Goal: Task Accomplishment & Management: Manage account settings

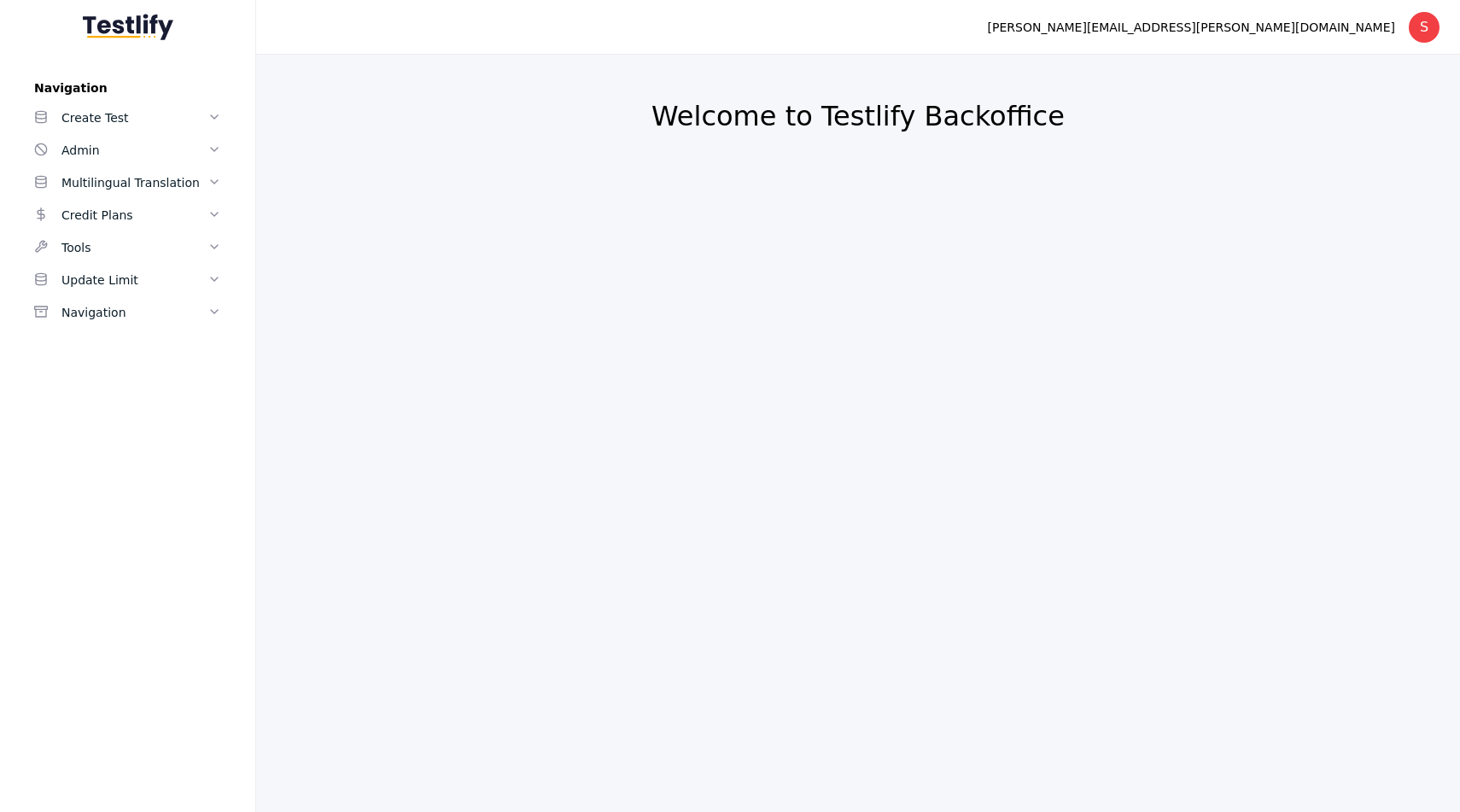
click at [507, 25] on section at bounding box center [612, 26] width 711 height 14
click at [142, 131] on link "Create Test" at bounding box center [127, 118] width 214 height 33
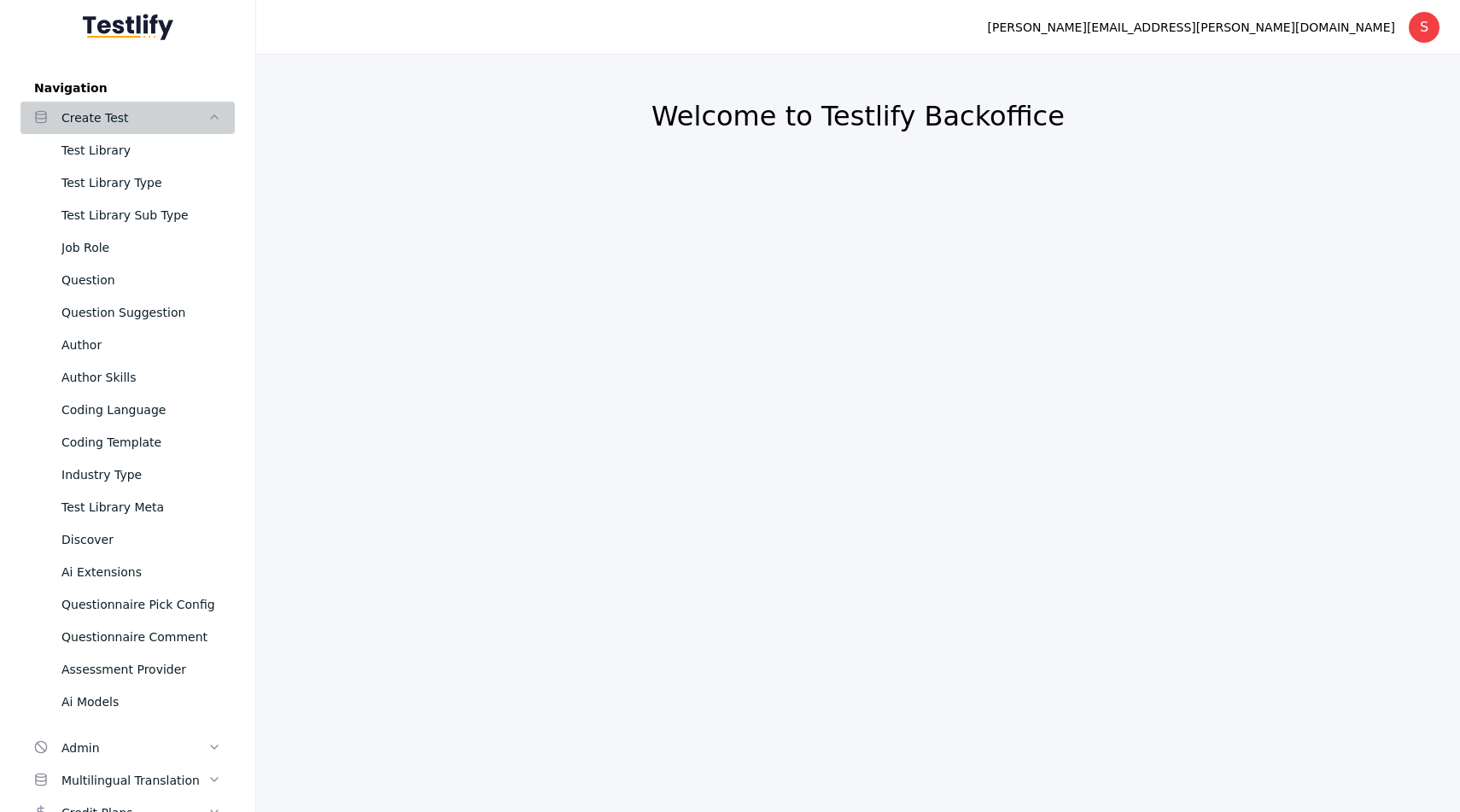
click at [129, 111] on div "Create Test" at bounding box center [134, 118] width 146 height 20
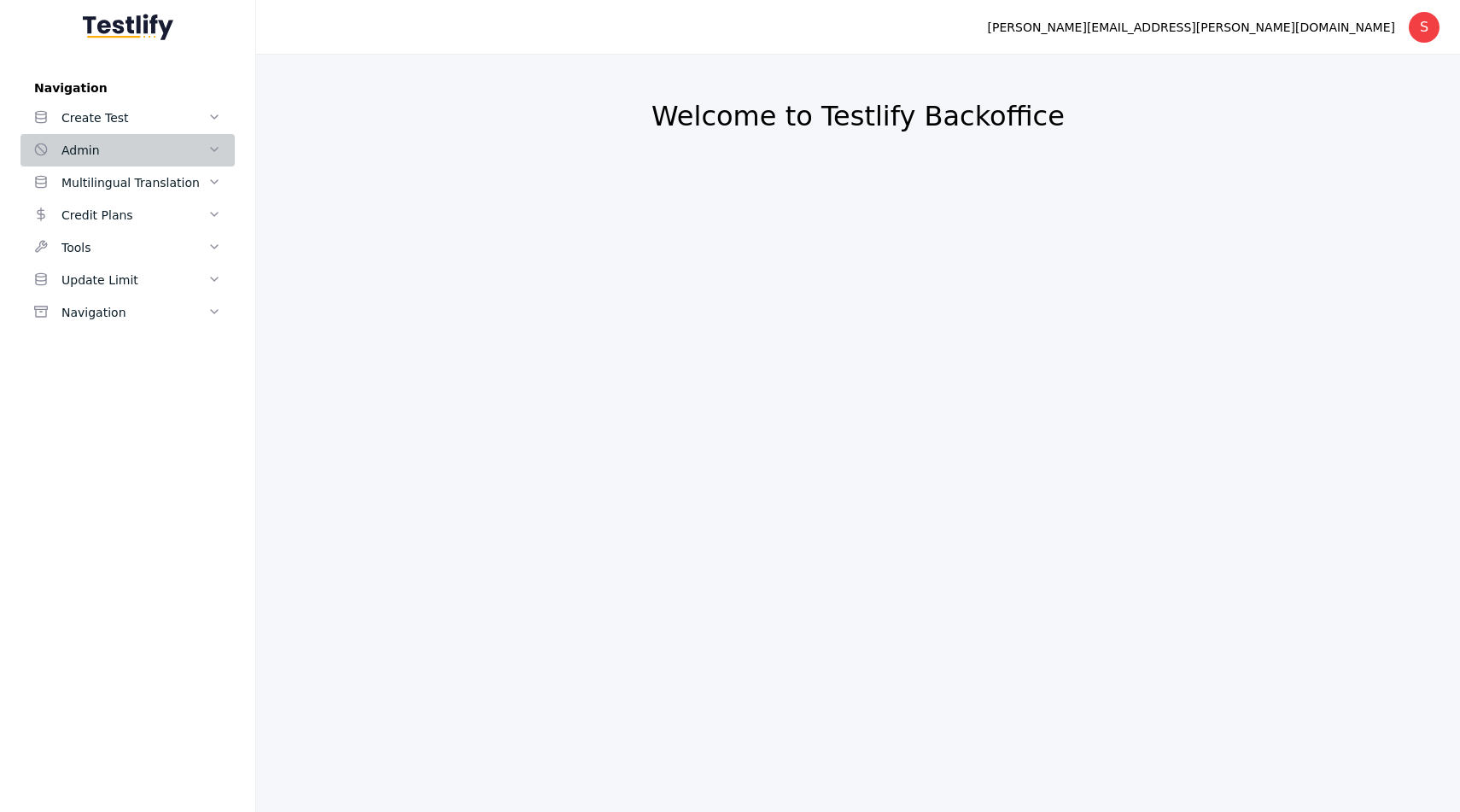
click at [135, 159] on div "Admin" at bounding box center [134, 150] width 146 height 20
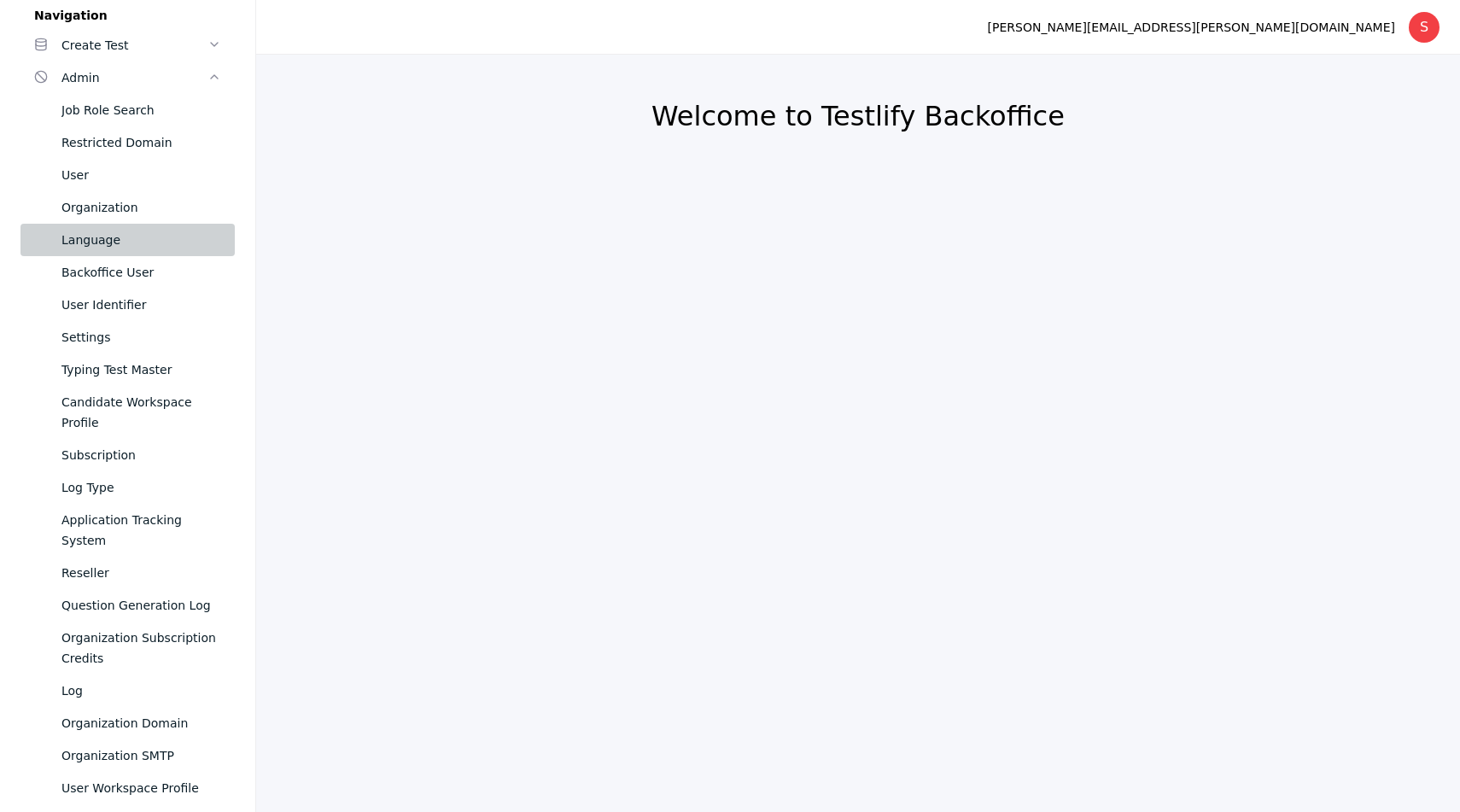
scroll to position [128, 0]
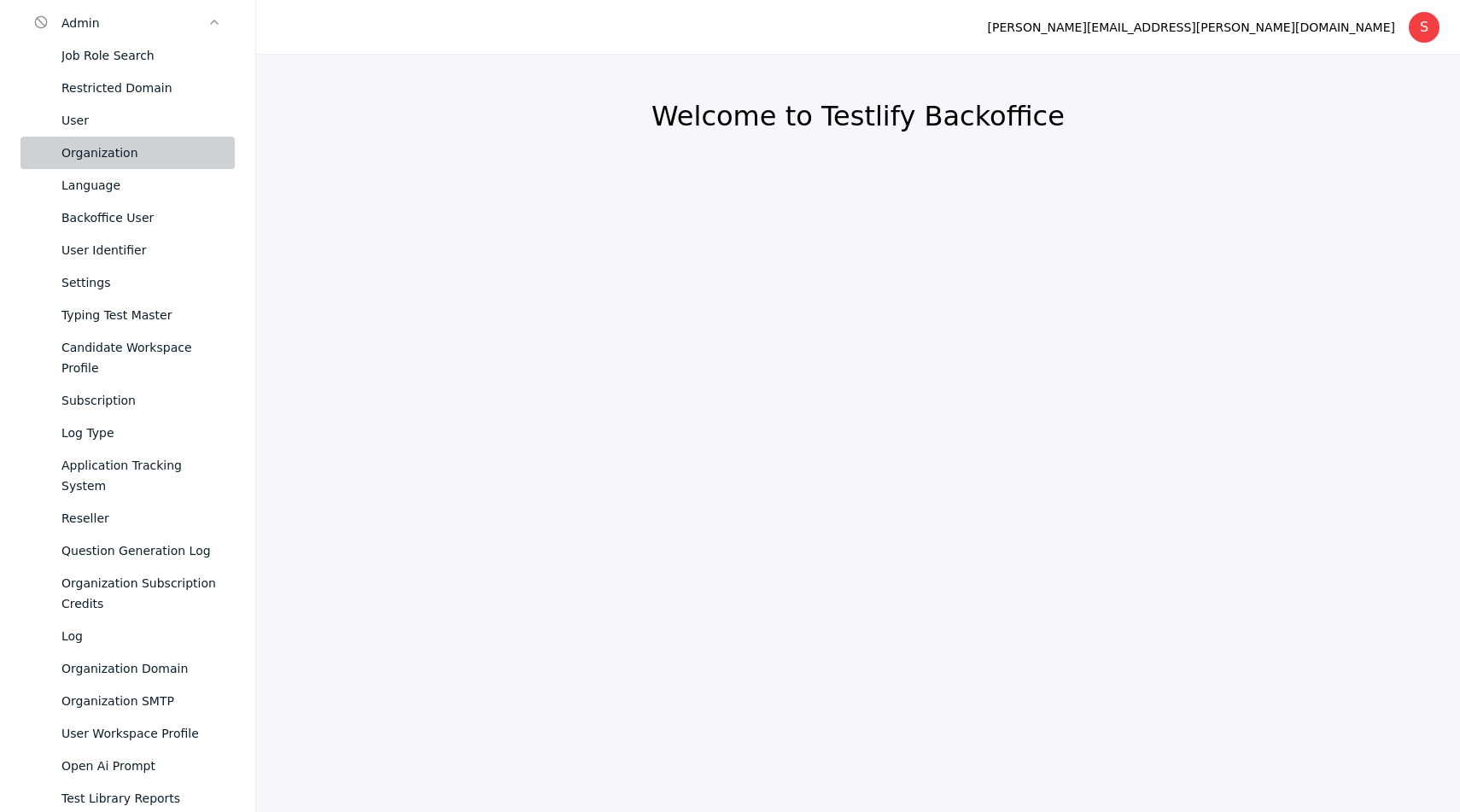
click at [98, 150] on div "Organization" at bounding box center [140, 152] width 159 height 20
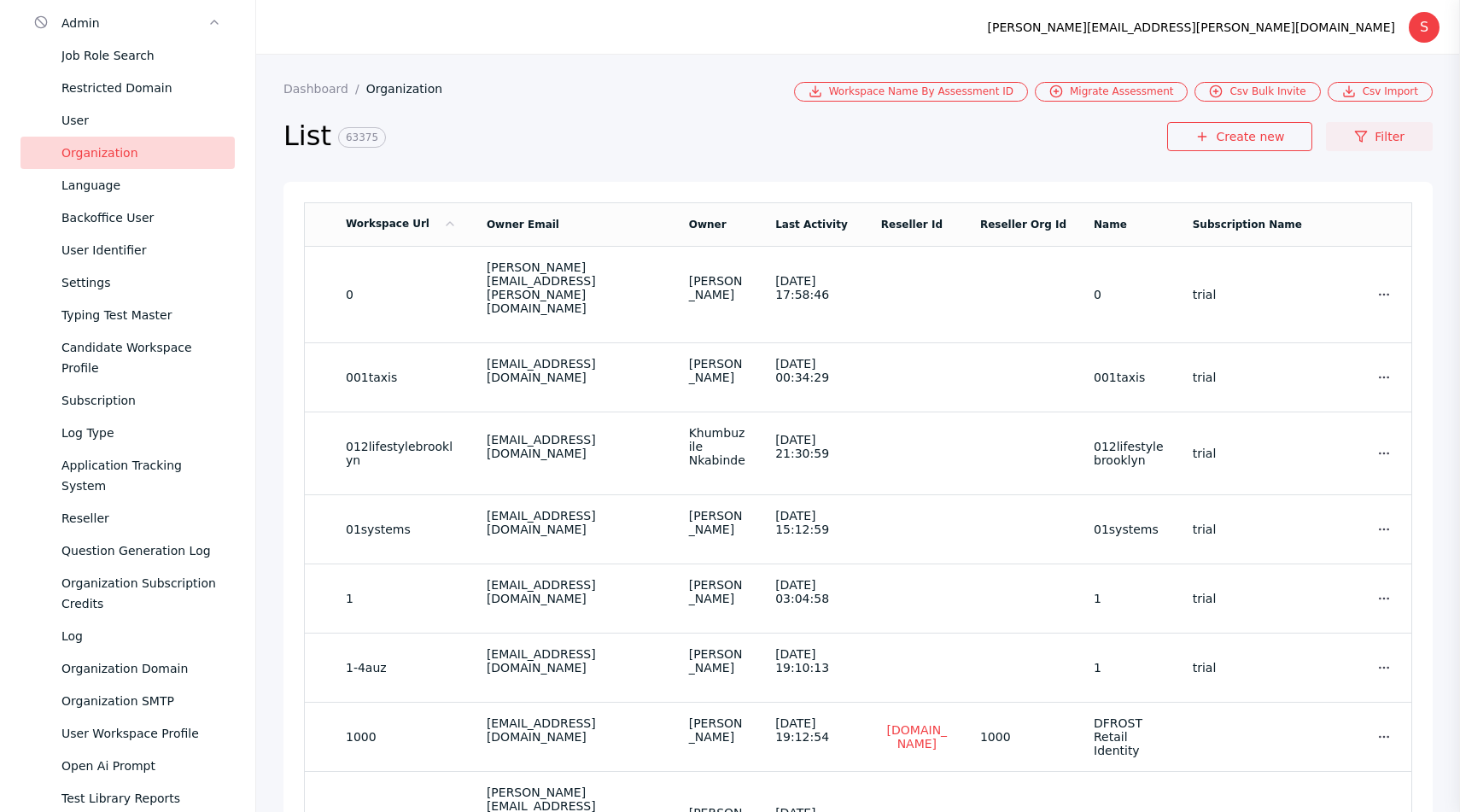
click at [1368, 150] on link "Filter" at bounding box center [1379, 137] width 107 height 29
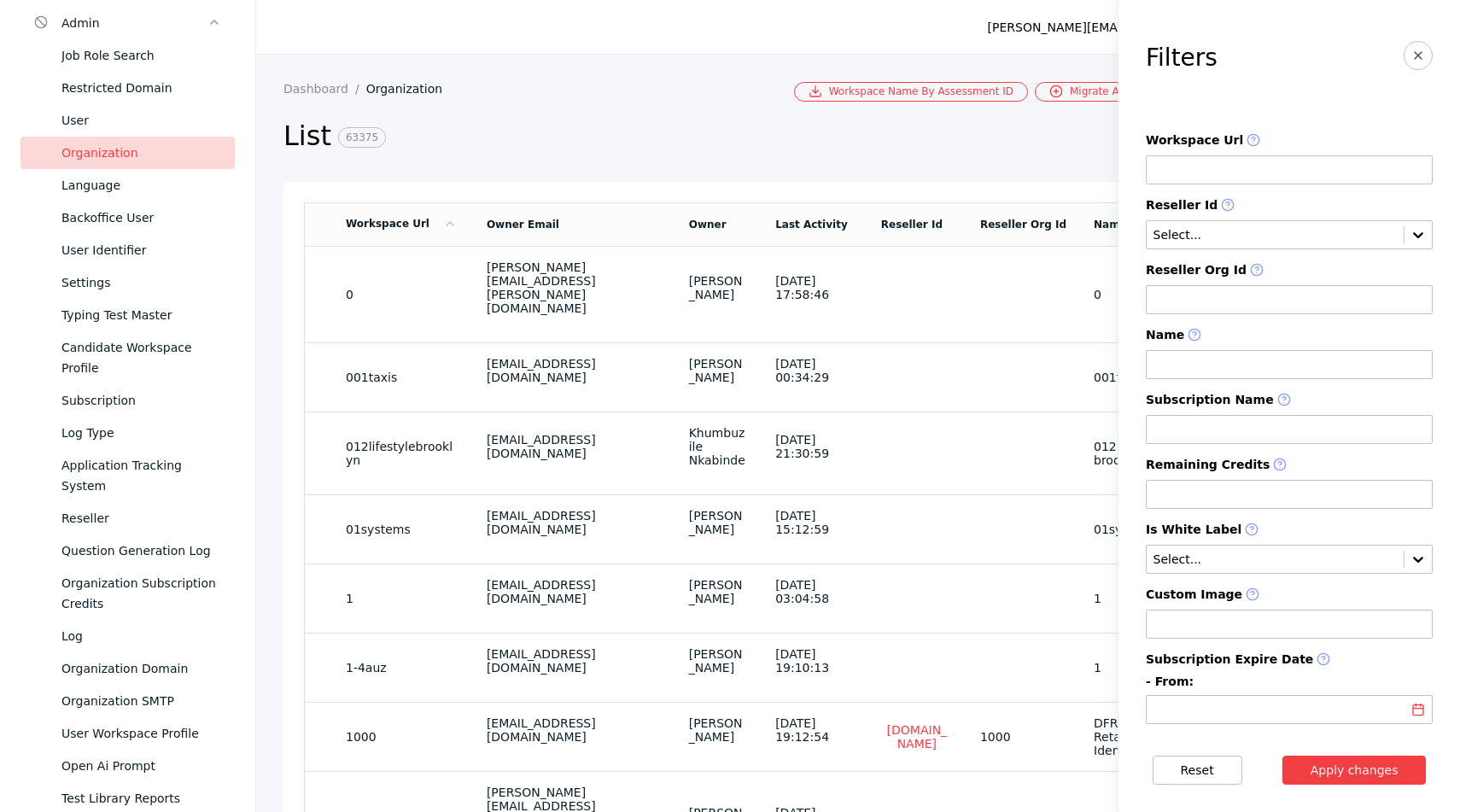
click at [1280, 165] on input at bounding box center [1289, 170] width 287 height 29
type input "*******"
click at [1282, 755] on button "Apply changes" at bounding box center [1354, 770] width 144 height 29
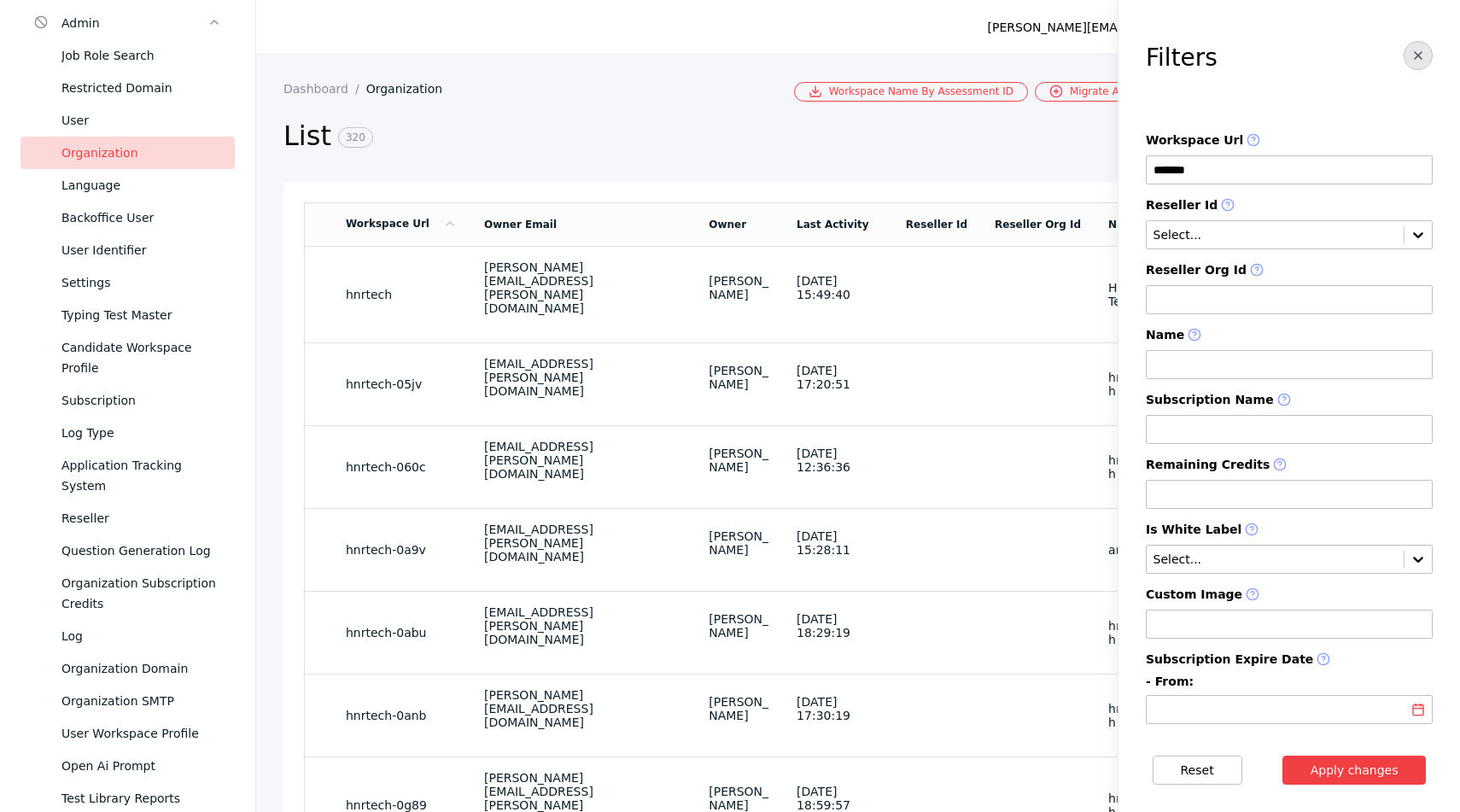
click at [1412, 61] on icon "button" at bounding box center [1418, 55] width 14 height 14
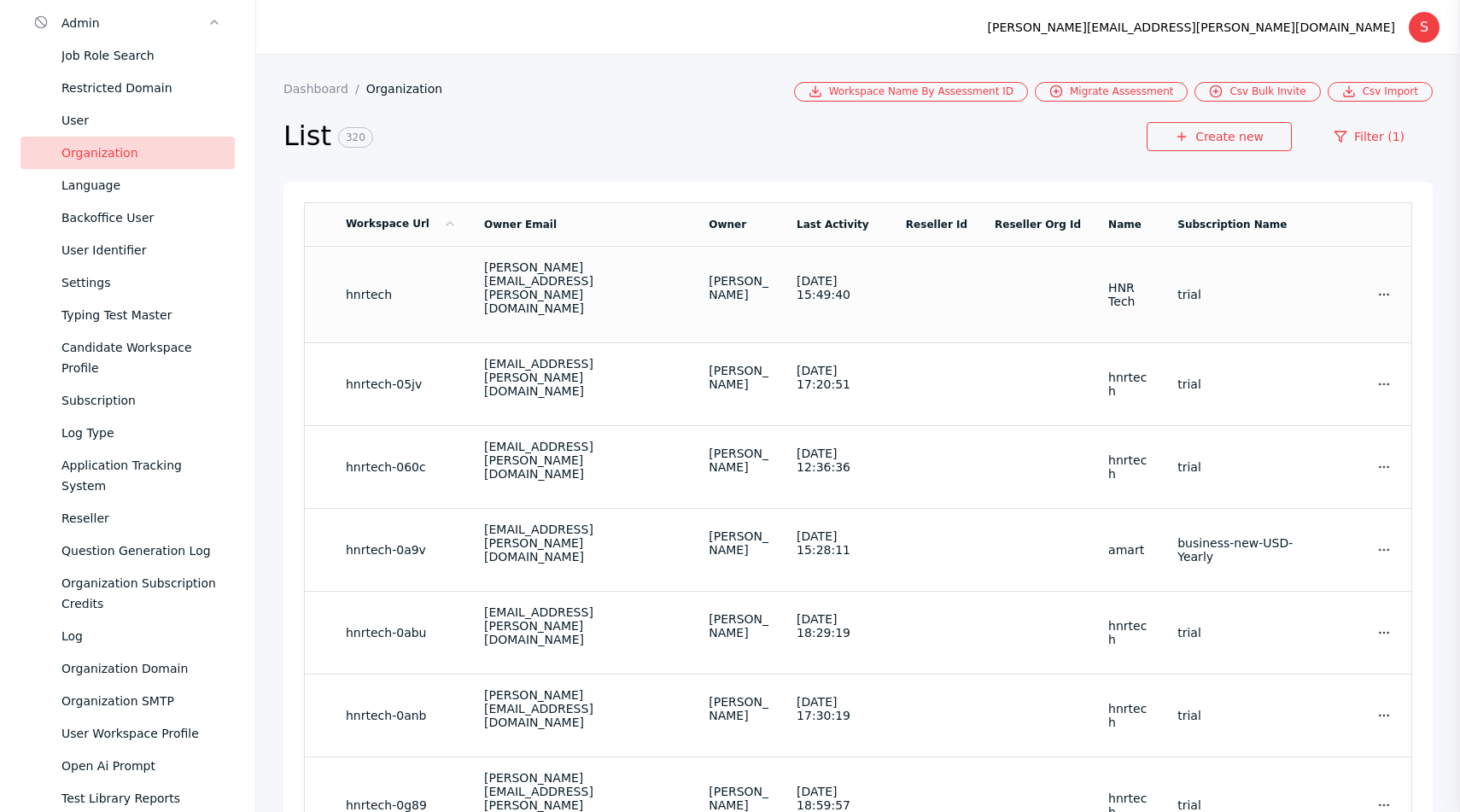
click at [957, 279] on td at bounding box center [936, 294] width 88 height 97
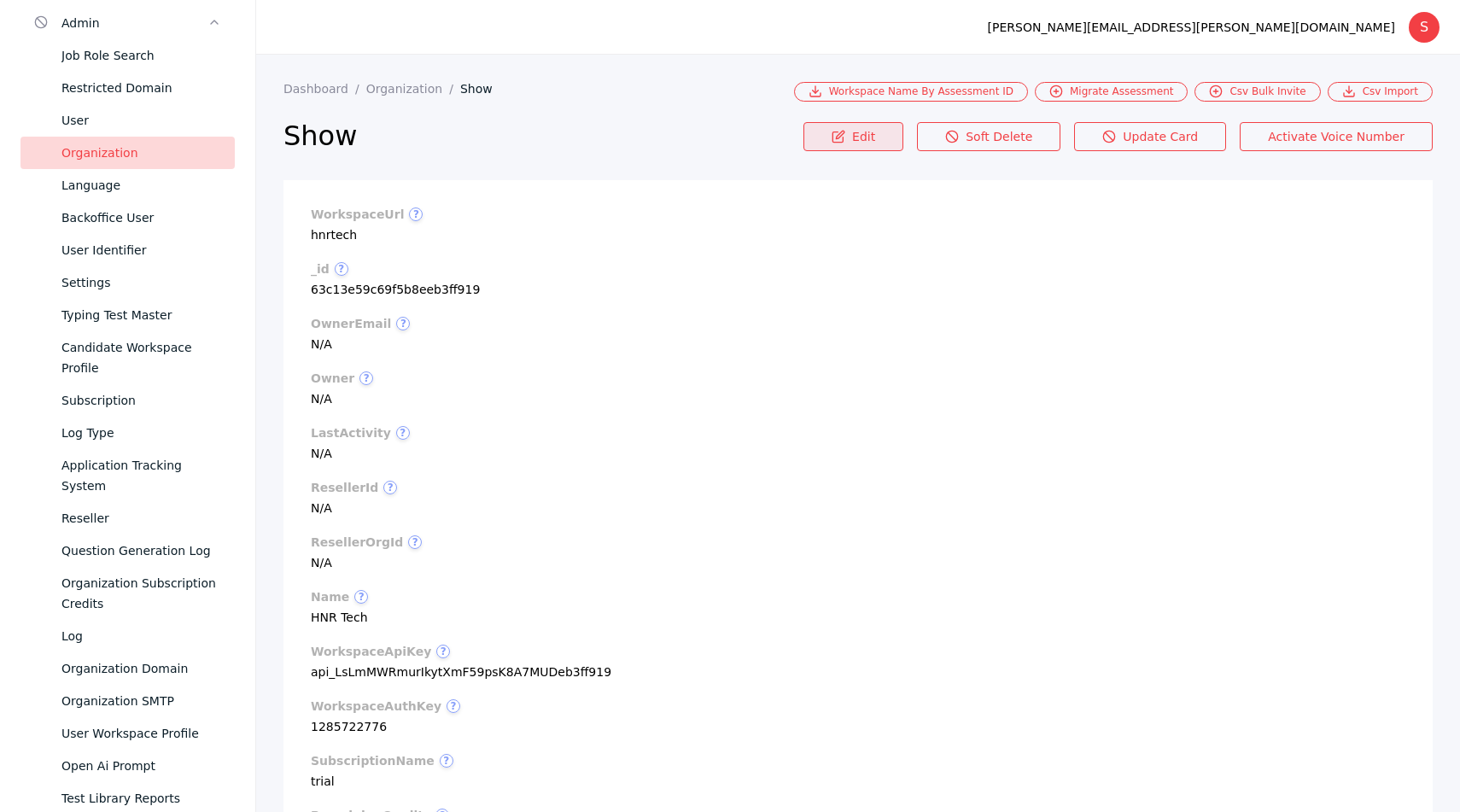
click at [892, 143] on link "Edit" at bounding box center [854, 137] width 100 height 29
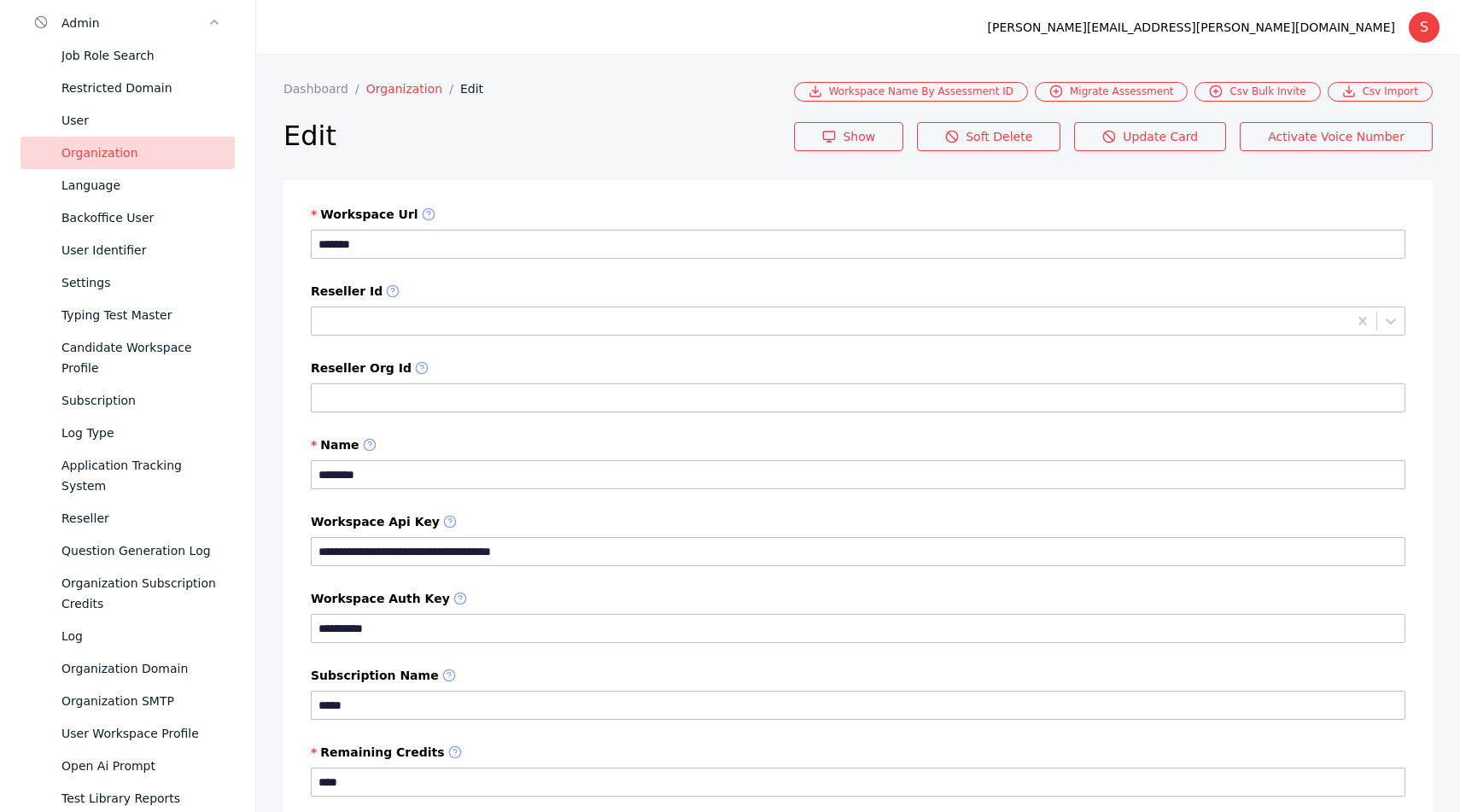
click at [393, 83] on link "Organization" at bounding box center [413, 88] width 94 height 14
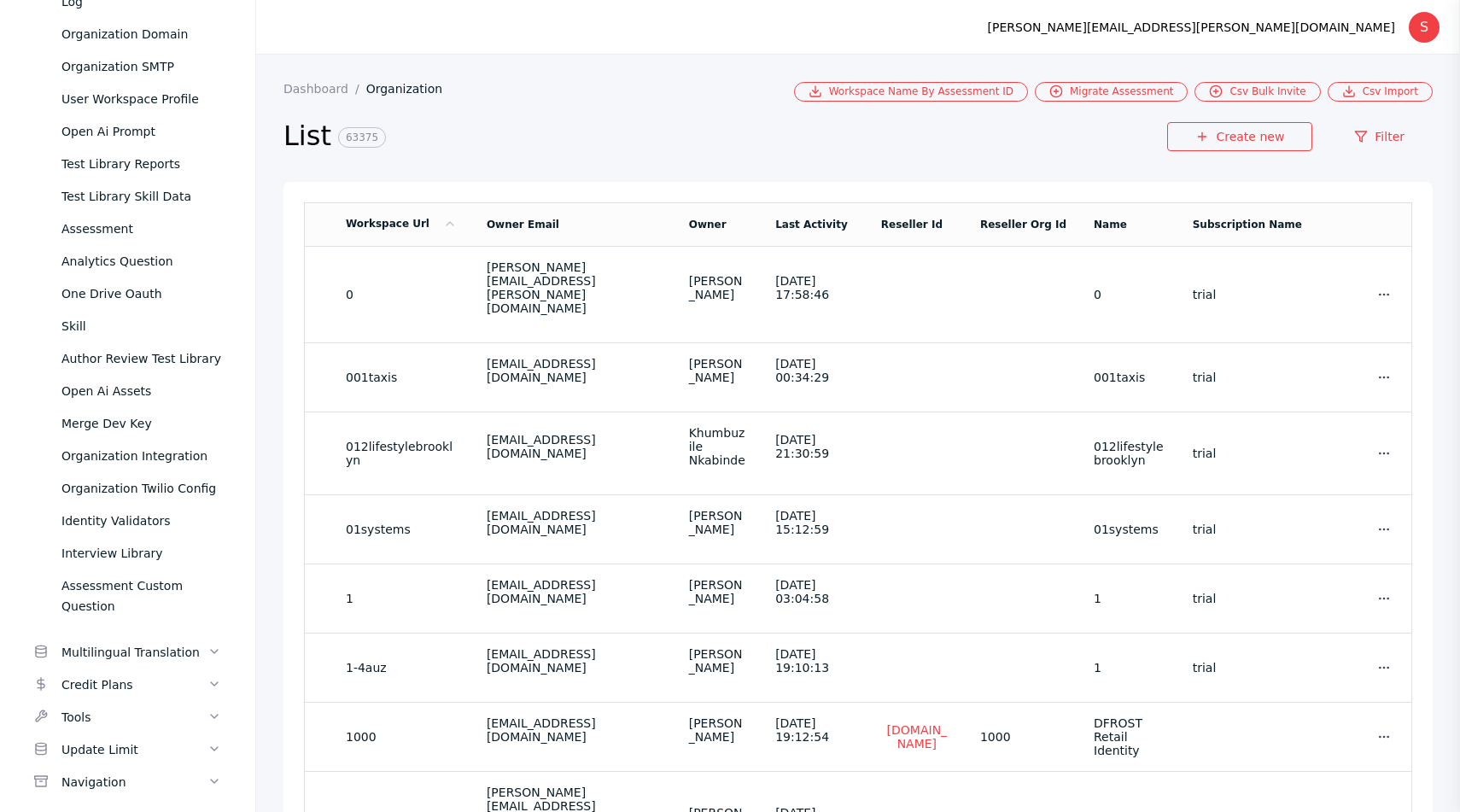
scroll to position [803, 0]
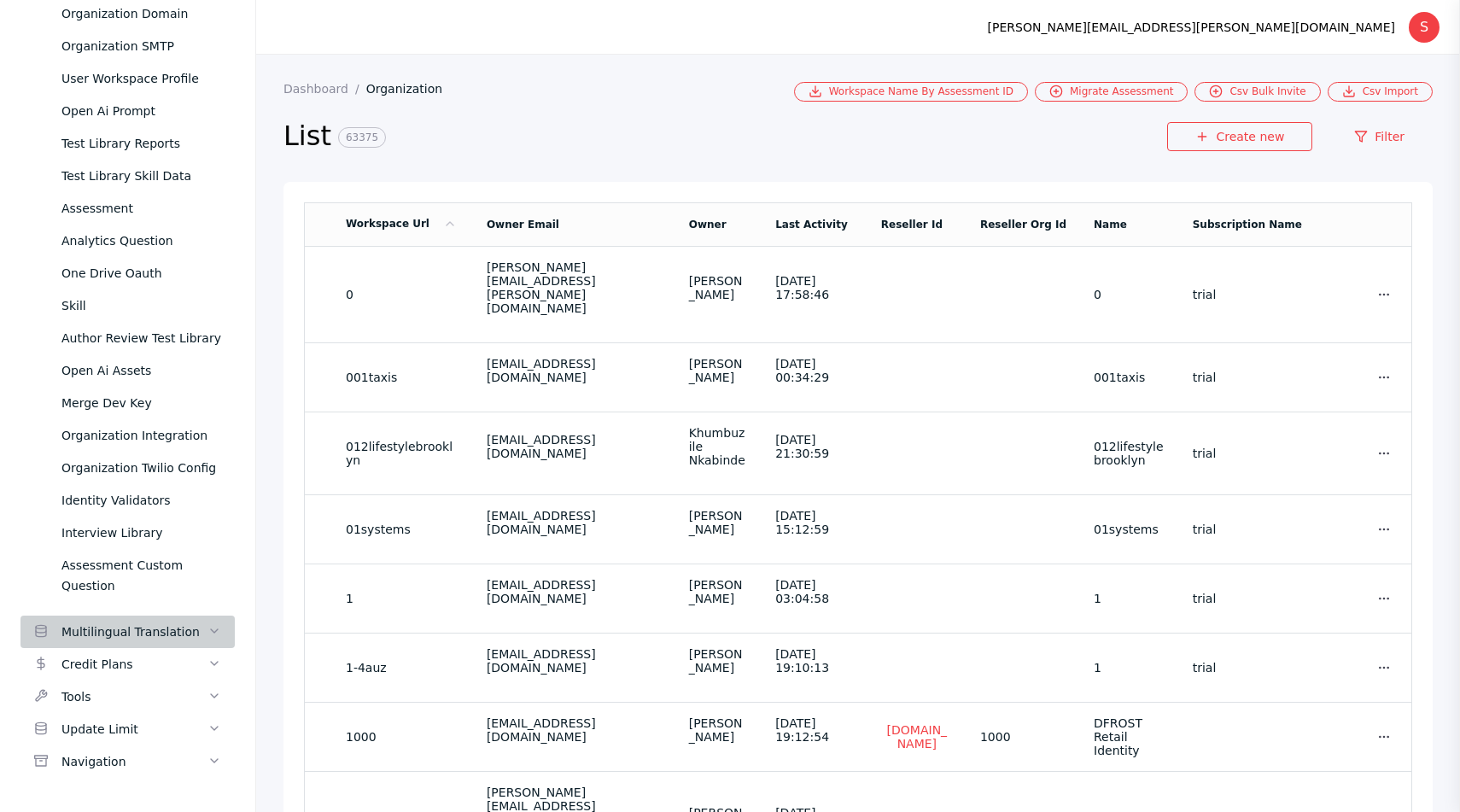
click at [119, 629] on div "Multilingual Translation" at bounding box center [134, 632] width 146 height 20
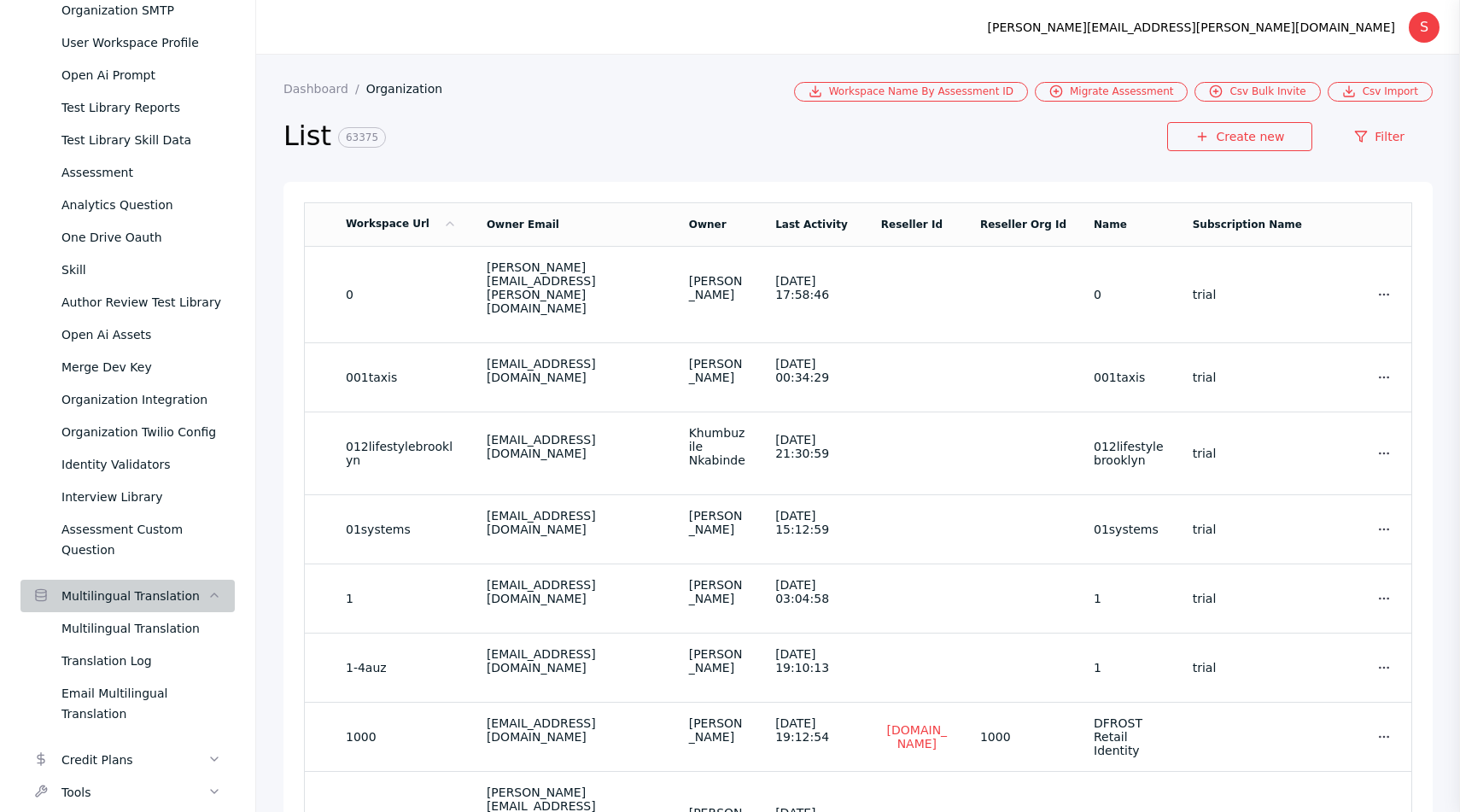
click at [119, 612] on link "Multilingual Translation" at bounding box center [127, 596] width 214 height 33
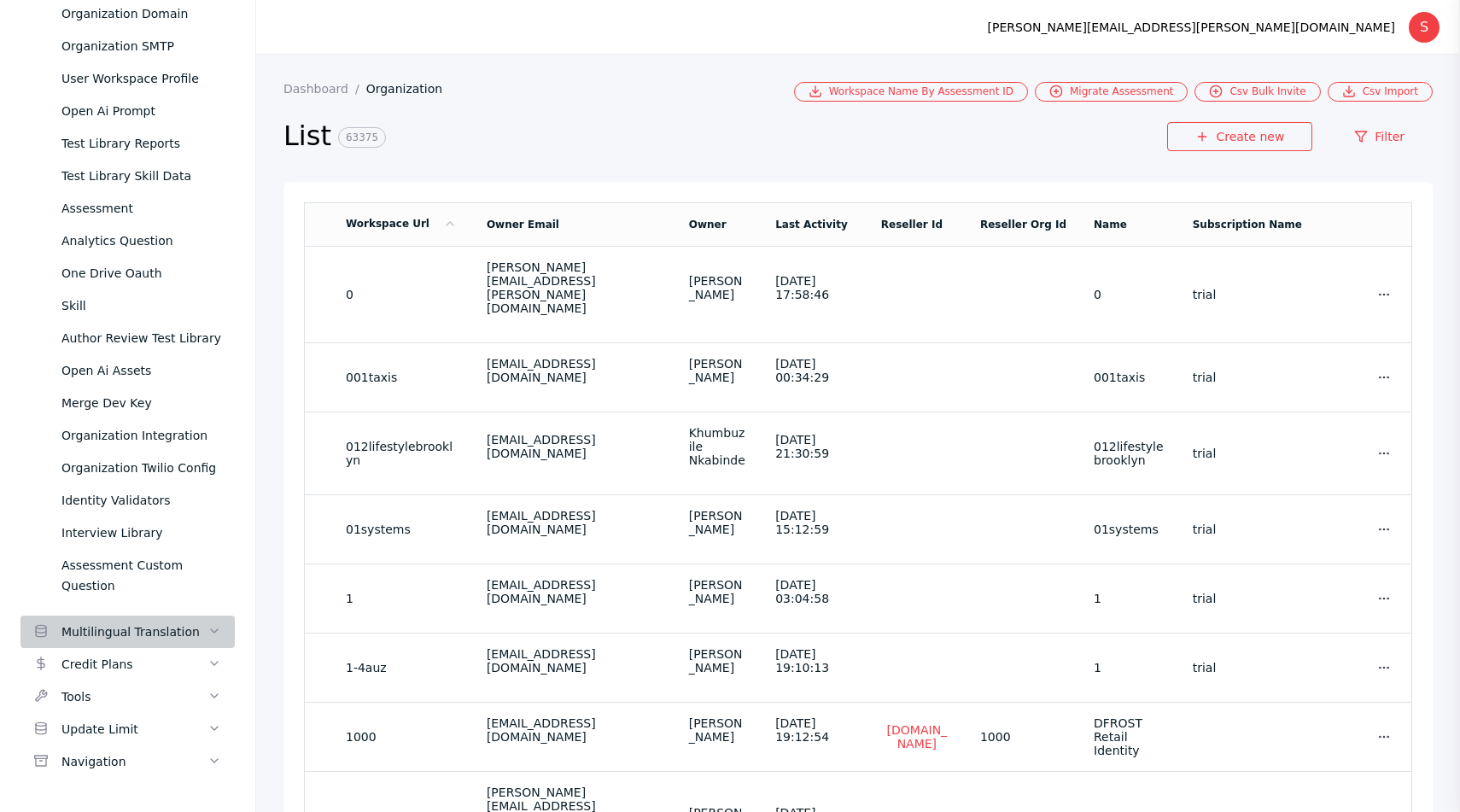
click at [122, 628] on div "Multilingual Translation" at bounding box center [134, 632] width 146 height 20
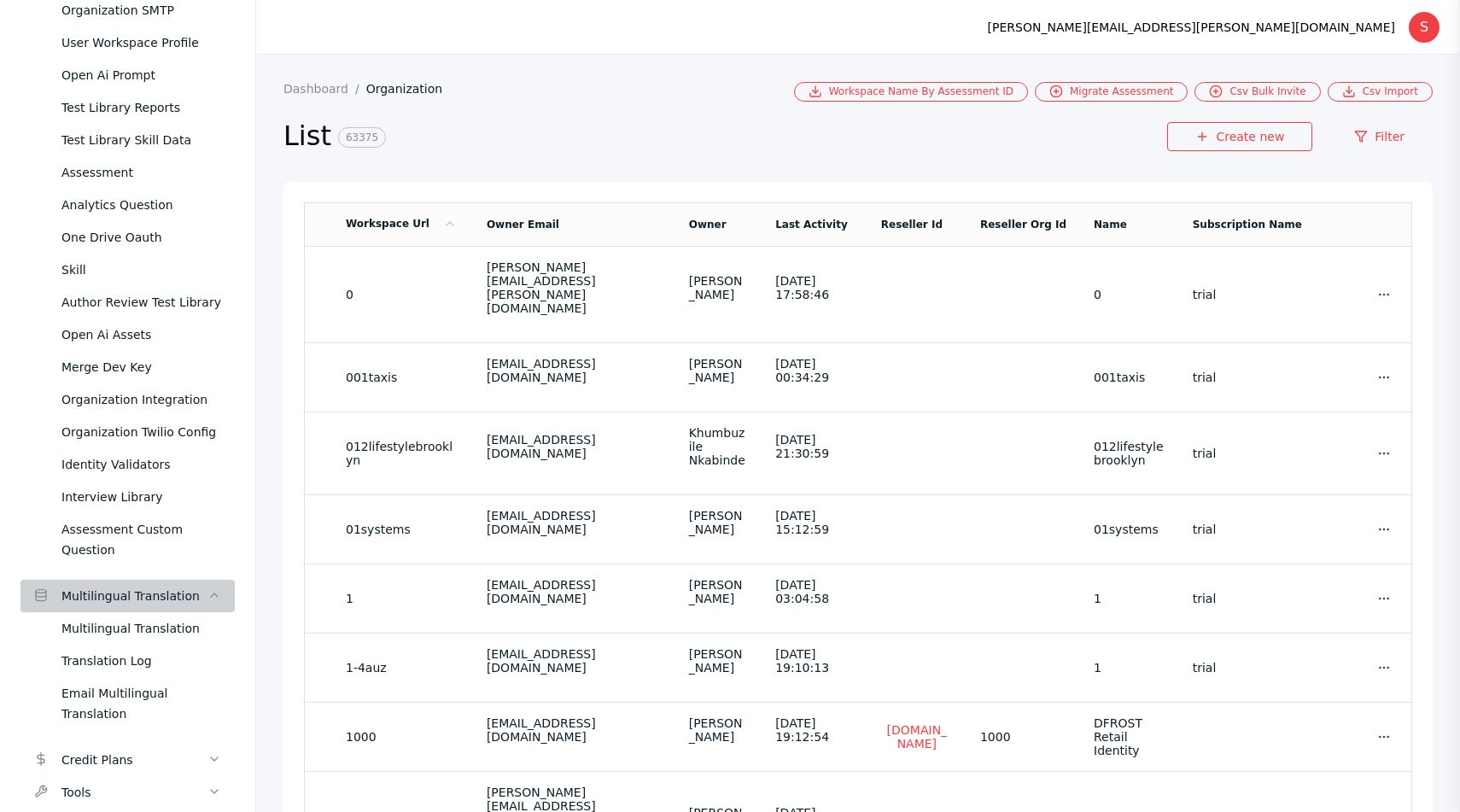
click at [122, 612] on link "Multilingual Translation" at bounding box center [127, 596] width 214 height 33
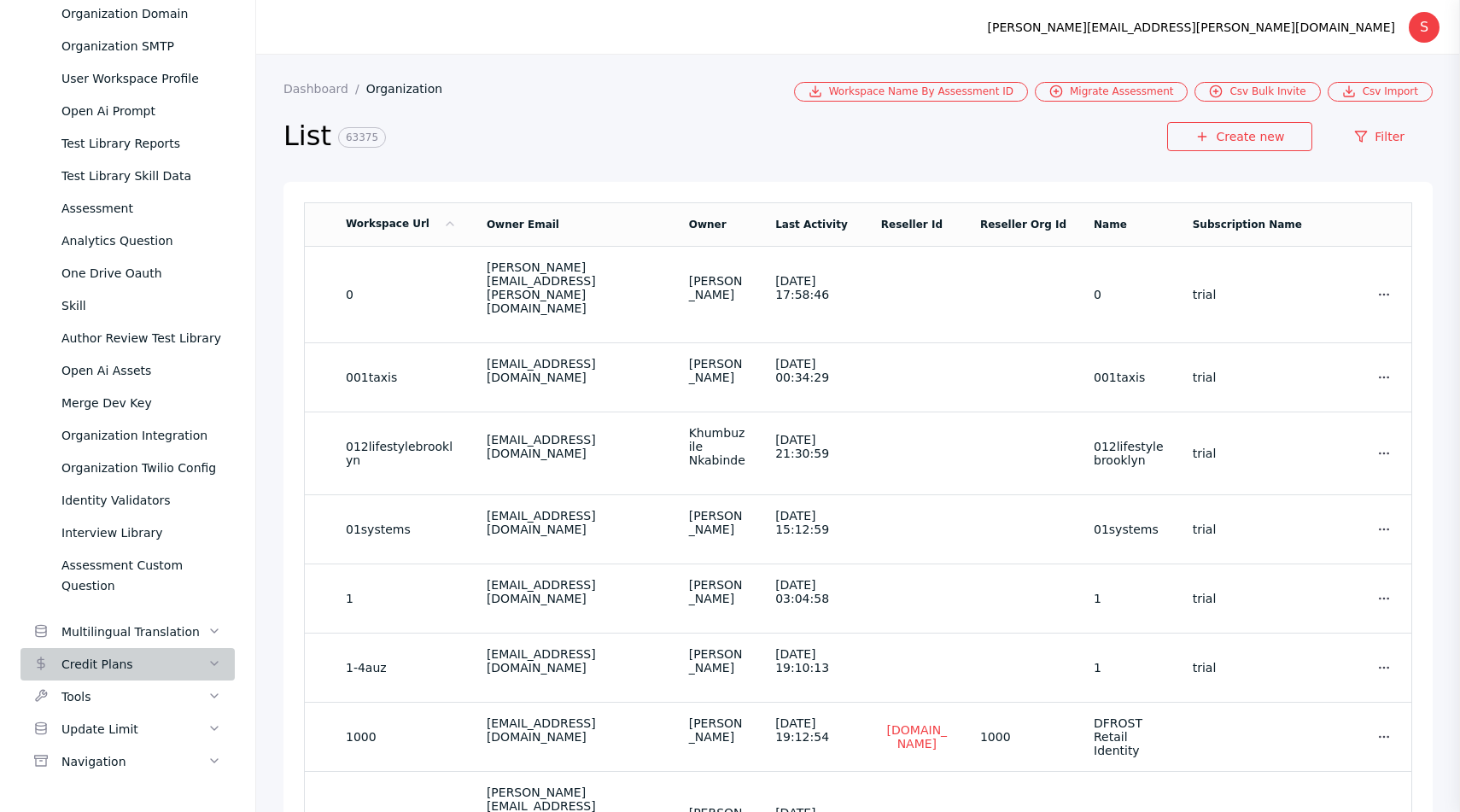
click at [121, 654] on div "Credit Plans" at bounding box center [134, 664] width 146 height 20
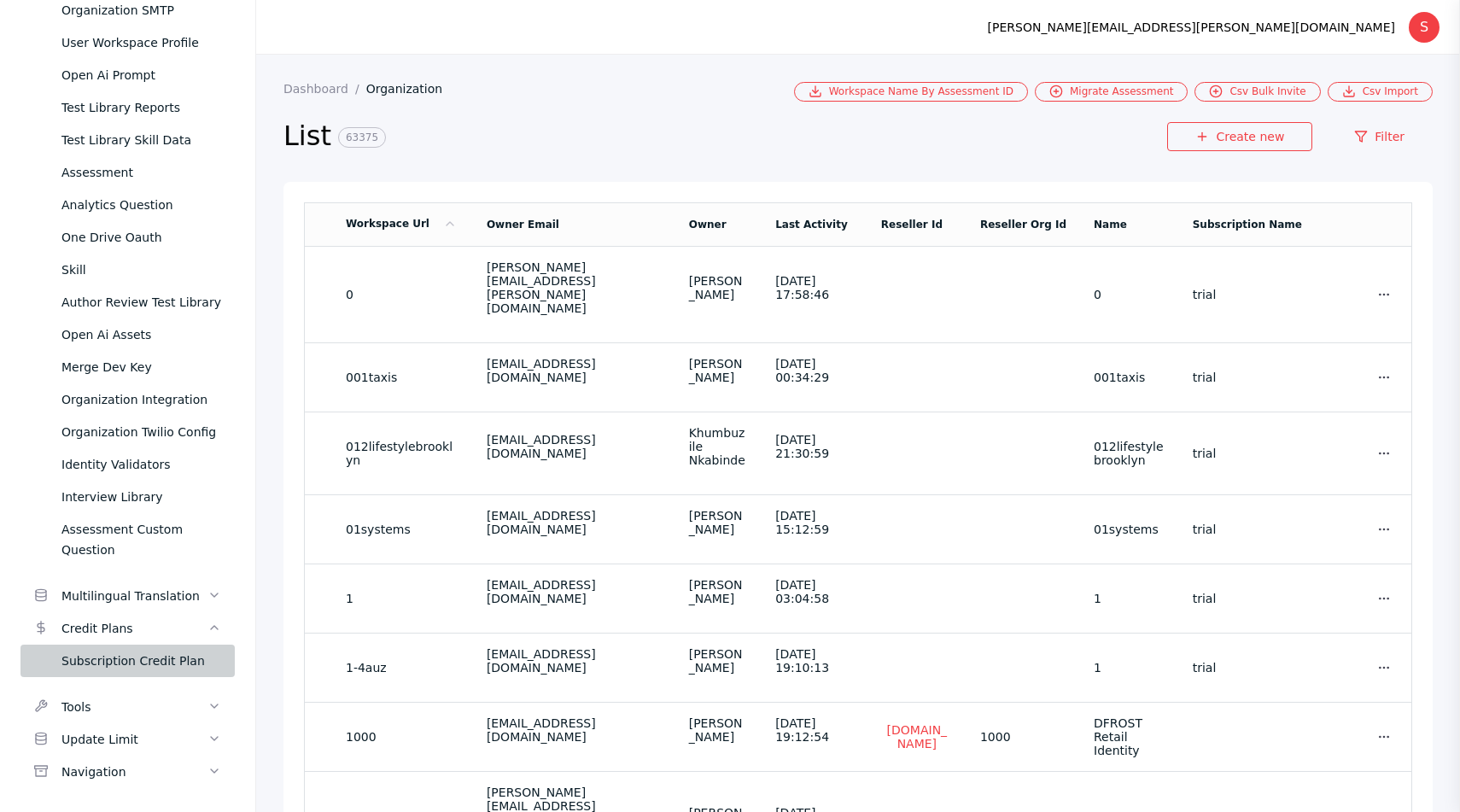
click at [113, 671] on div "Subscription Credit Plan" at bounding box center [140, 661] width 159 height 20
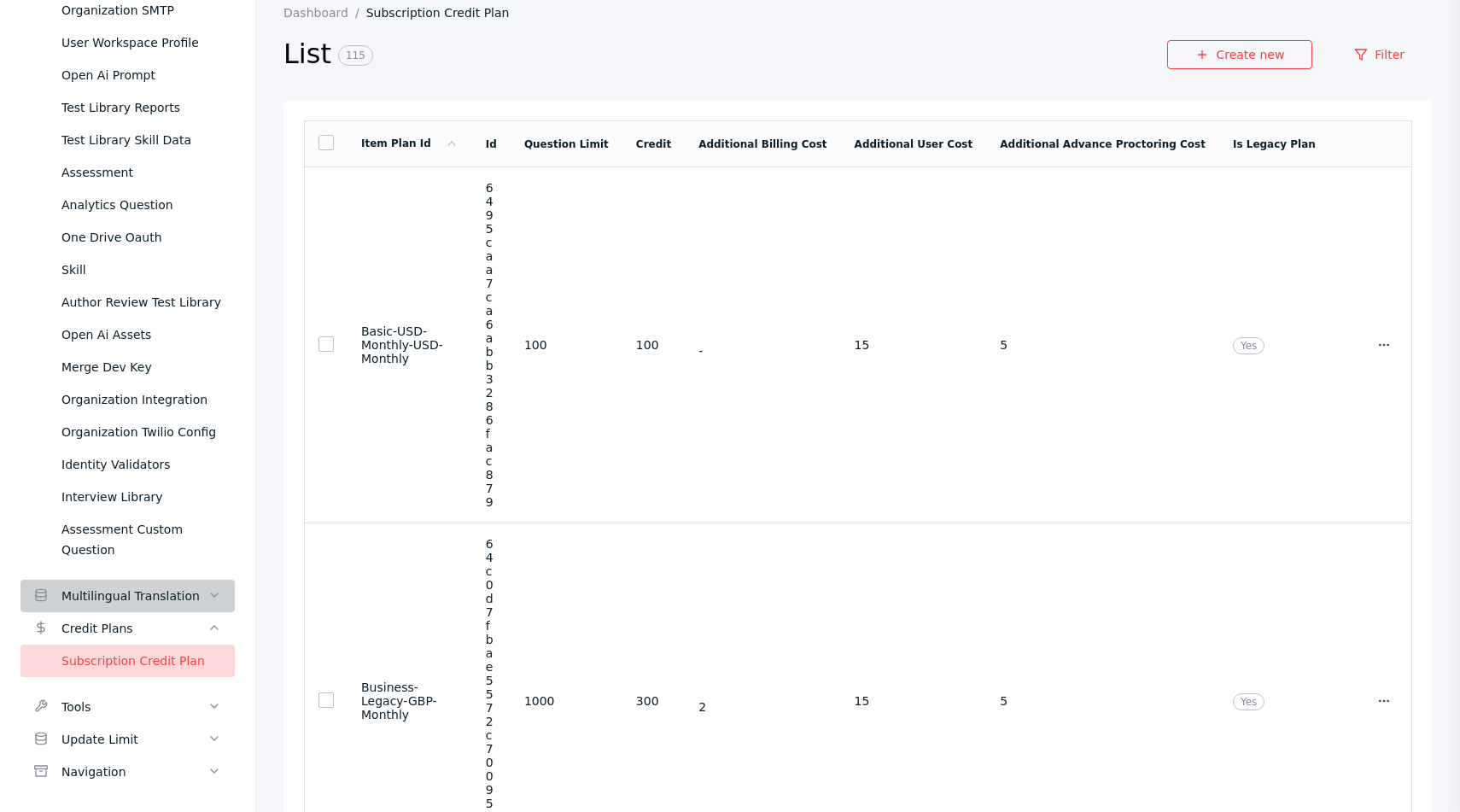
scroll to position [848, 0]
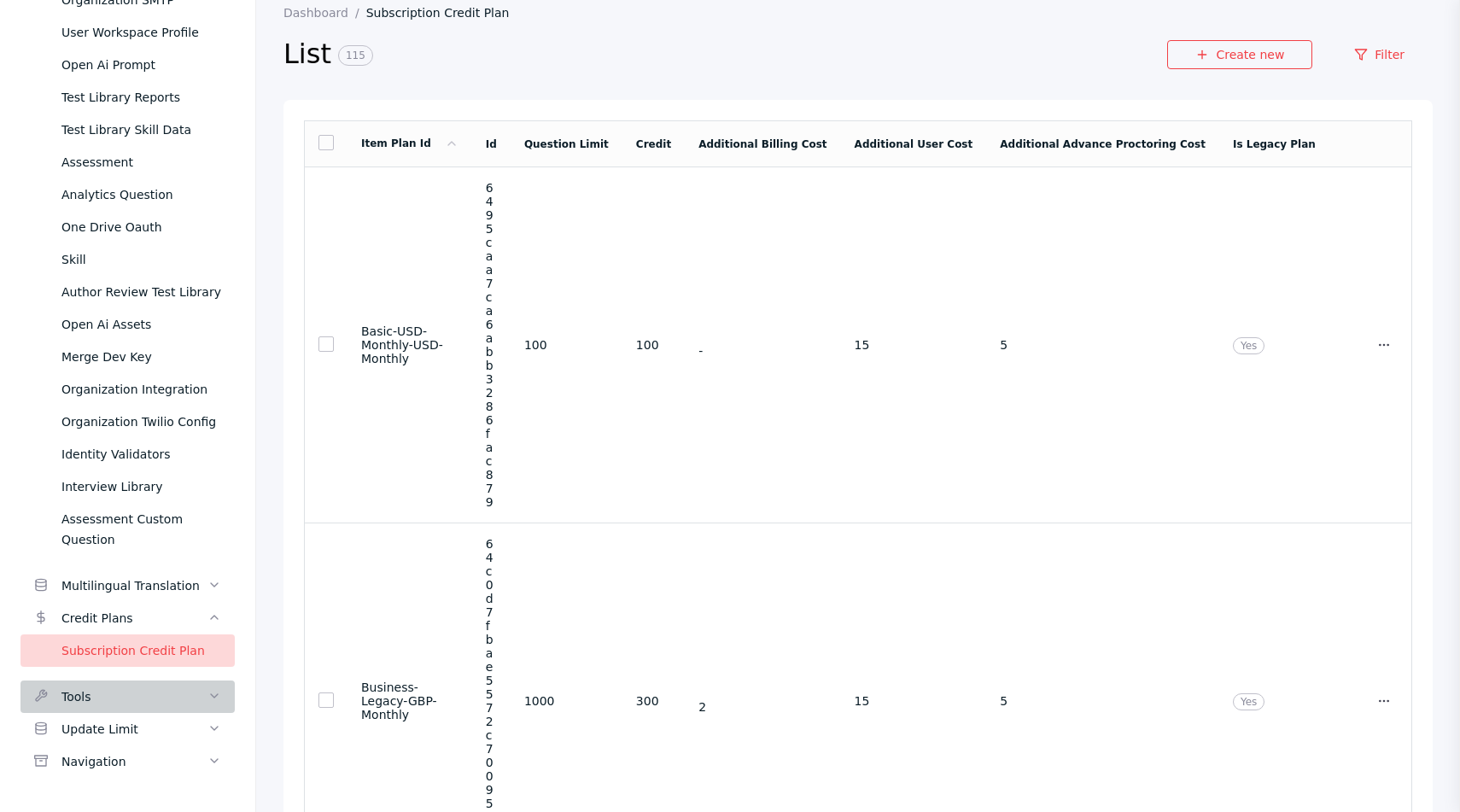
click at [137, 700] on div "Tools" at bounding box center [134, 696] width 146 height 20
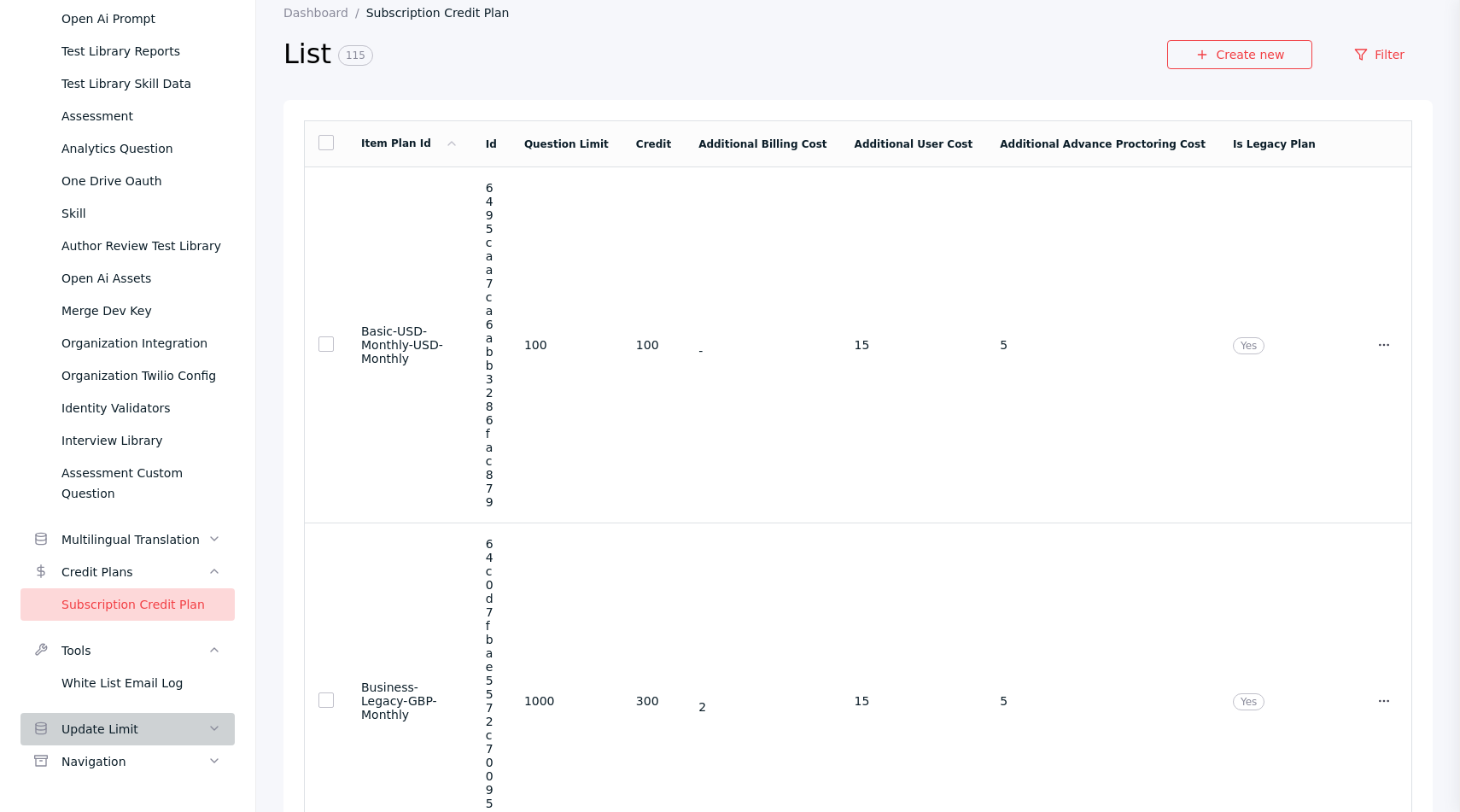
click at [118, 721] on div "Update Limit" at bounding box center [134, 729] width 146 height 20
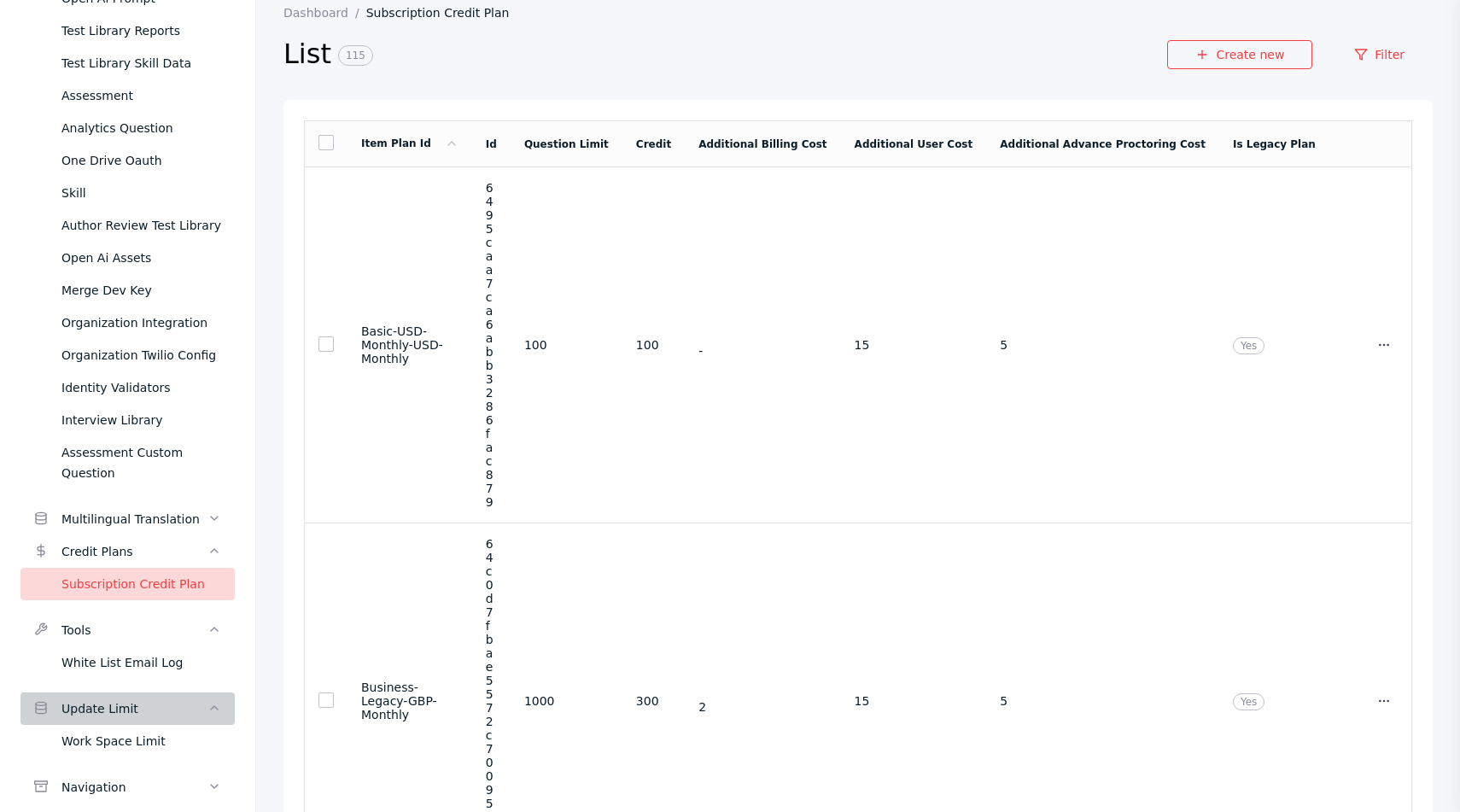
scroll to position [940, 0]
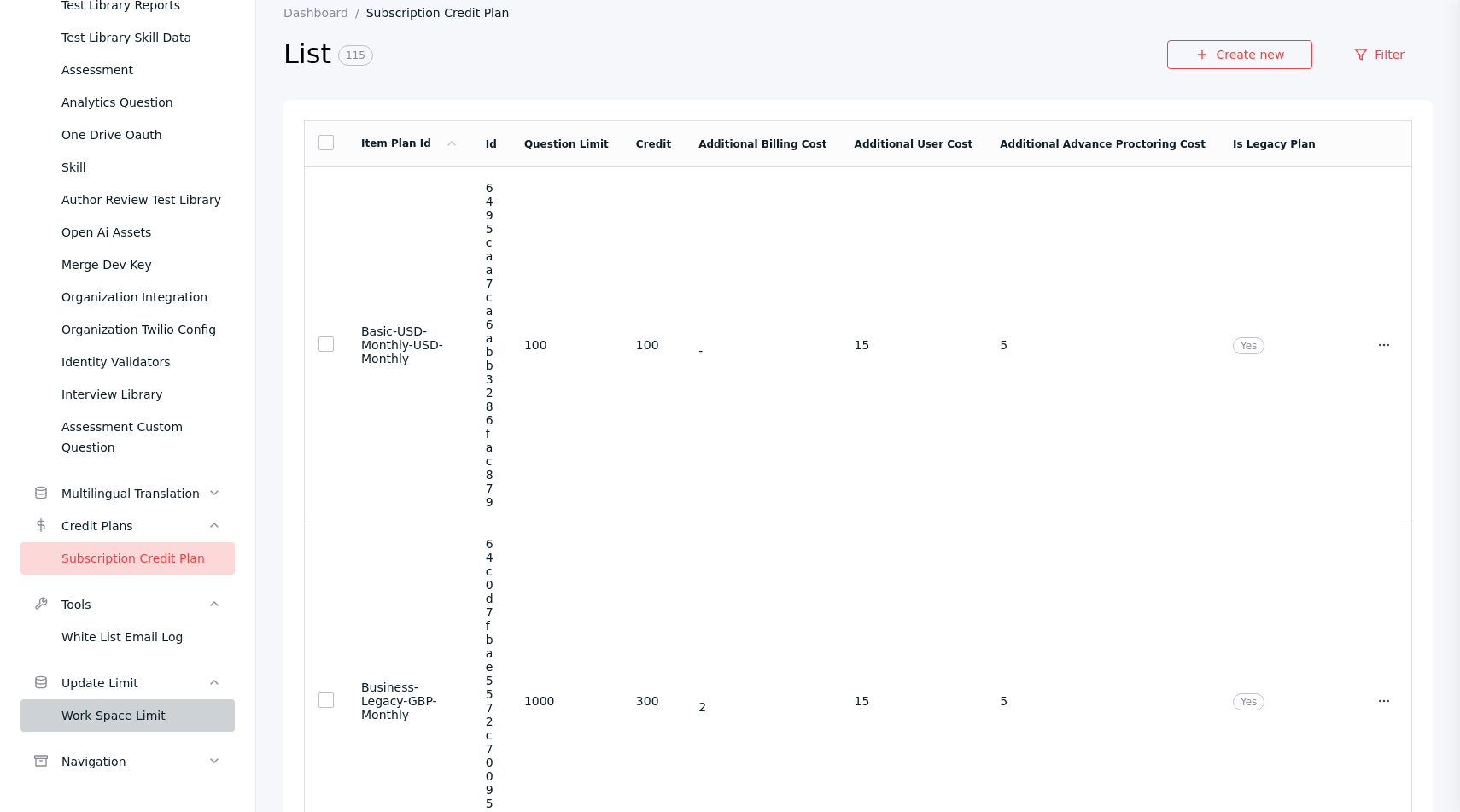
click at [140, 725] on link "Work Space Limit" at bounding box center [127, 715] width 214 height 33
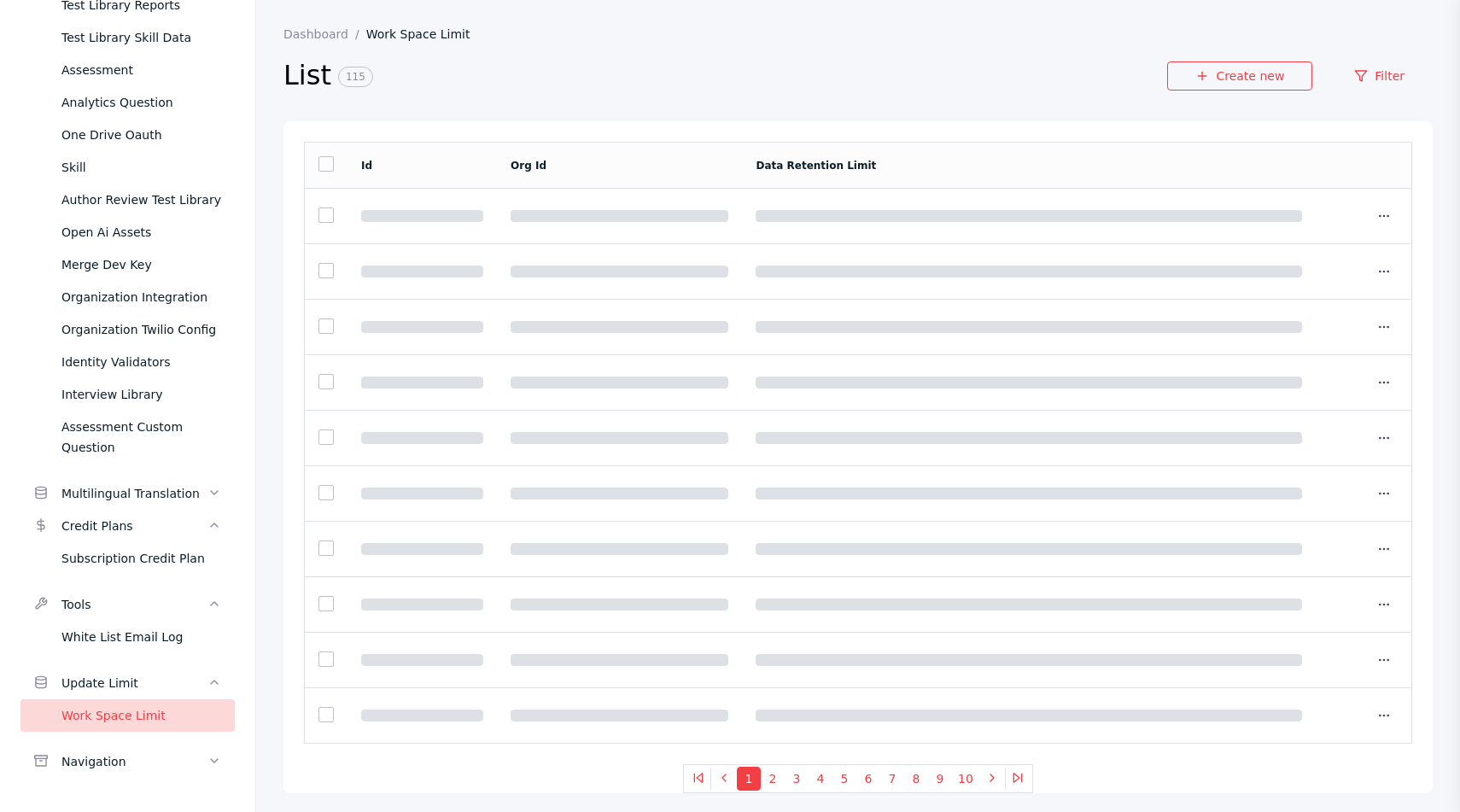
scroll to position [55, 0]
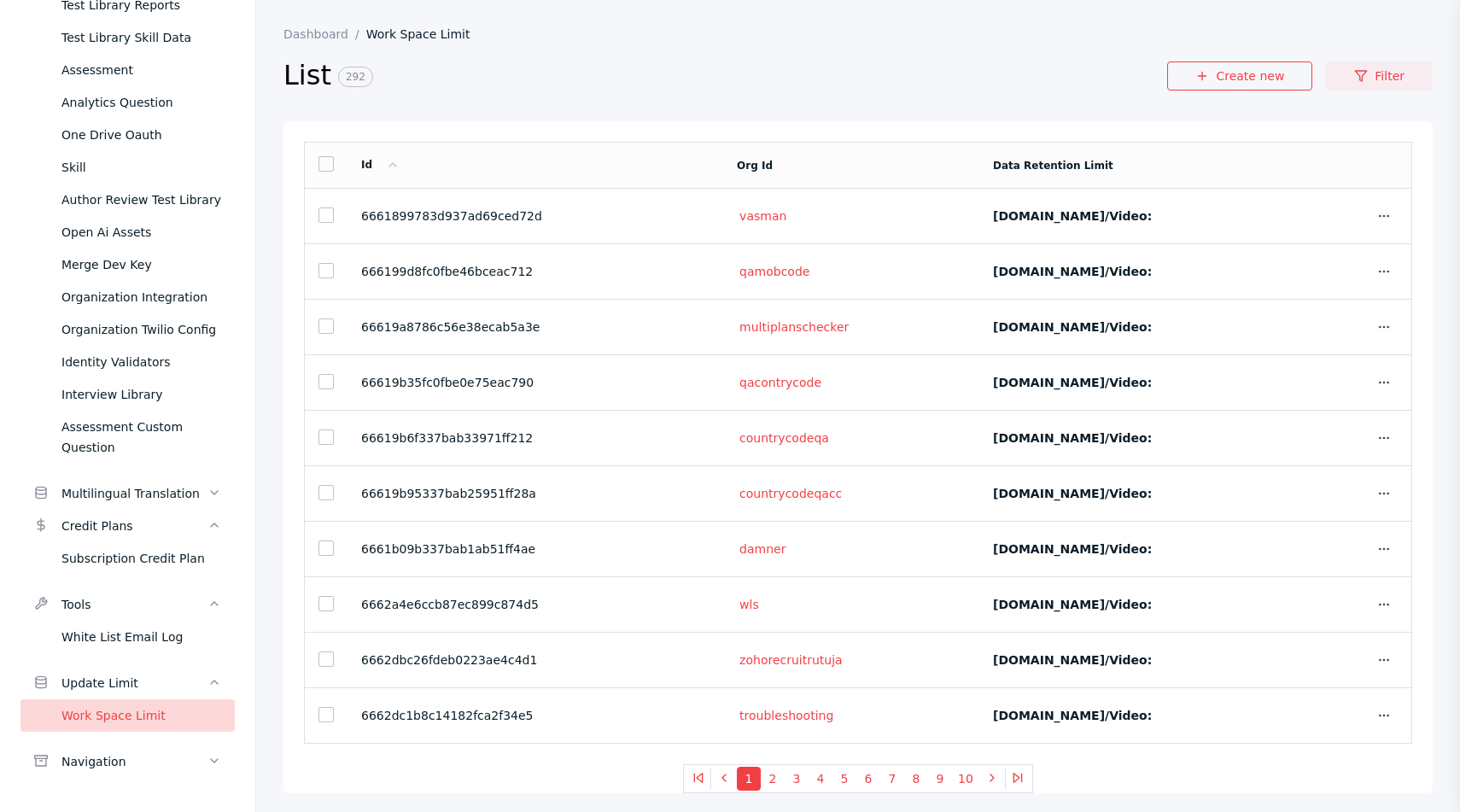
click at [1387, 68] on link "Filter" at bounding box center [1379, 76] width 107 height 29
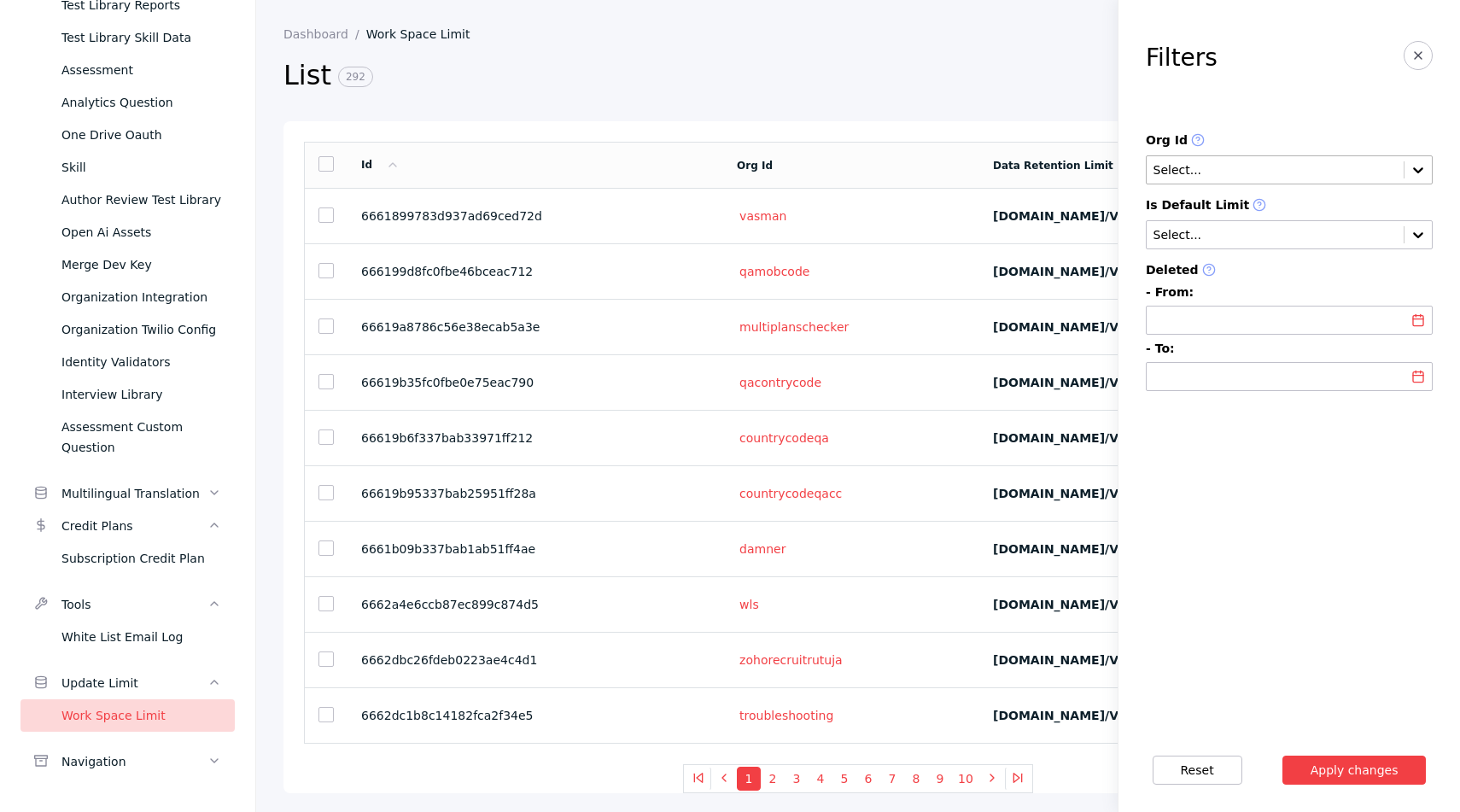
click at [1224, 173] on input "text" at bounding box center [1275, 170] width 247 height 14
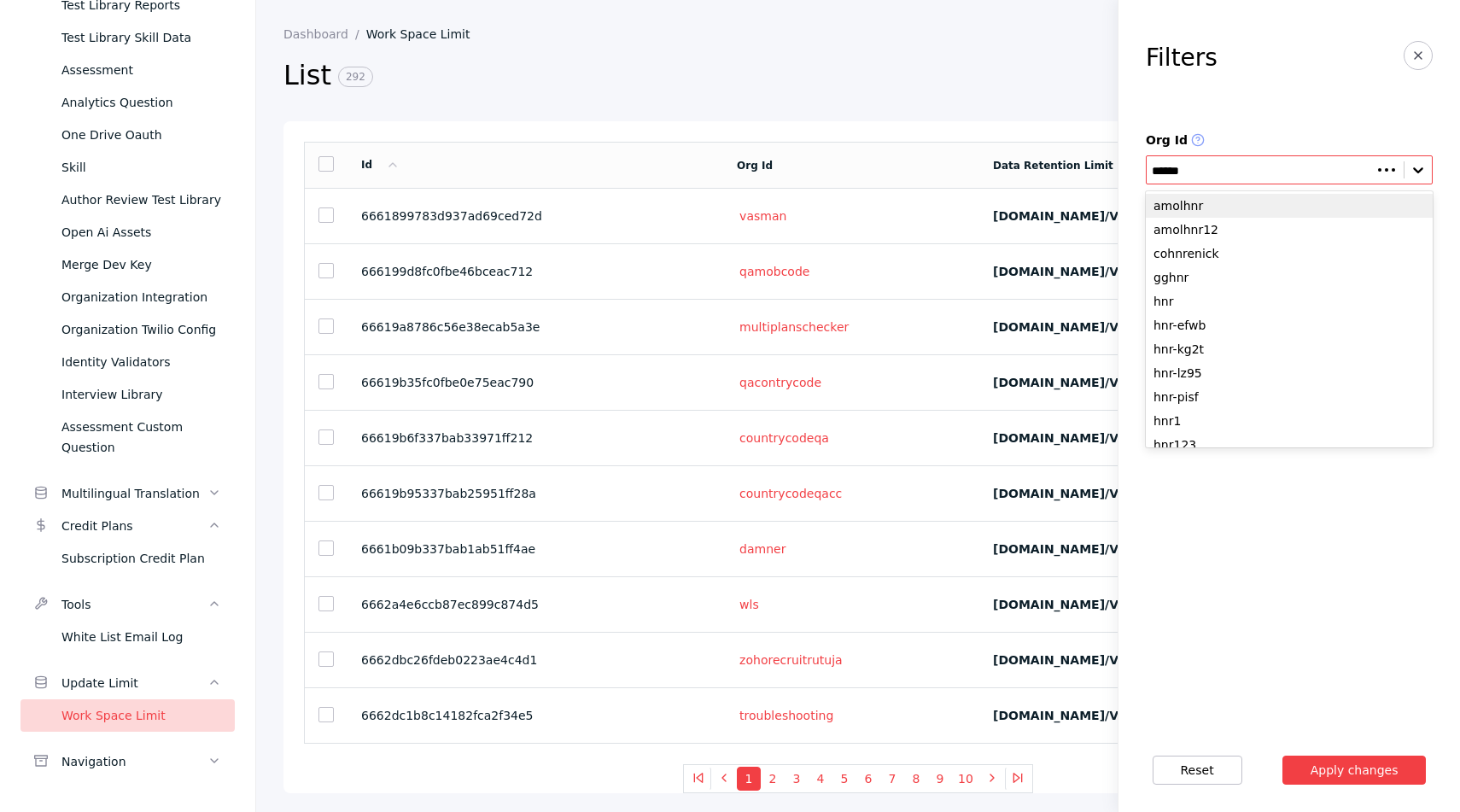
type input "*******"
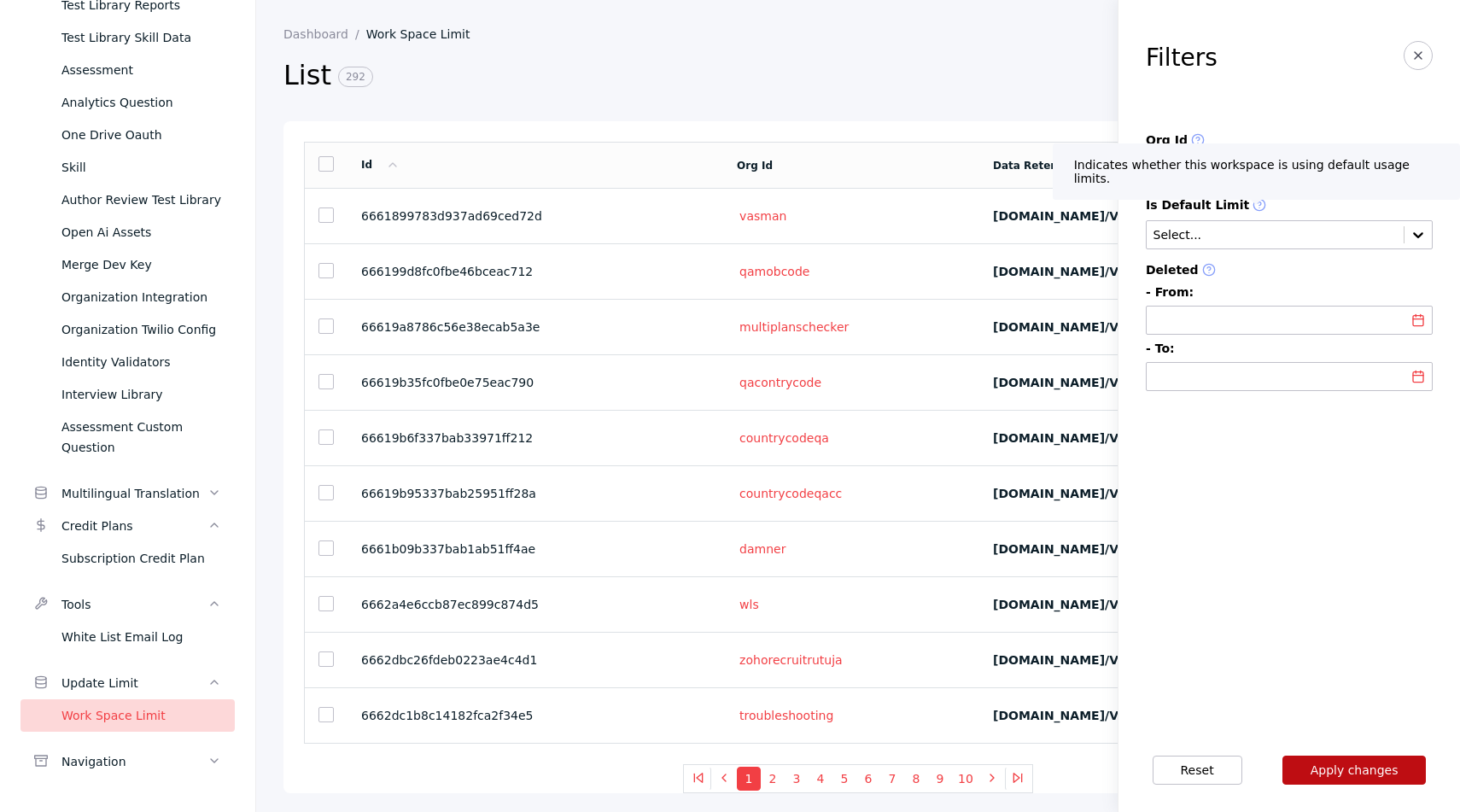
click at [1364, 764] on button "Apply changes" at bounding box center [1354, 770] width 144 height 29
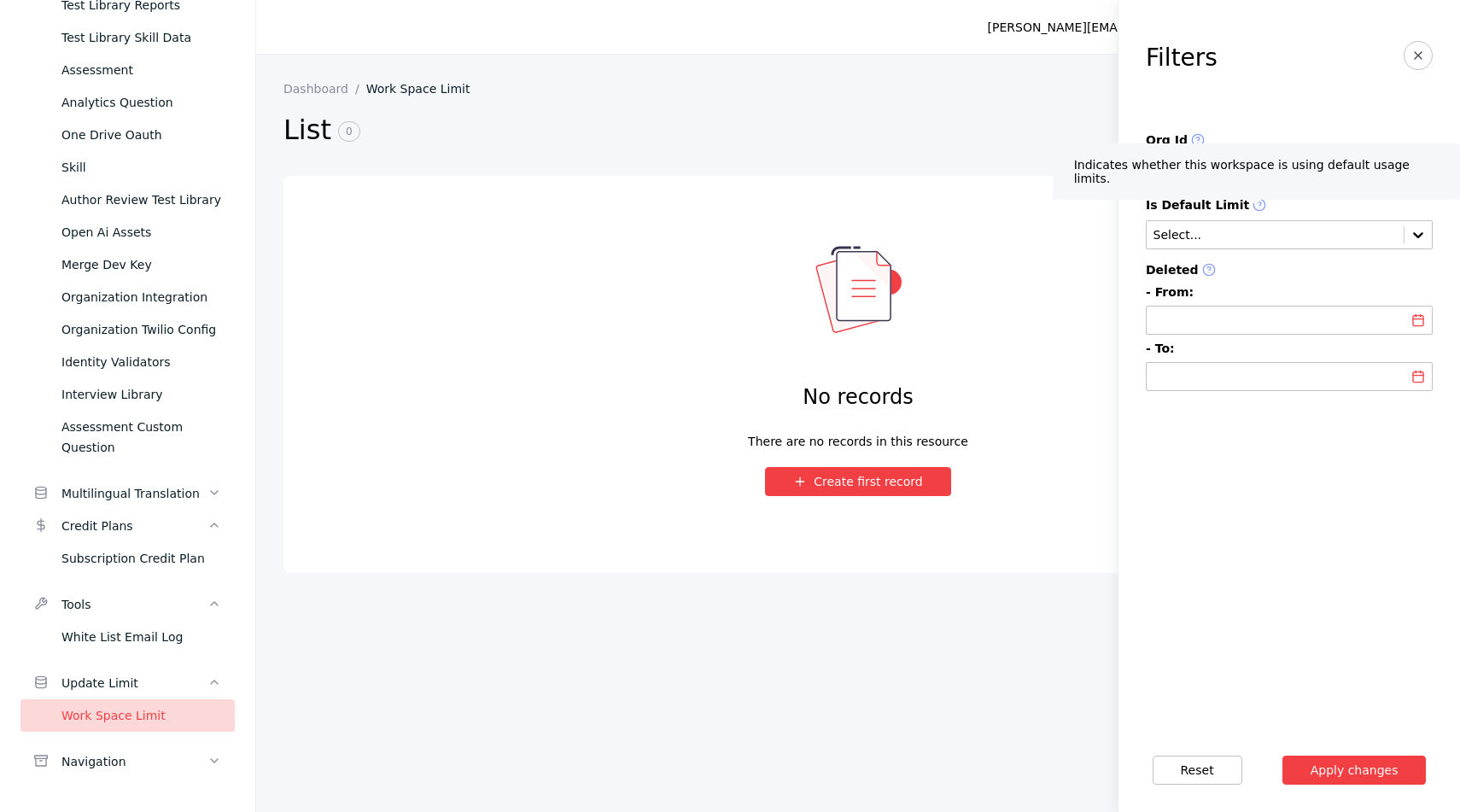
click at [1263, 119] on section "Filters Org Id hnrtech Is Default Limit Select... Deleted - From: - To:" at bounding box center [1289, 364] width 342 height 728
click at [1244, 142] on label "Org Id" at bounding box center [1289, 140] width 287 height 15
click at [1270, 201] on label "Is Default Limit" at bounding box center [1289, 205] width 287 height 15
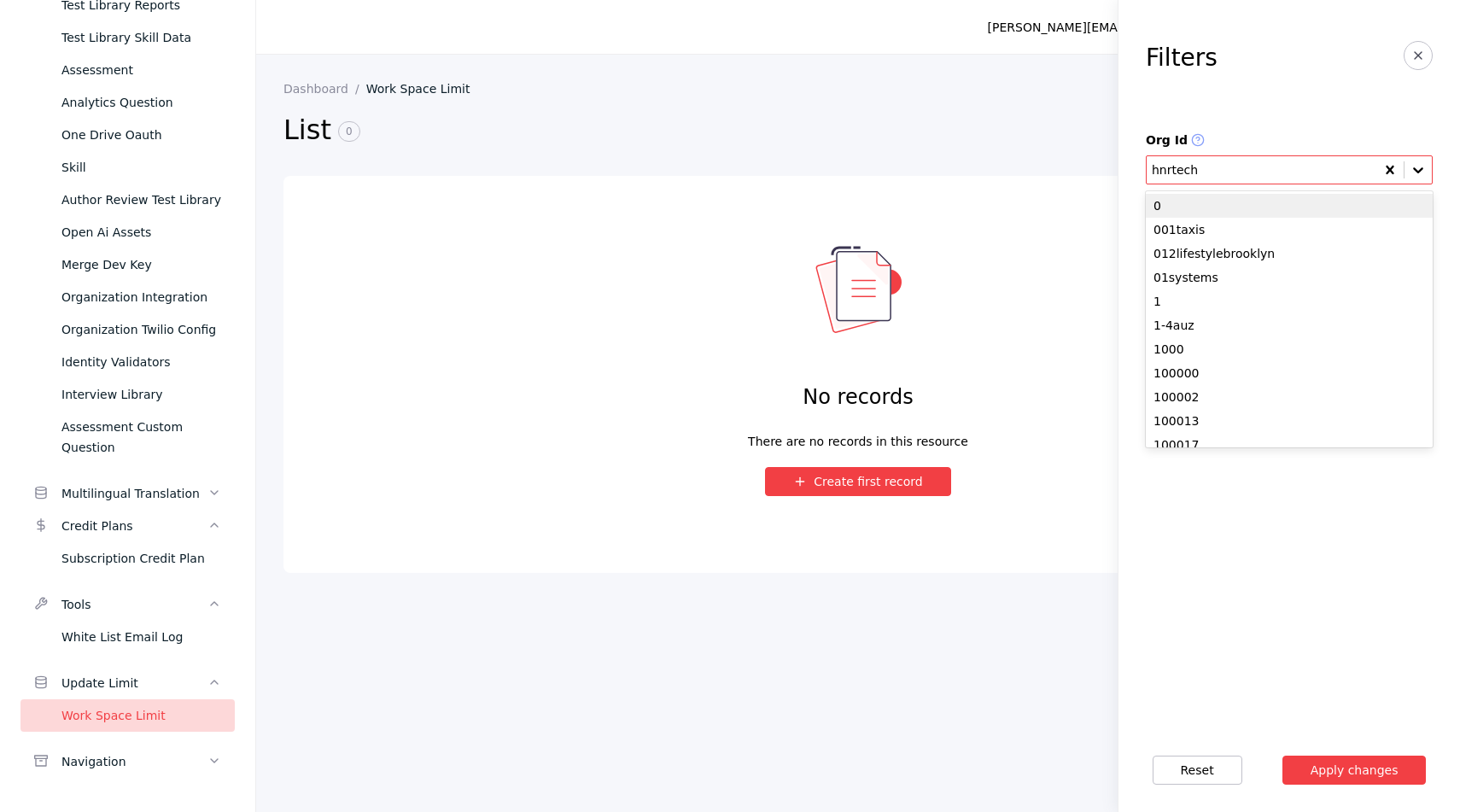
click at [1270, 170] on input "text" at bounding box center [1261, 170] width 220 height 14
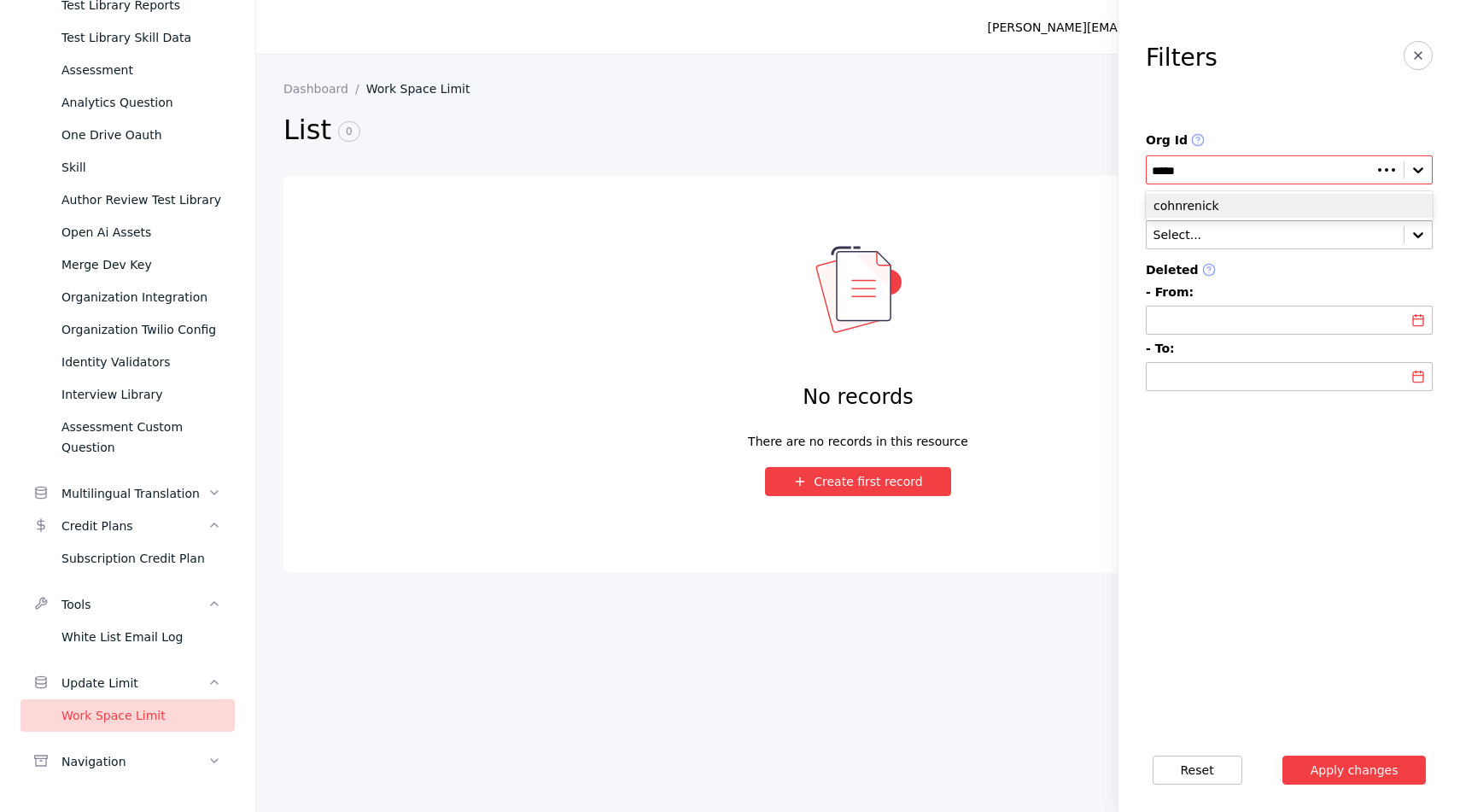
type input "******"
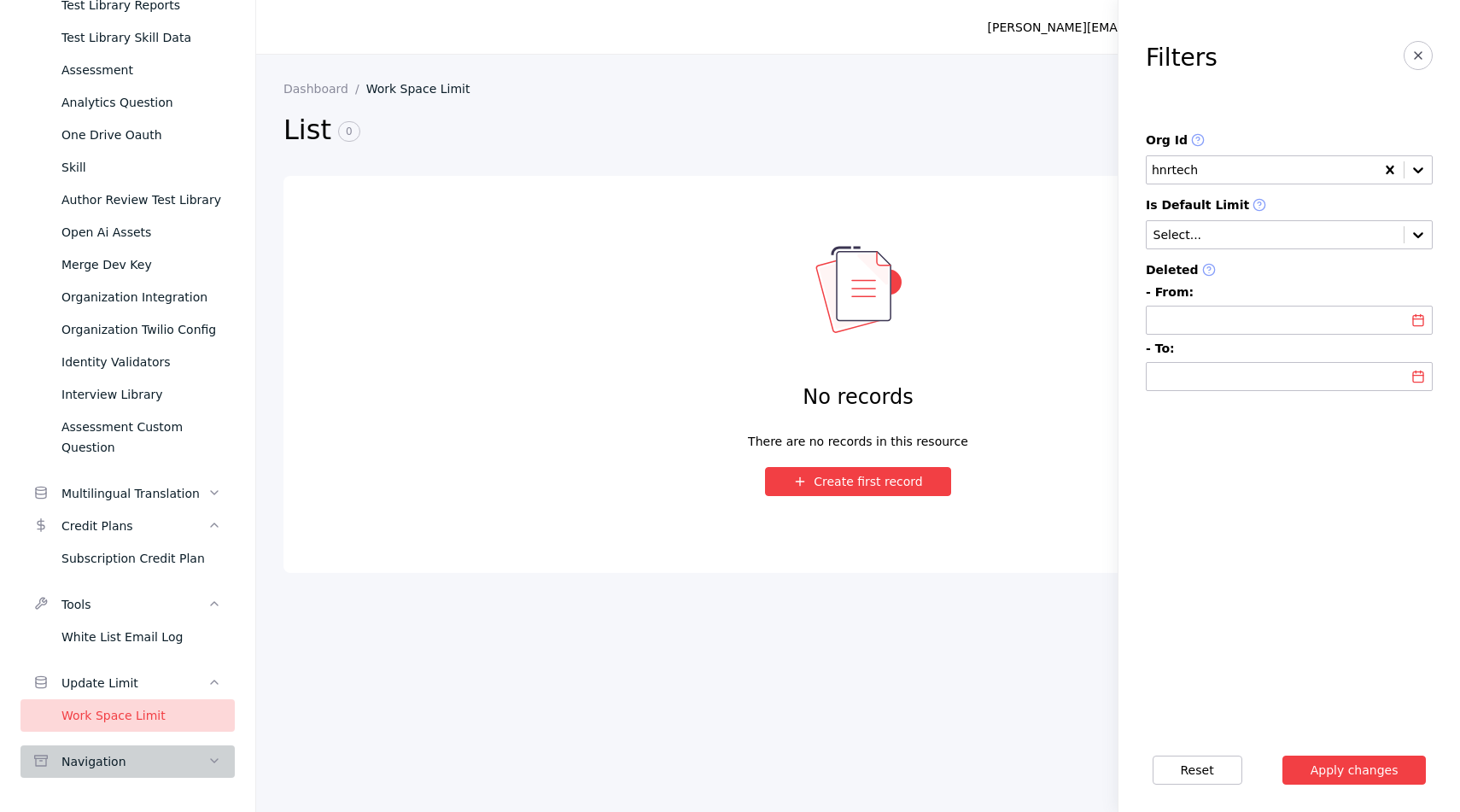
click at [128, 750] on link "Navigation" at bounding box center [127, 762] width 214 height 33
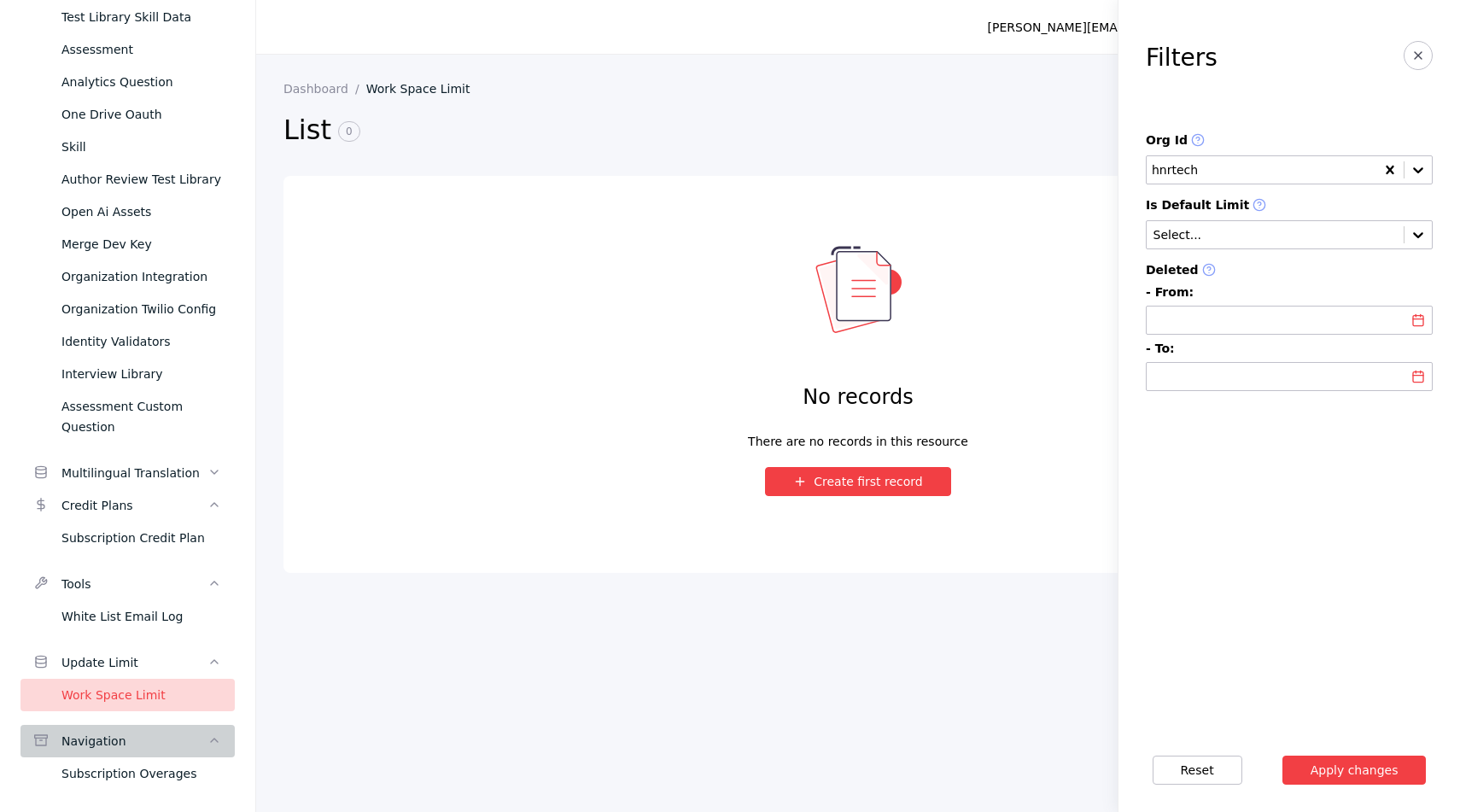
scroll to position [987, 0]
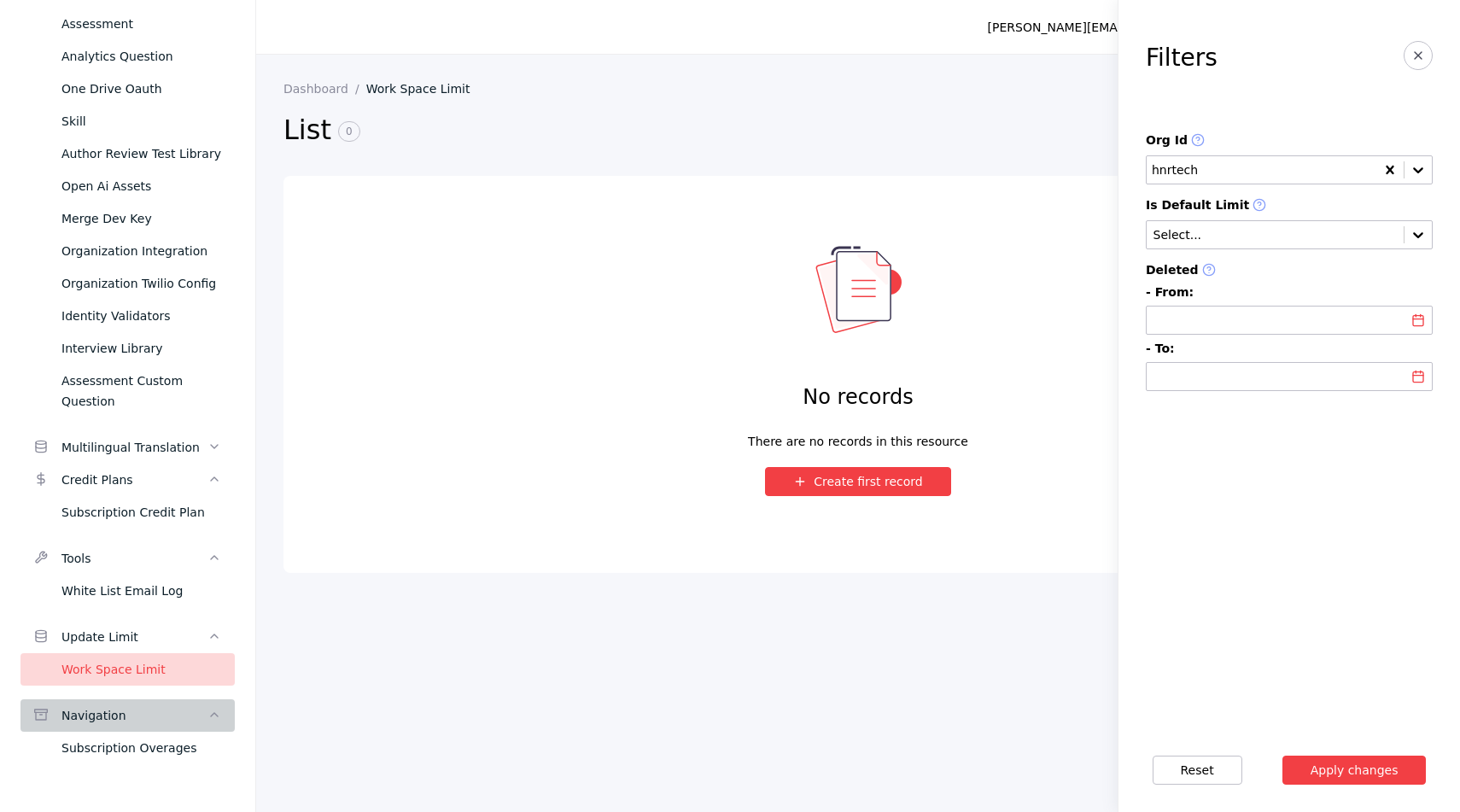
click at [128, 750] on div "Subscription Overages" at bounding box center [140, 747] width 159 height 20
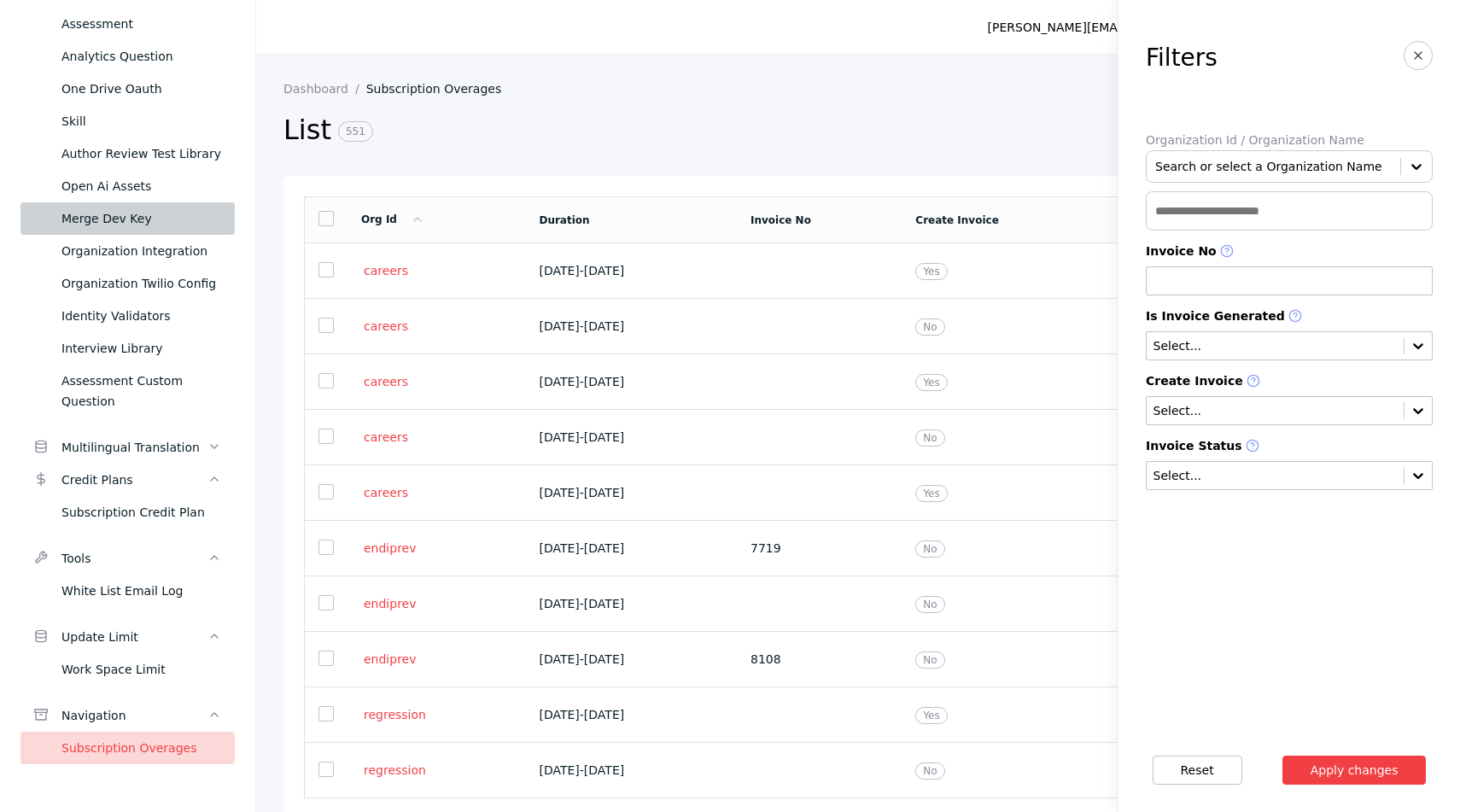
click at [121, 220] on div "Merge Dev Key" at bounding box center [140, 219] width 159 height 20
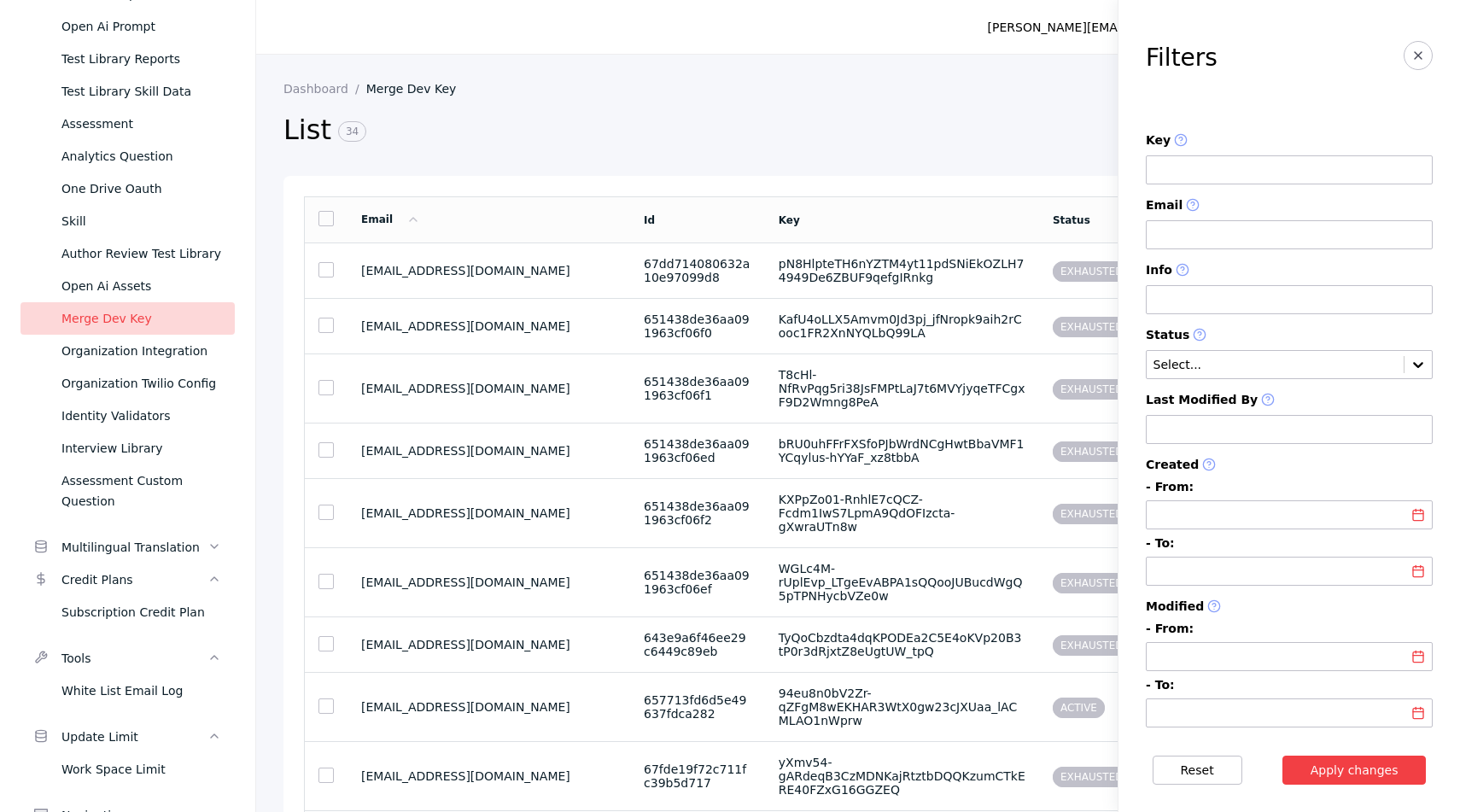
scroll to position [837, 0]
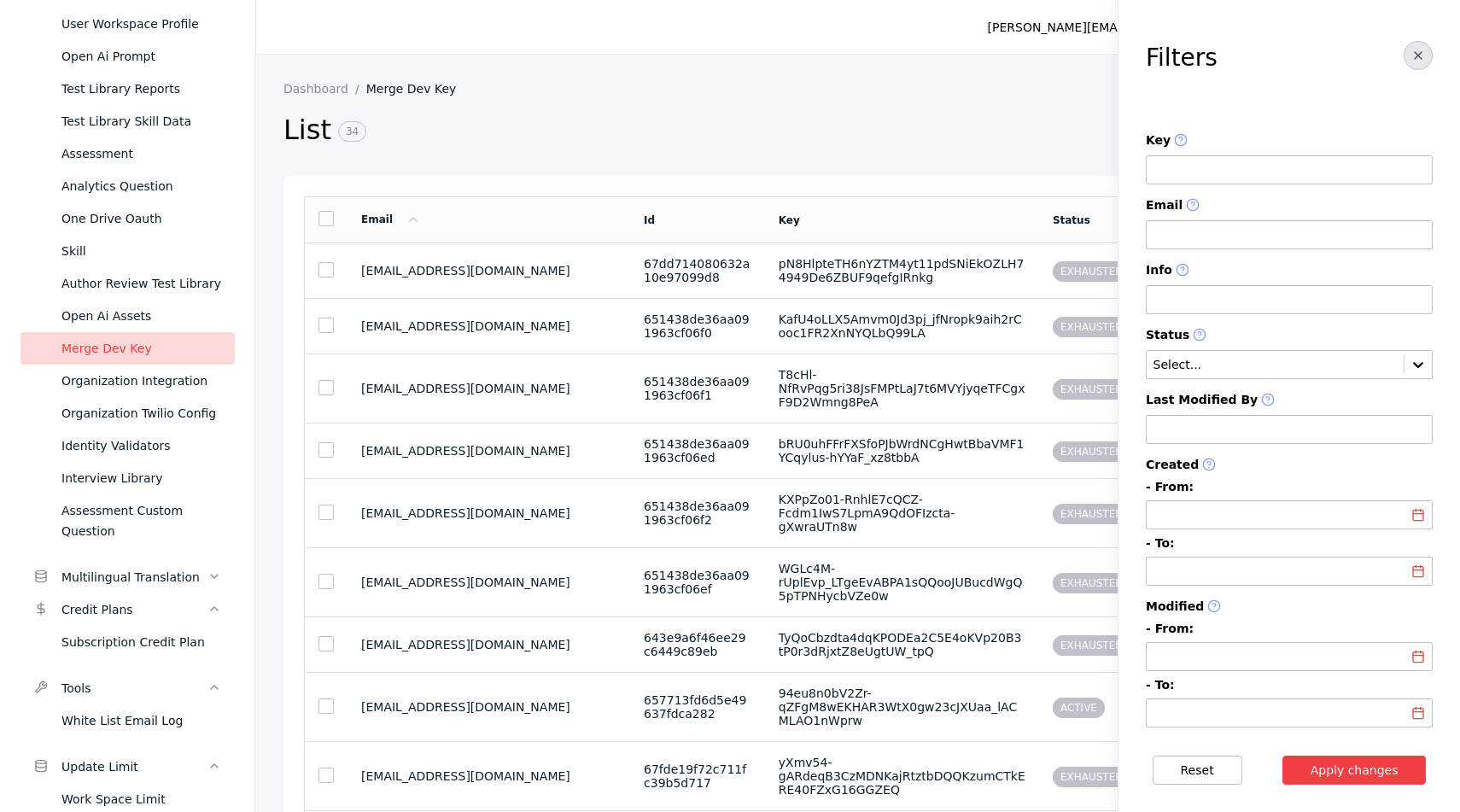
click at [1414, 57] on line "button" at bounding box center [1417, 55] width 6 height 6
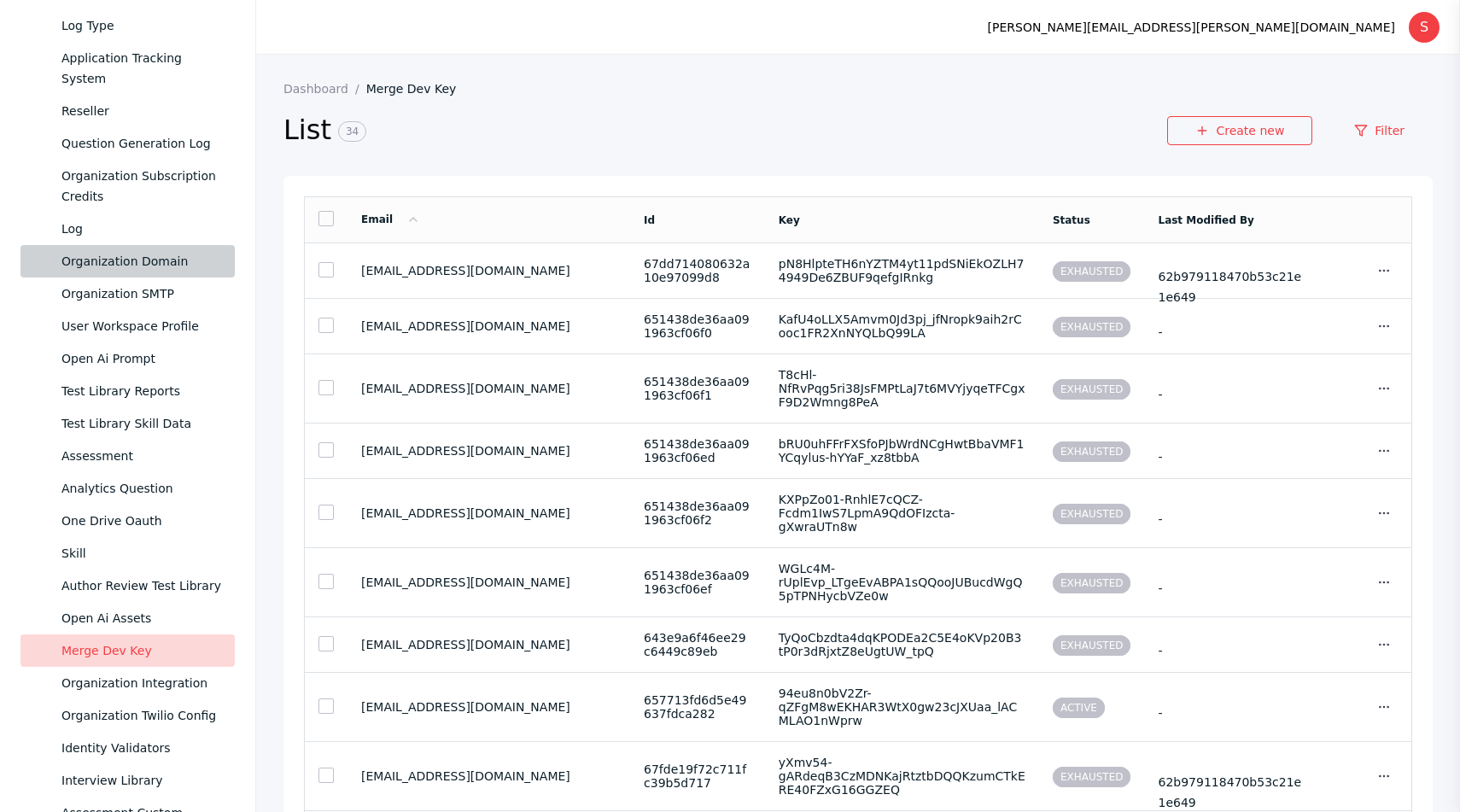
scroll to position [521, 0]
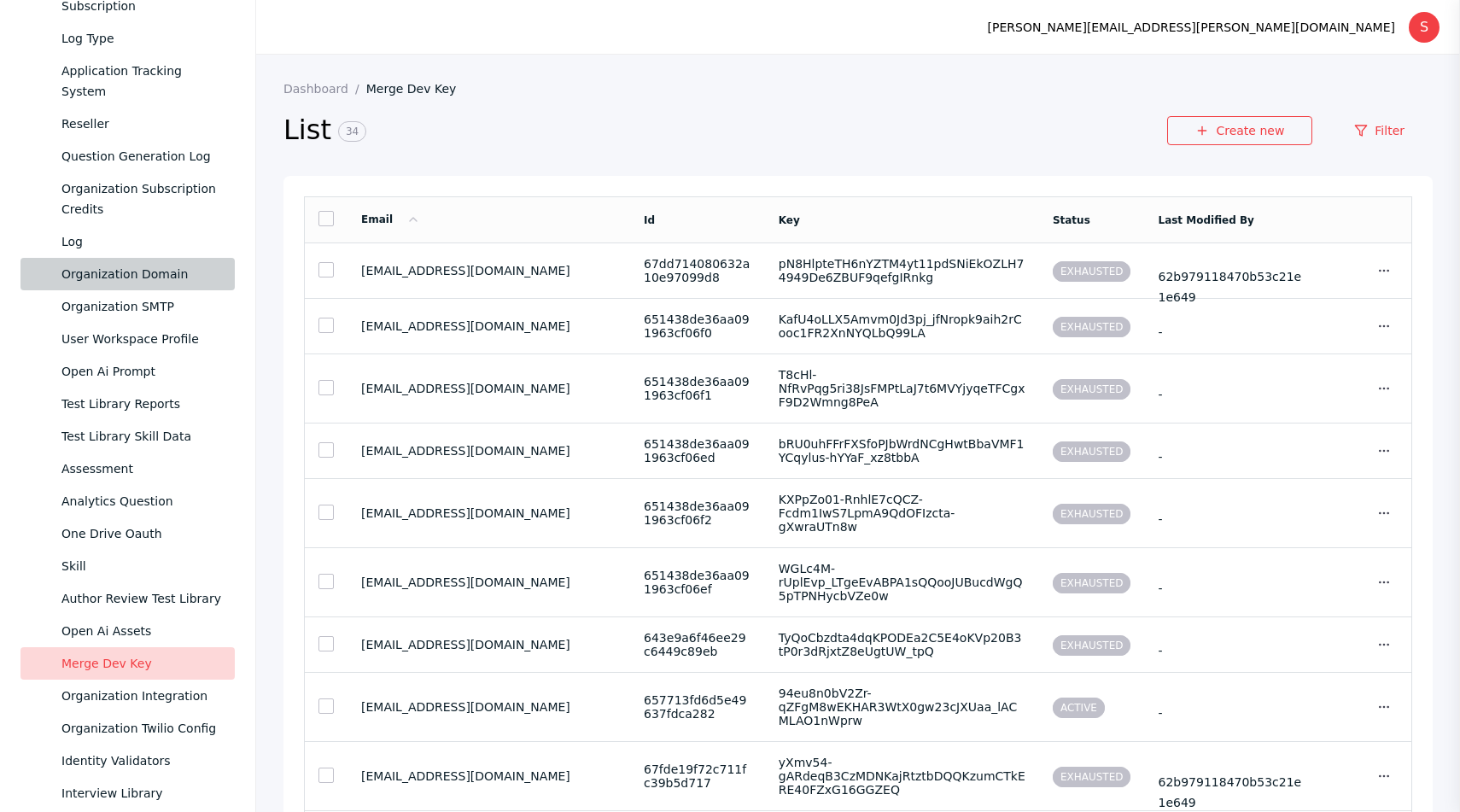
click at [125, 276] on div "Organization Domain" at bounding box center [140, 274] width 159 height 20
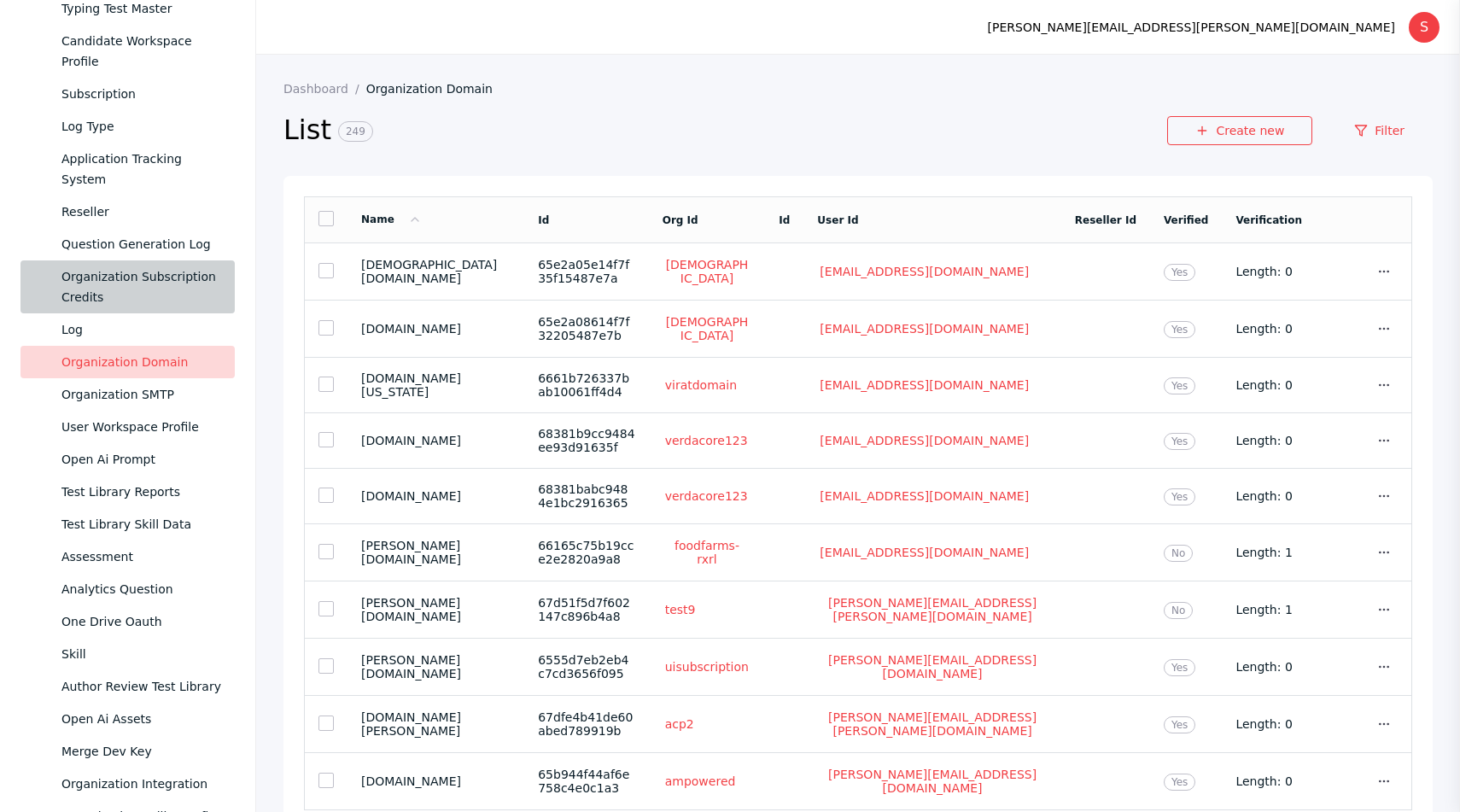
scroll to position [429, 0]
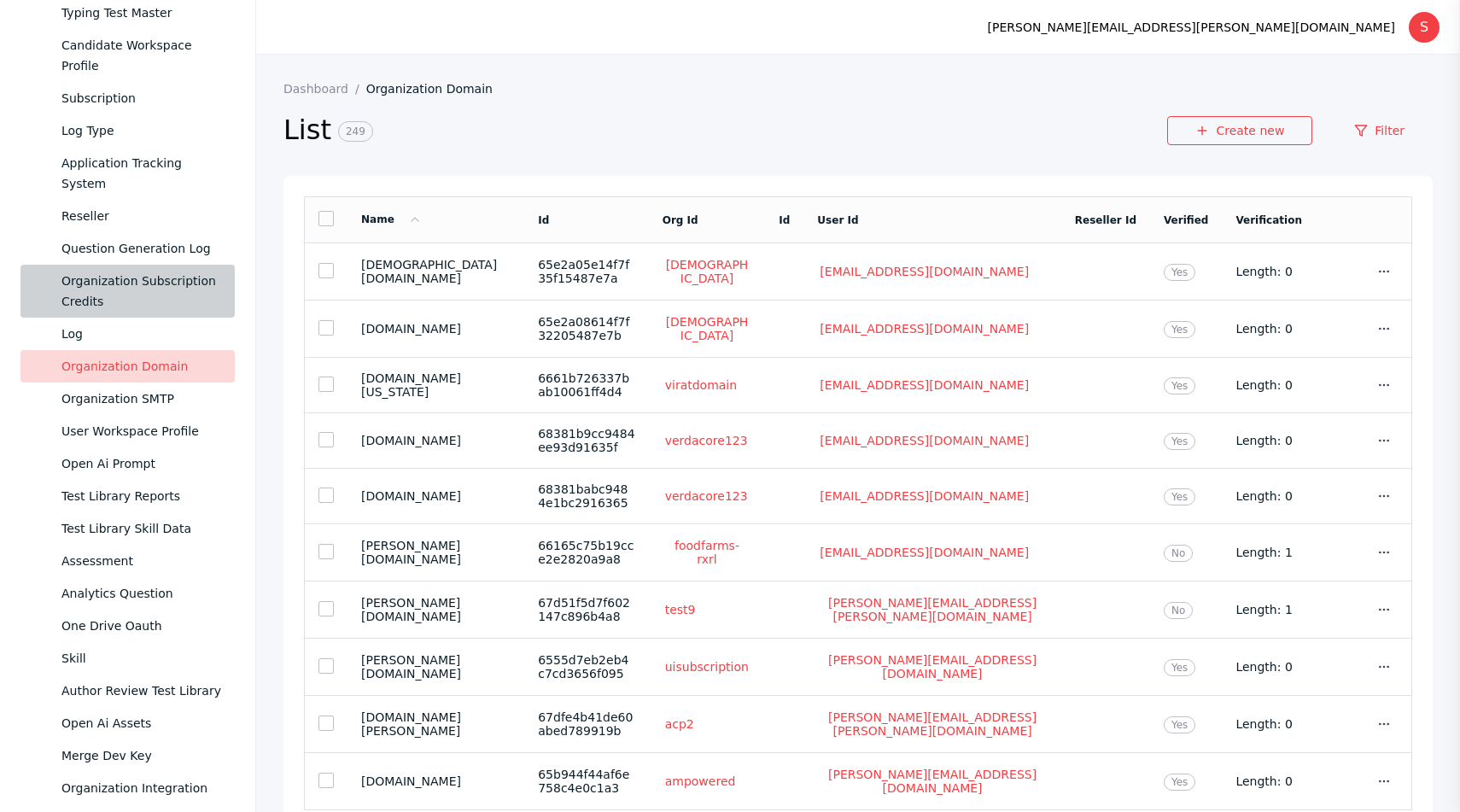
click at [116, 283] on div "Organization Subscription Credits" at bounding box center [140, 291] width 159 height 41
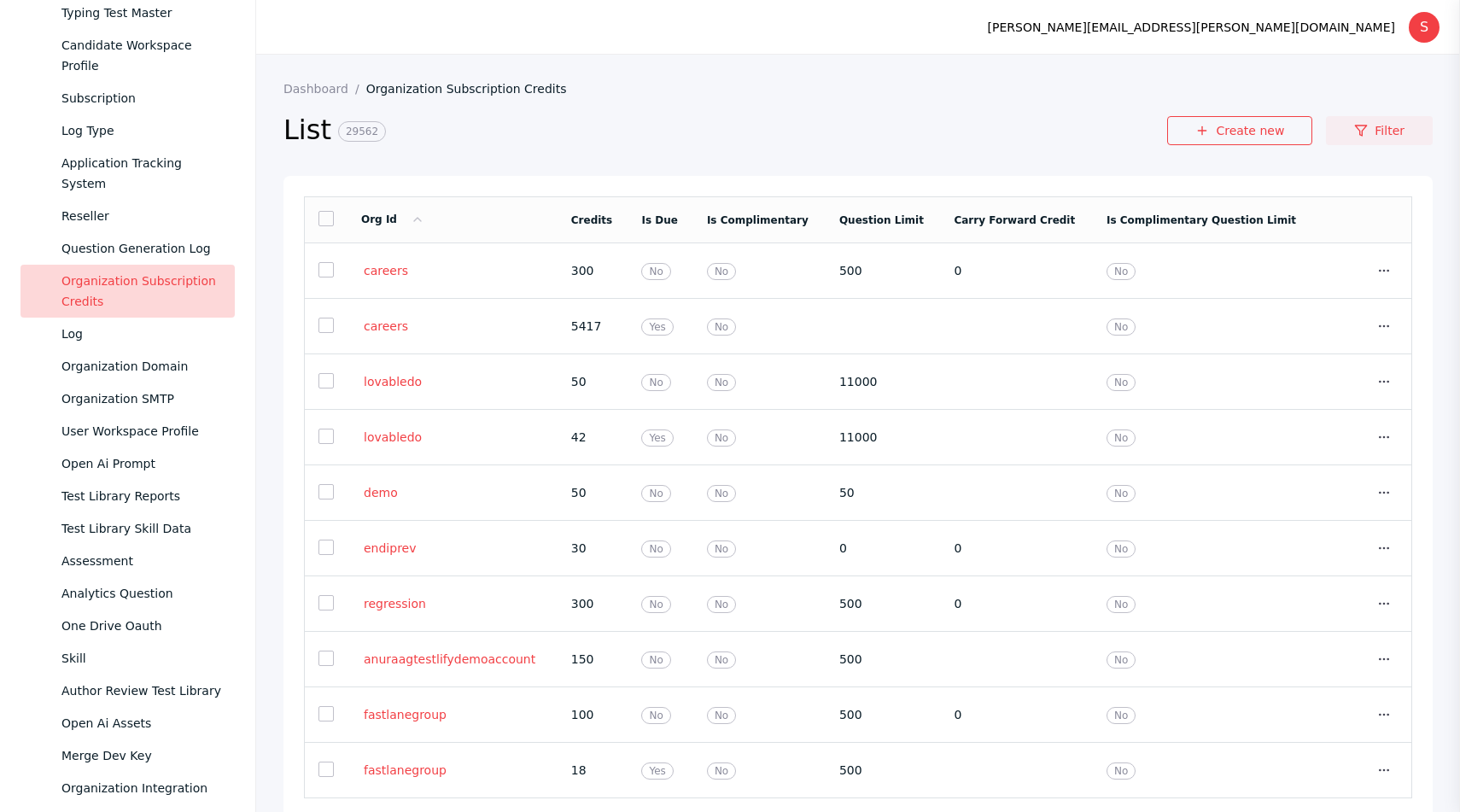
click at [1362, 120] on link "Filter" at bounding box center [1379, 130] width 107 height 29
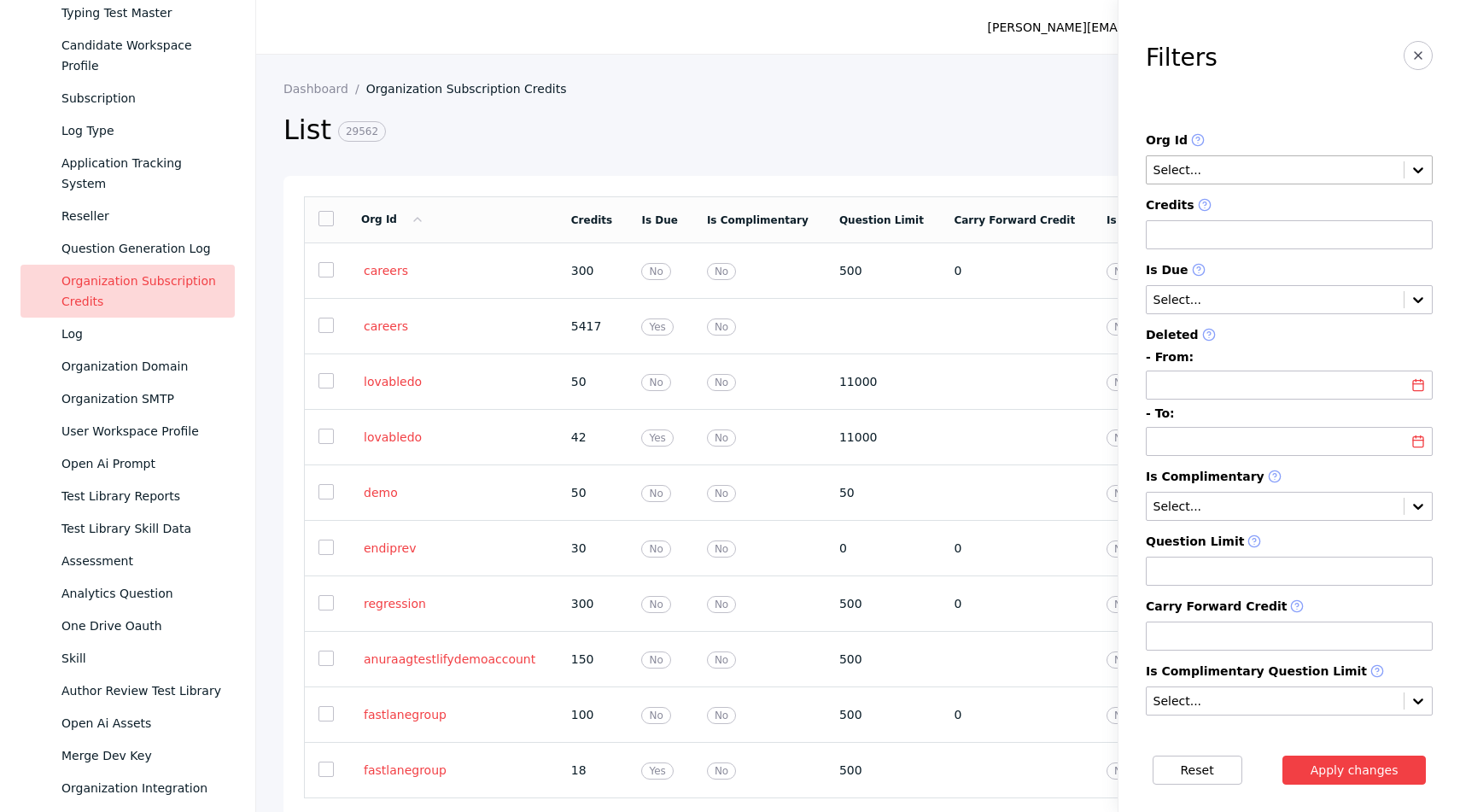
click at [1249, 170] on input "text" at bounding box center [1275, 170] width 247 height 14
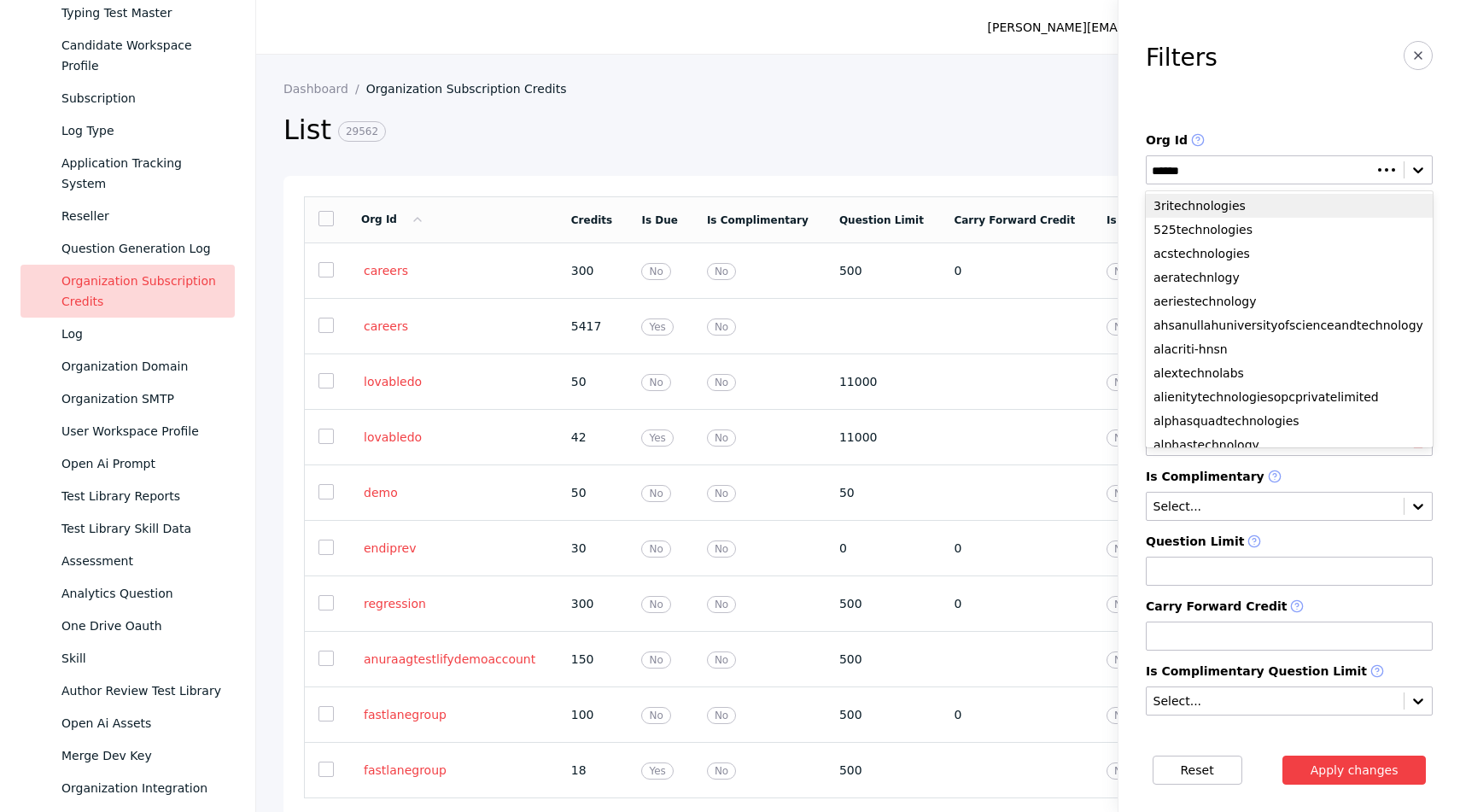
type input "*******"
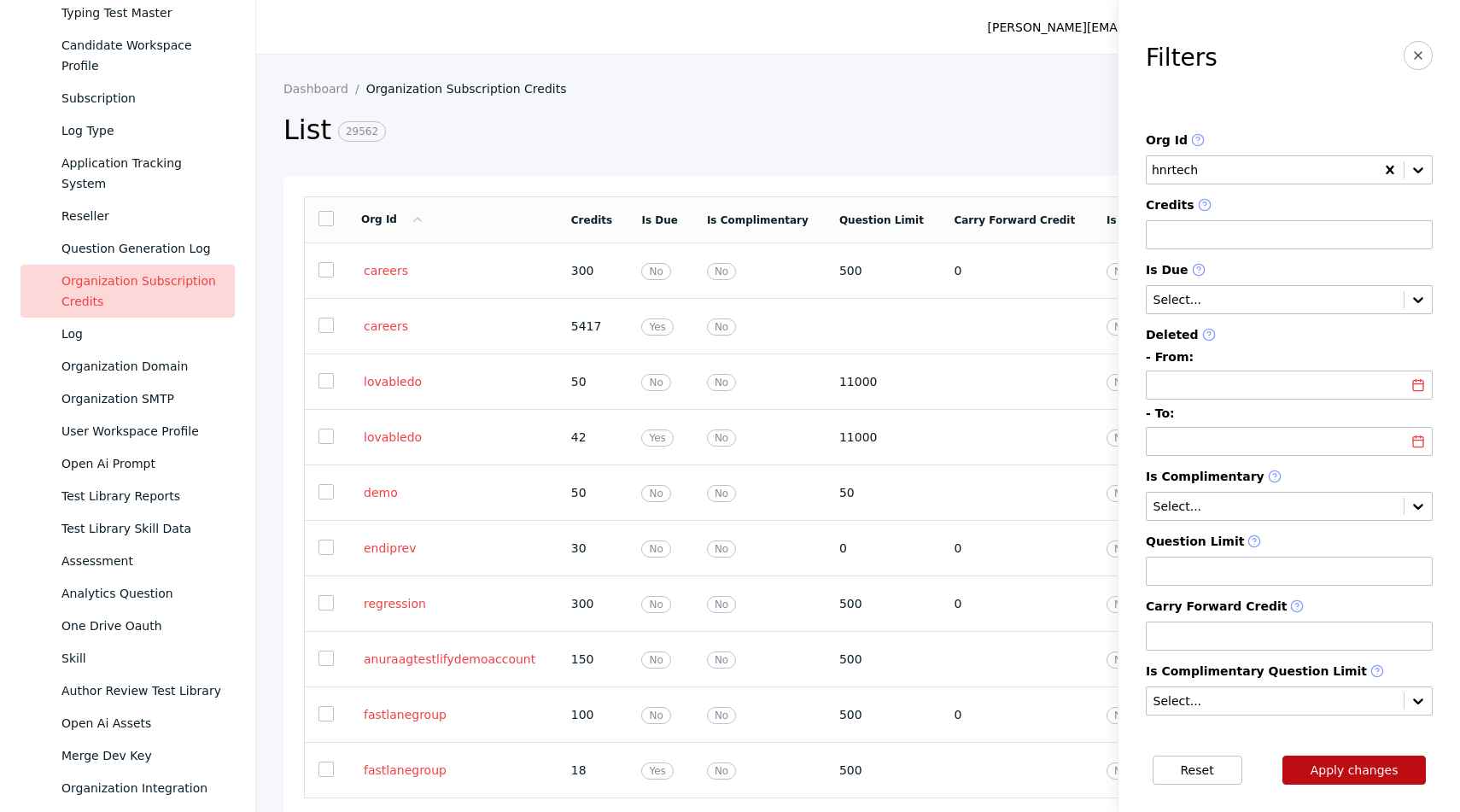
click at [1321, 757] on button "Apply changes" at bounding box center [1354, 770] width 144 height 29
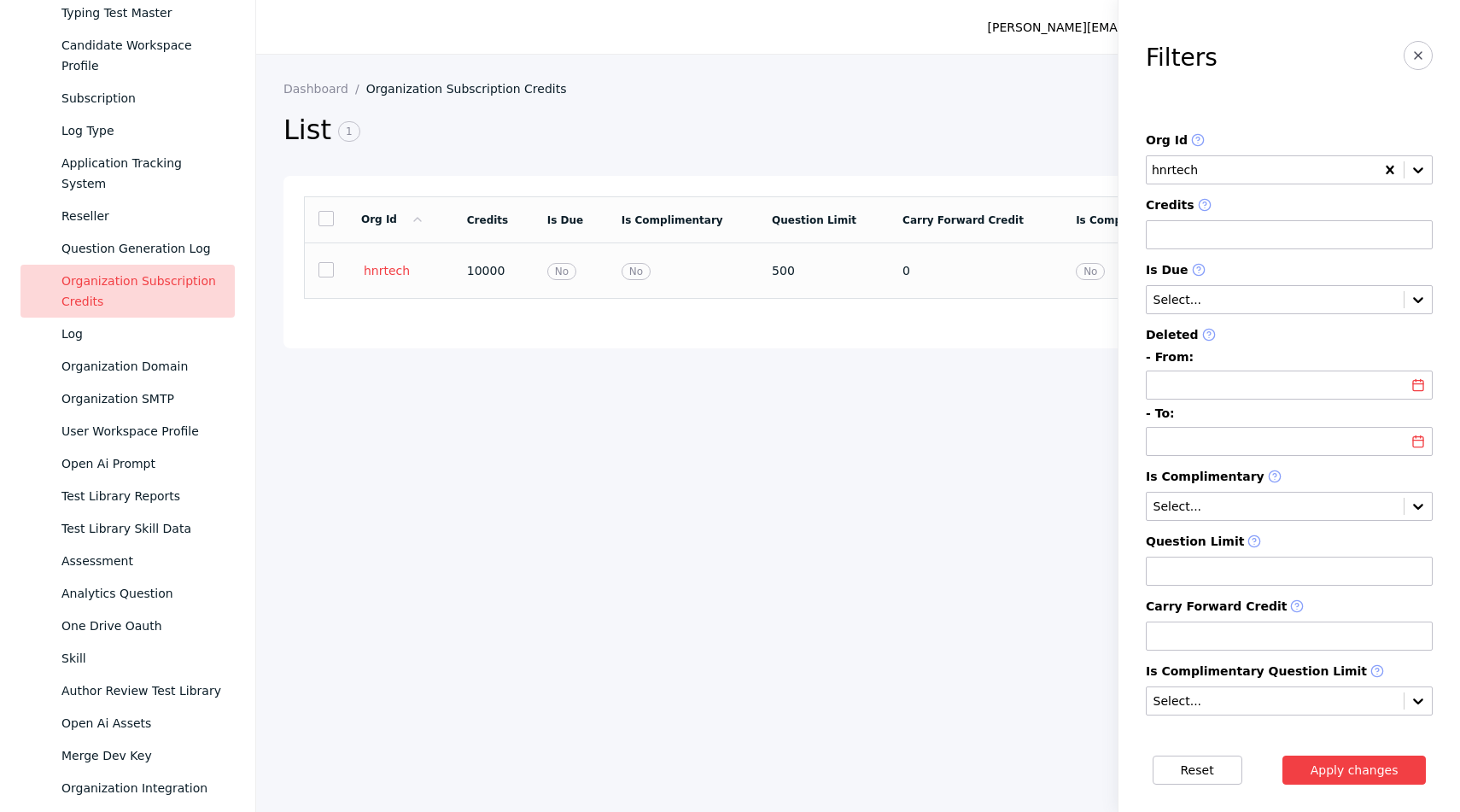
click at [702, 281] on td "No" at bounding box center [683, 271] width 150 height 56
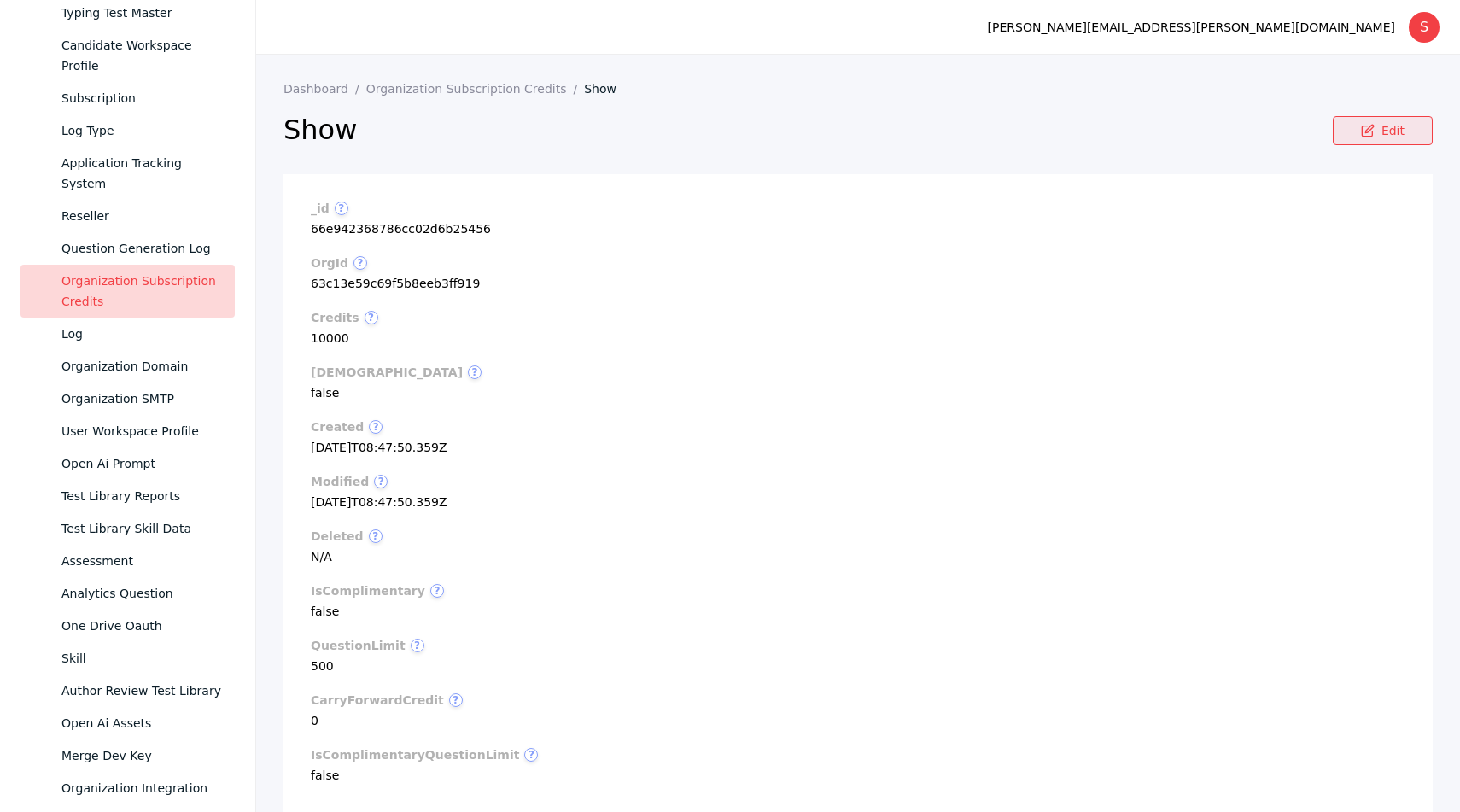
click at [1361, 128] on icon at bounding box center [1367, 130] width 14 height 14
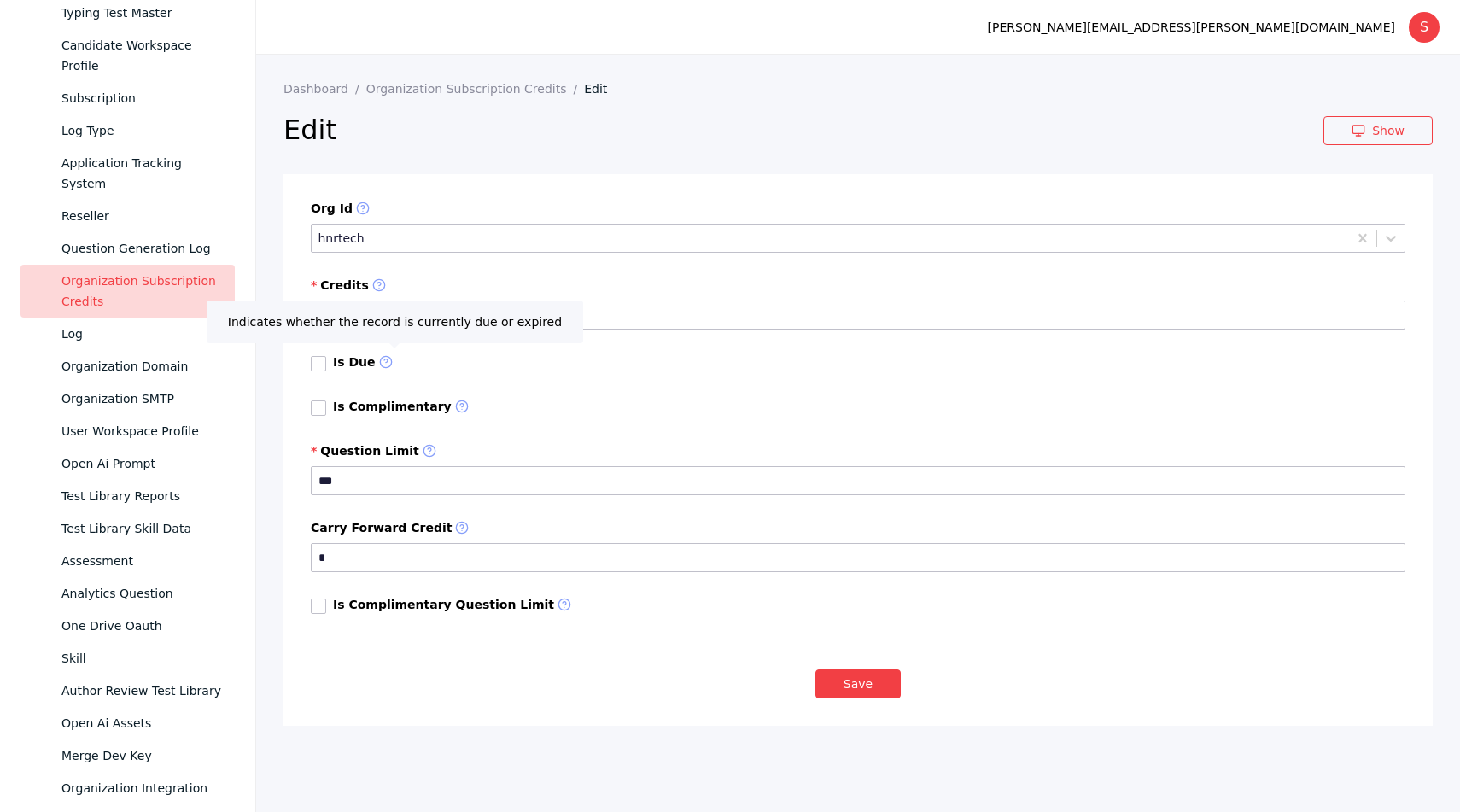
click at [501, 520] on section "Org Id hnrtech Credits ***** Is Due Is Complimentary Question Limit *** Carry F…" at bounding box center [858, 421] width 1149 height 495
click at [635, 350] on section "Org Id hnrtech Credits ***** Is Due Is Complimentary Question Limit *** Carry F…" at bounding box center [858, 421] width 1149 height 495
click at [427, 181] on section "Org Id hnrtech Credits ***** Is Due Is Complimentary Question Limit *** Carry F…" at bounding box center [858, 421] width 1149 height 495
click at [528, 368] on div "Is Due" at bounding box center [858, 371] width 1095 height 31
click at [382, 364] on icon at bounding box center [386, 362] width 14 height 14
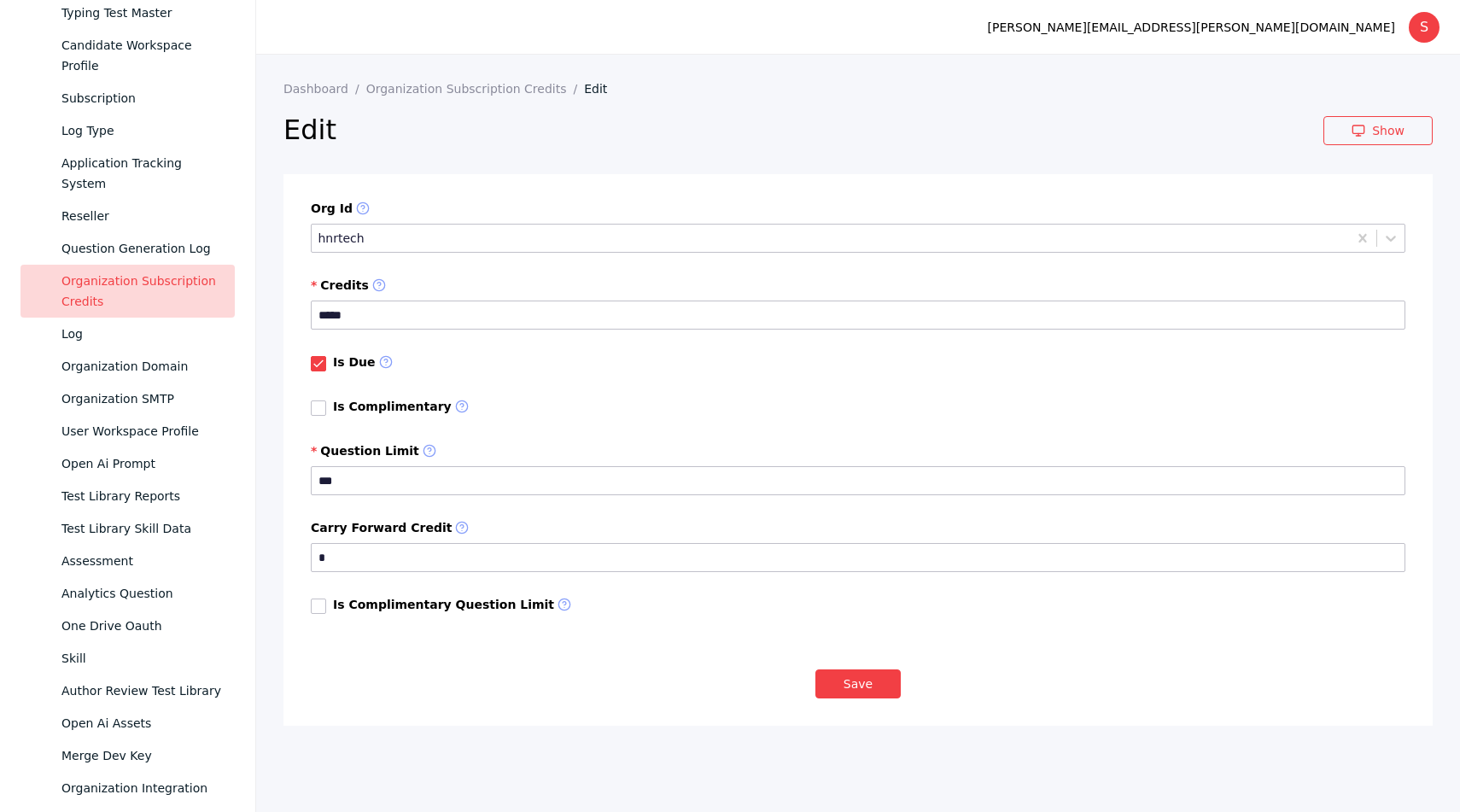
click at [571, 365] on div "Is Due" at bounding box center [858, 371] width 1095 height 31
click at [380, 367] on icon at bounding box center [386, 362] width 14 height 14
click at [621, 393] on section "Org Id hnrtech Credits ***** Is Due Is Complimentary Question Limit *** Carry F…" at bounding box center [858, 421] width 1149 height 495
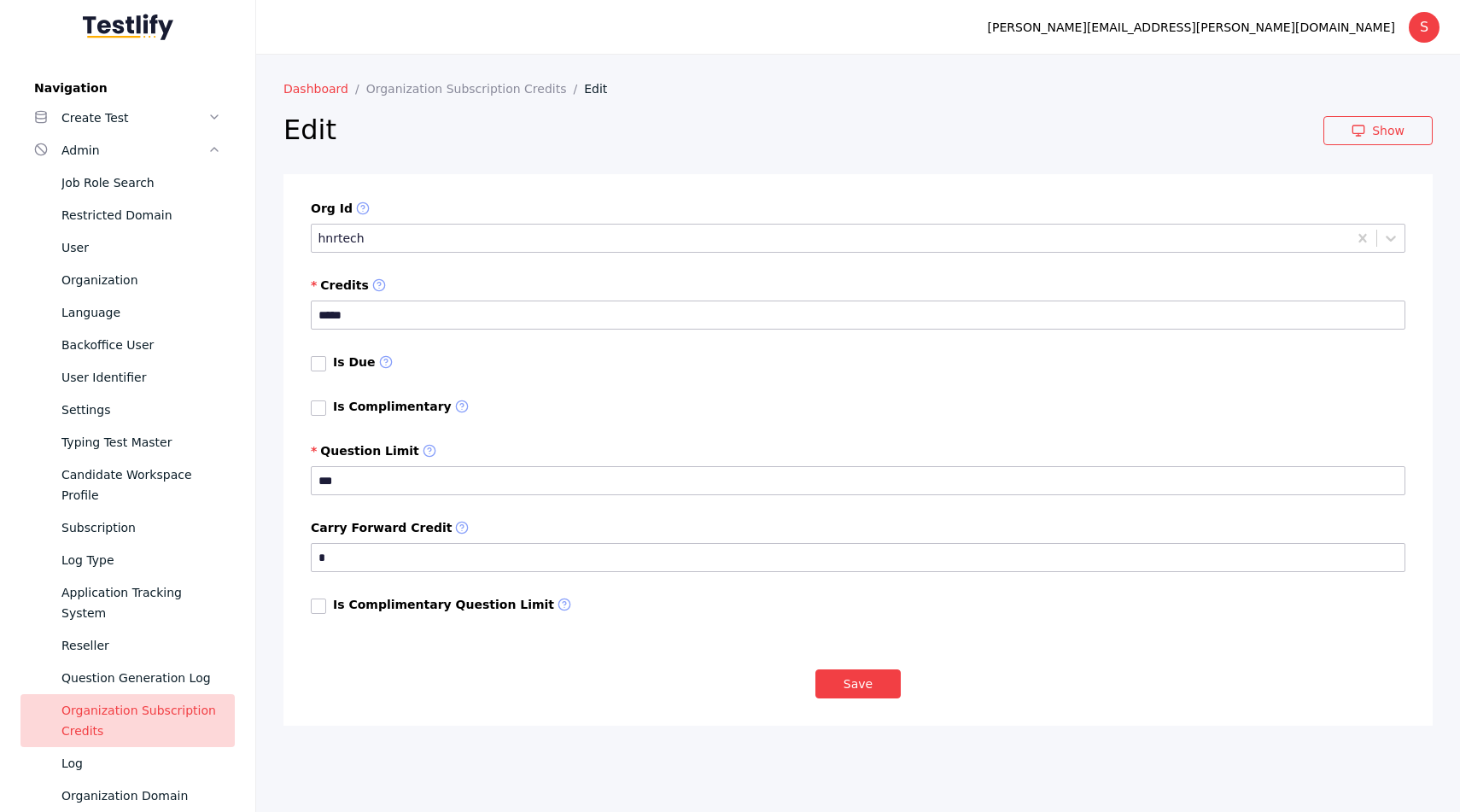
click at [319, 82] on link "Dashboard" at bounding box center [324, 88] width 83 height 14
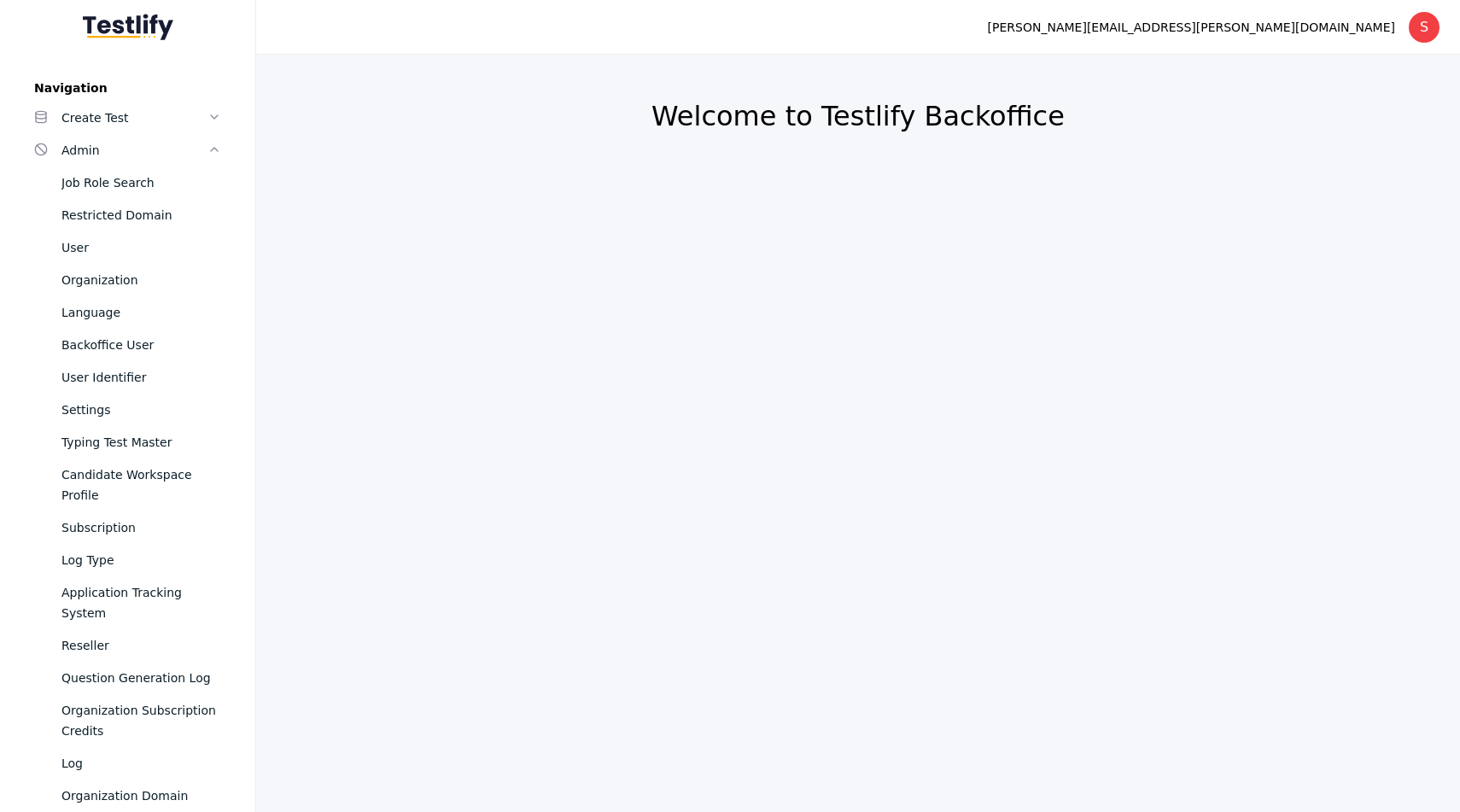
click at [103, 26] on img at bounding box center [128, 26] width 90 height 26
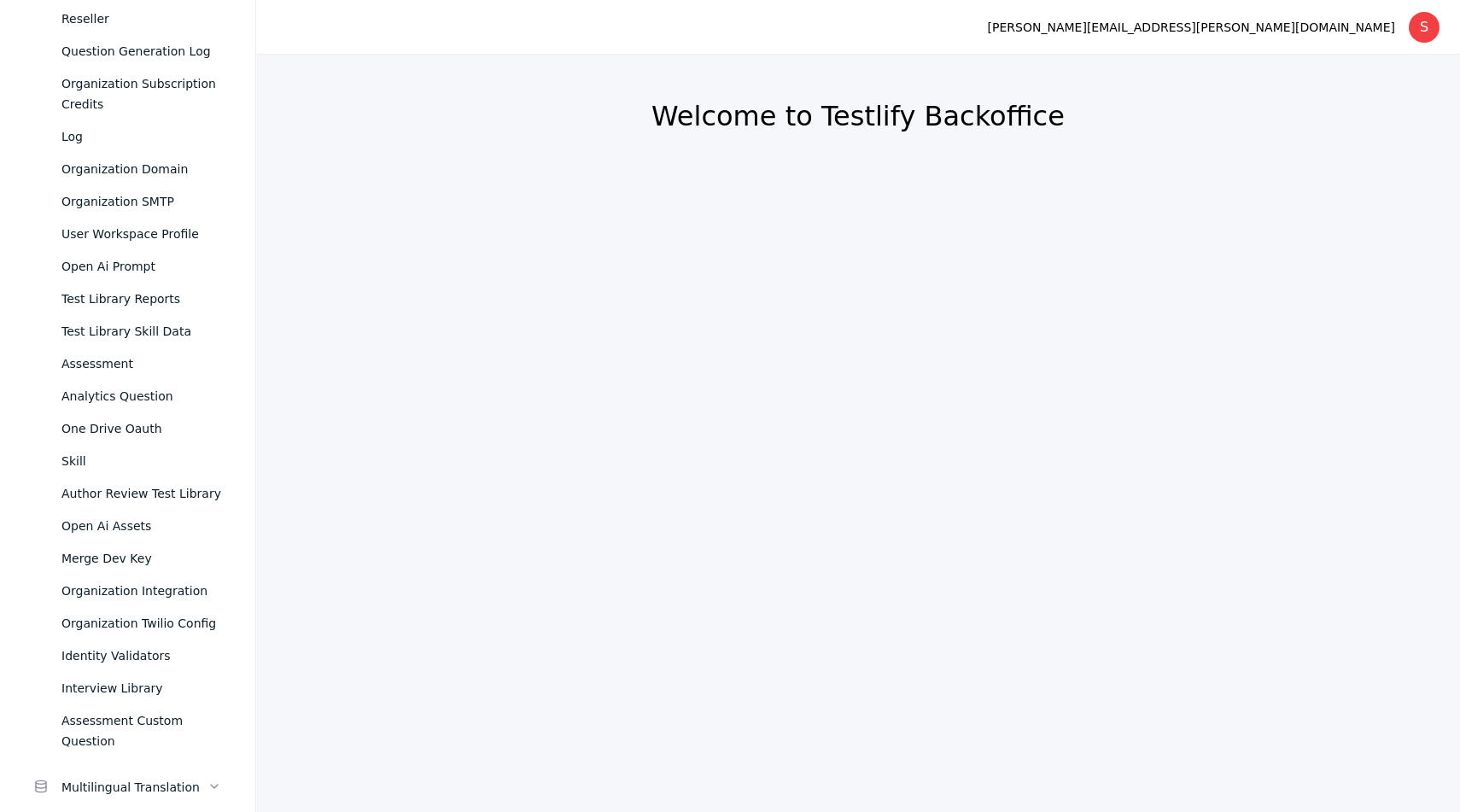
scroll to position [987, 0]
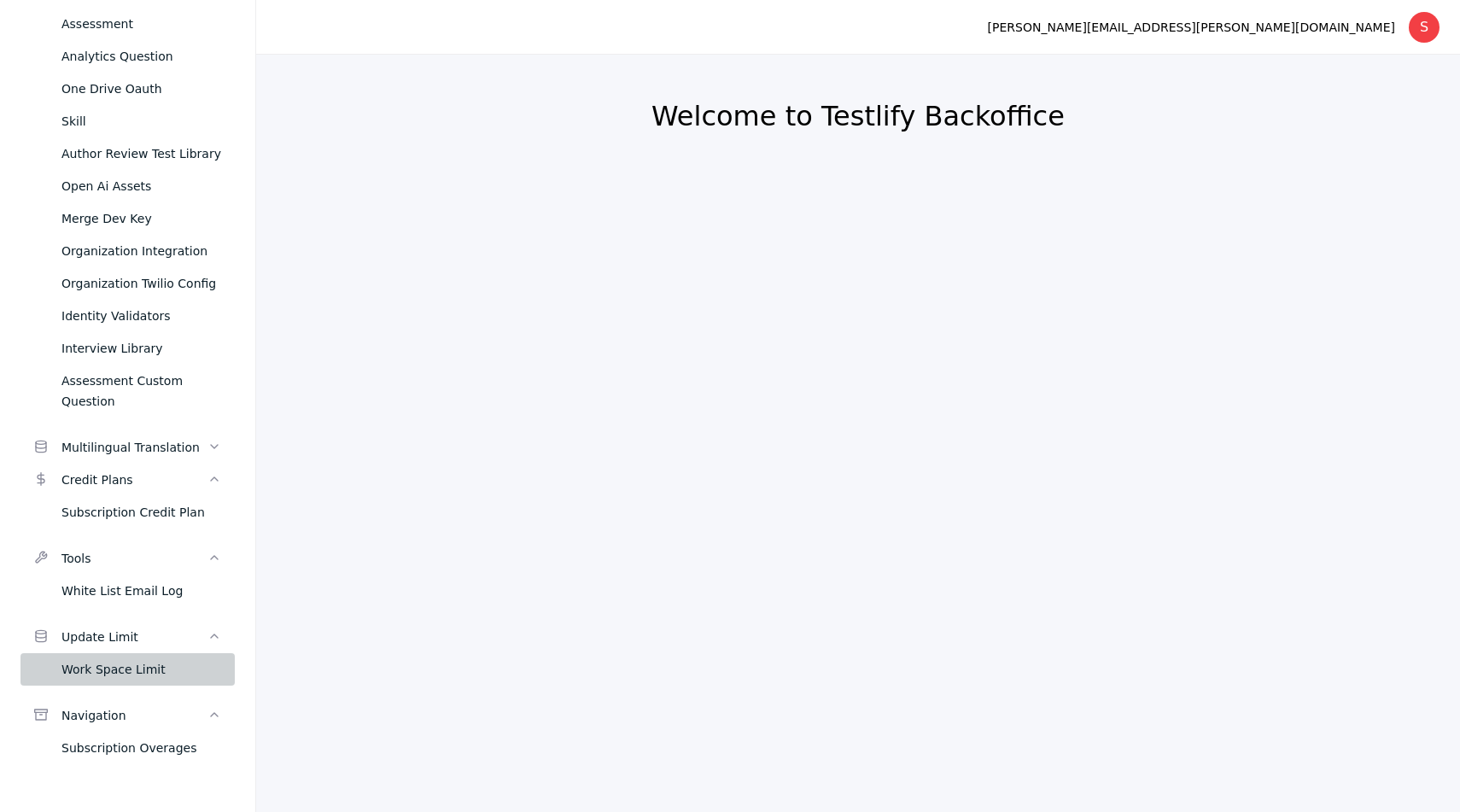
click at [129, 659] on div "Work Space Limit" at bounding box center [140, 669] width 159 height 20
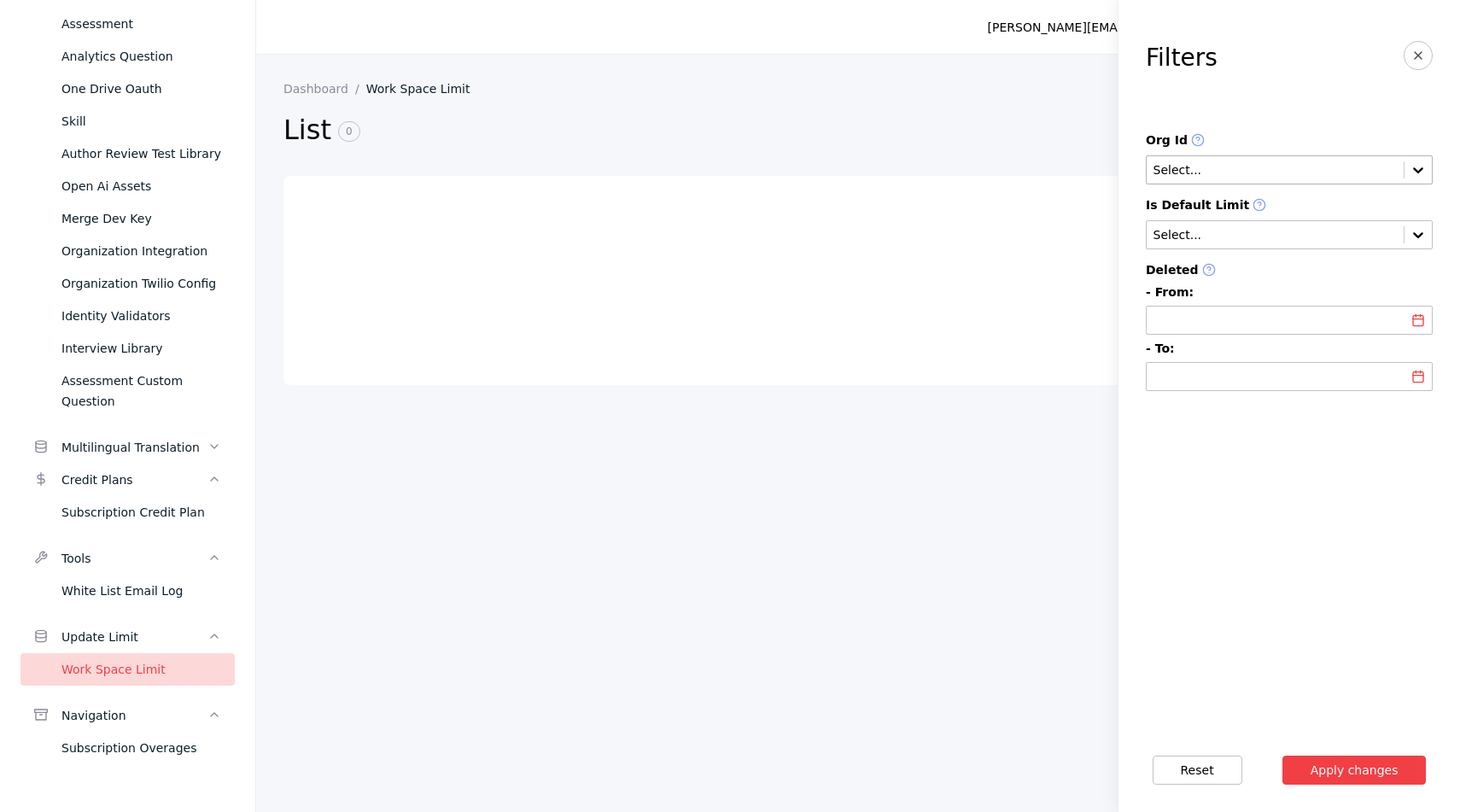
click at [1238, 170] on input "text" at bounding box center [1275, 170] width 247 height 14
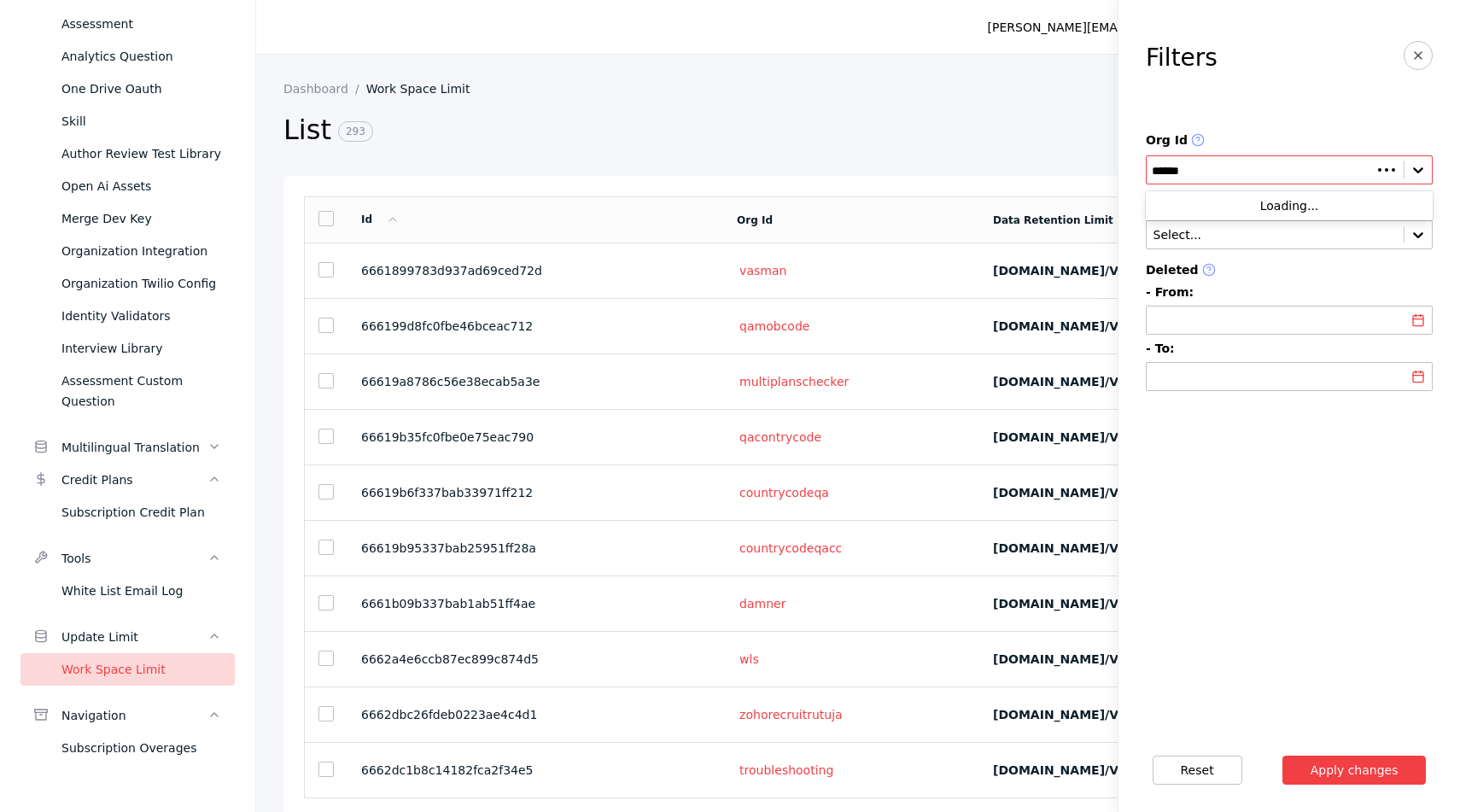
type input "*******"
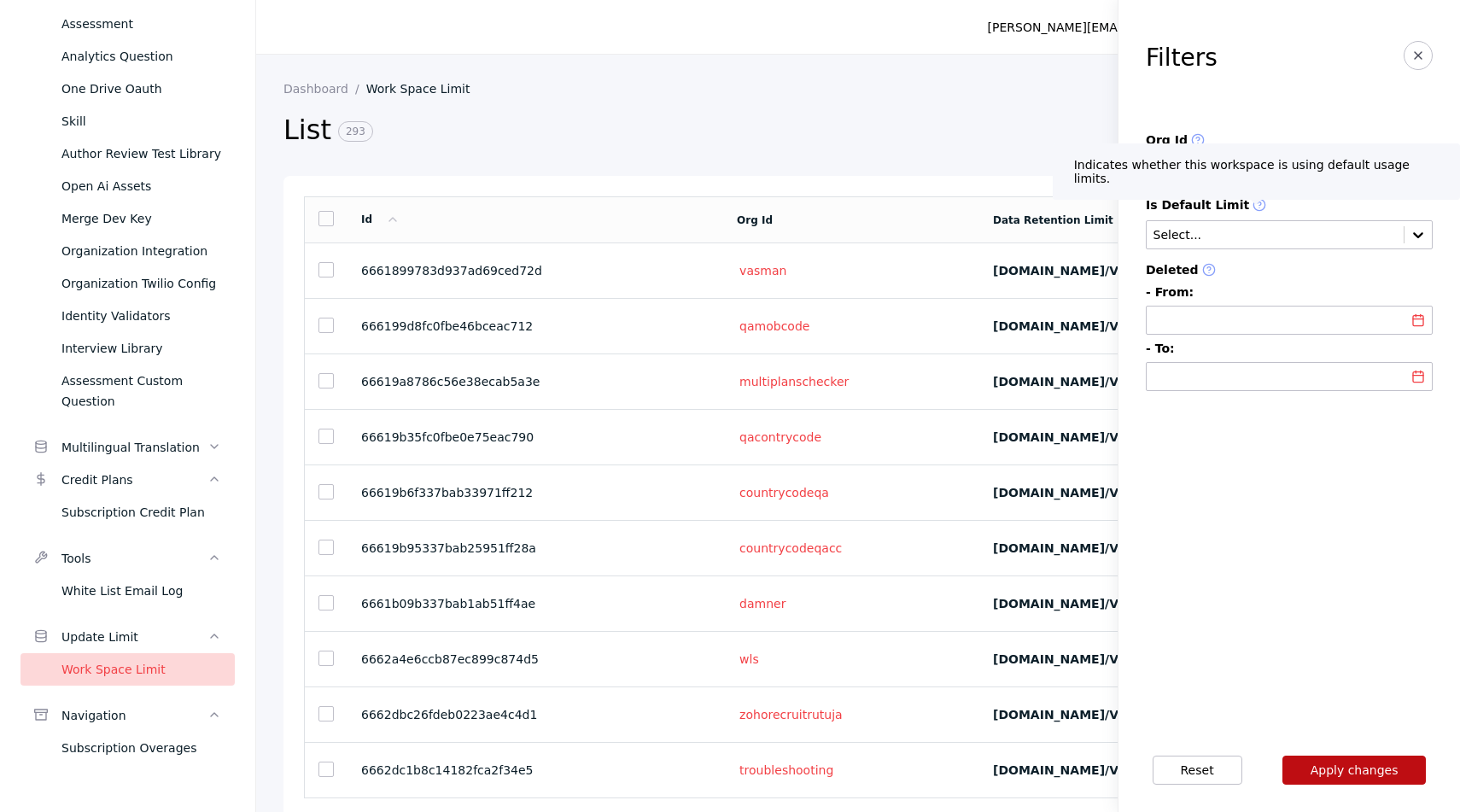
click at [1345, 769] on button "Apply changes" at bounding box center [1354, 770] width 144 height 29
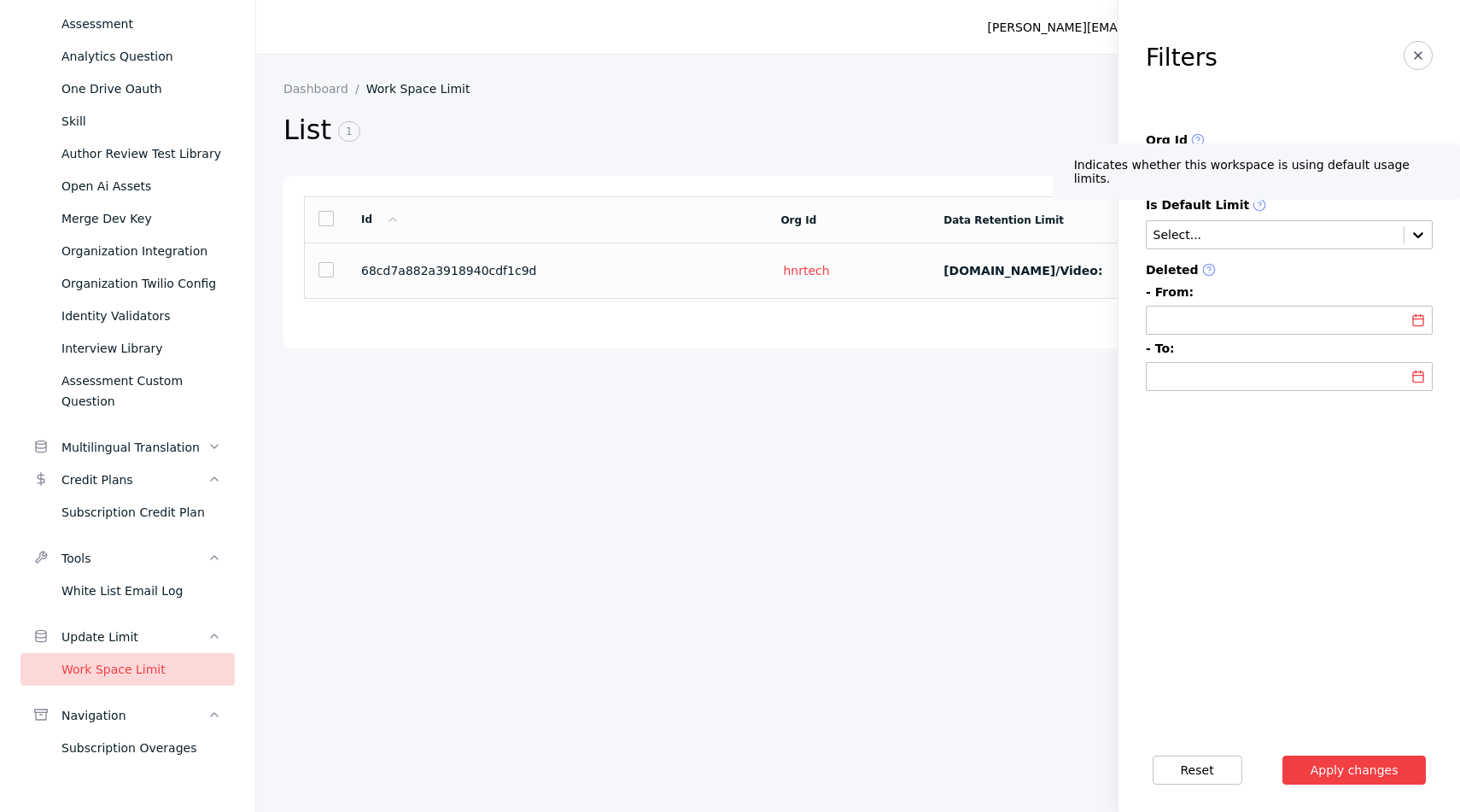
click at [669, 276] on section "68cd7a882a3918940cdf1c9d" at bounding box center [557, 271] width 392 height 14
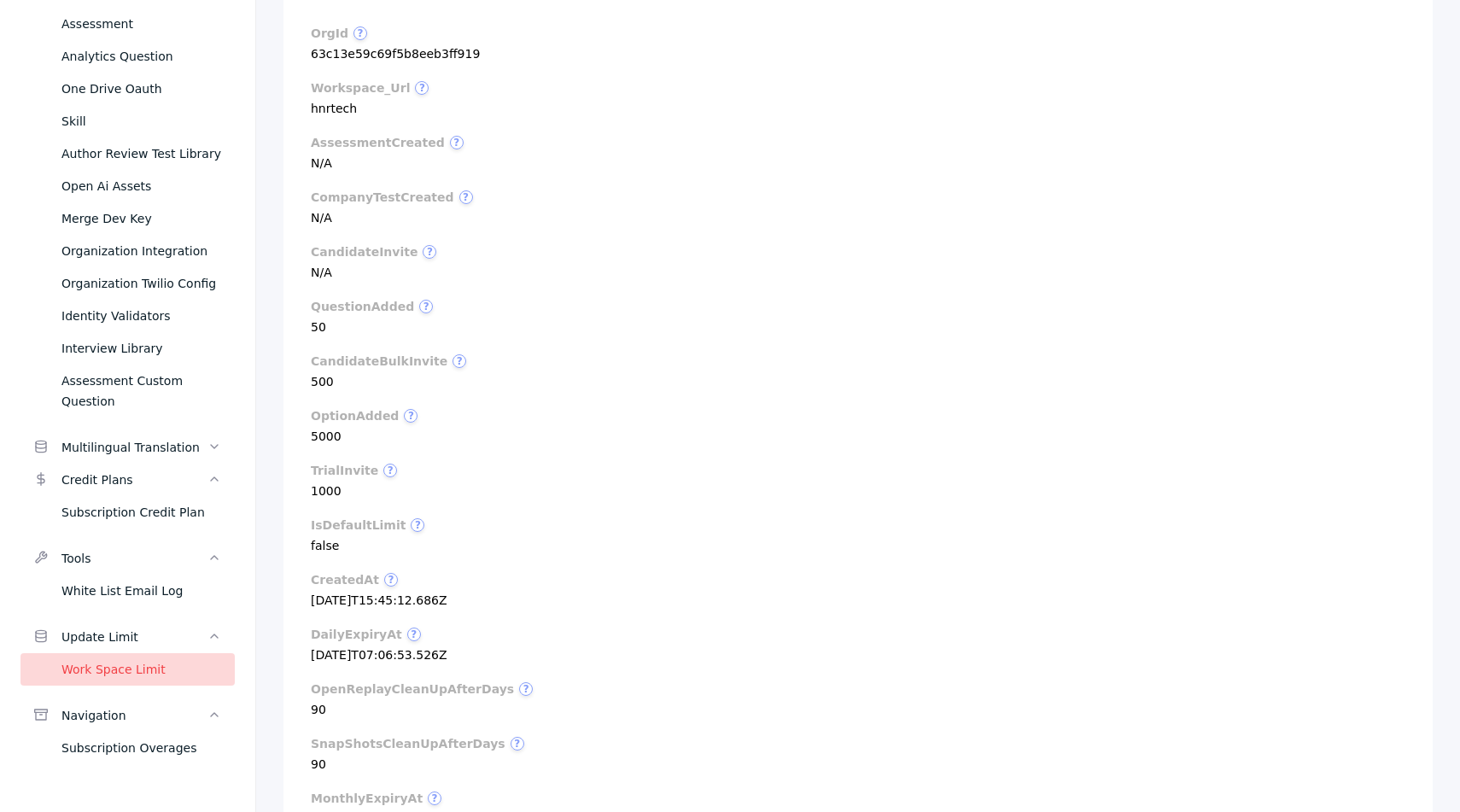
scroll to position [77, 0]
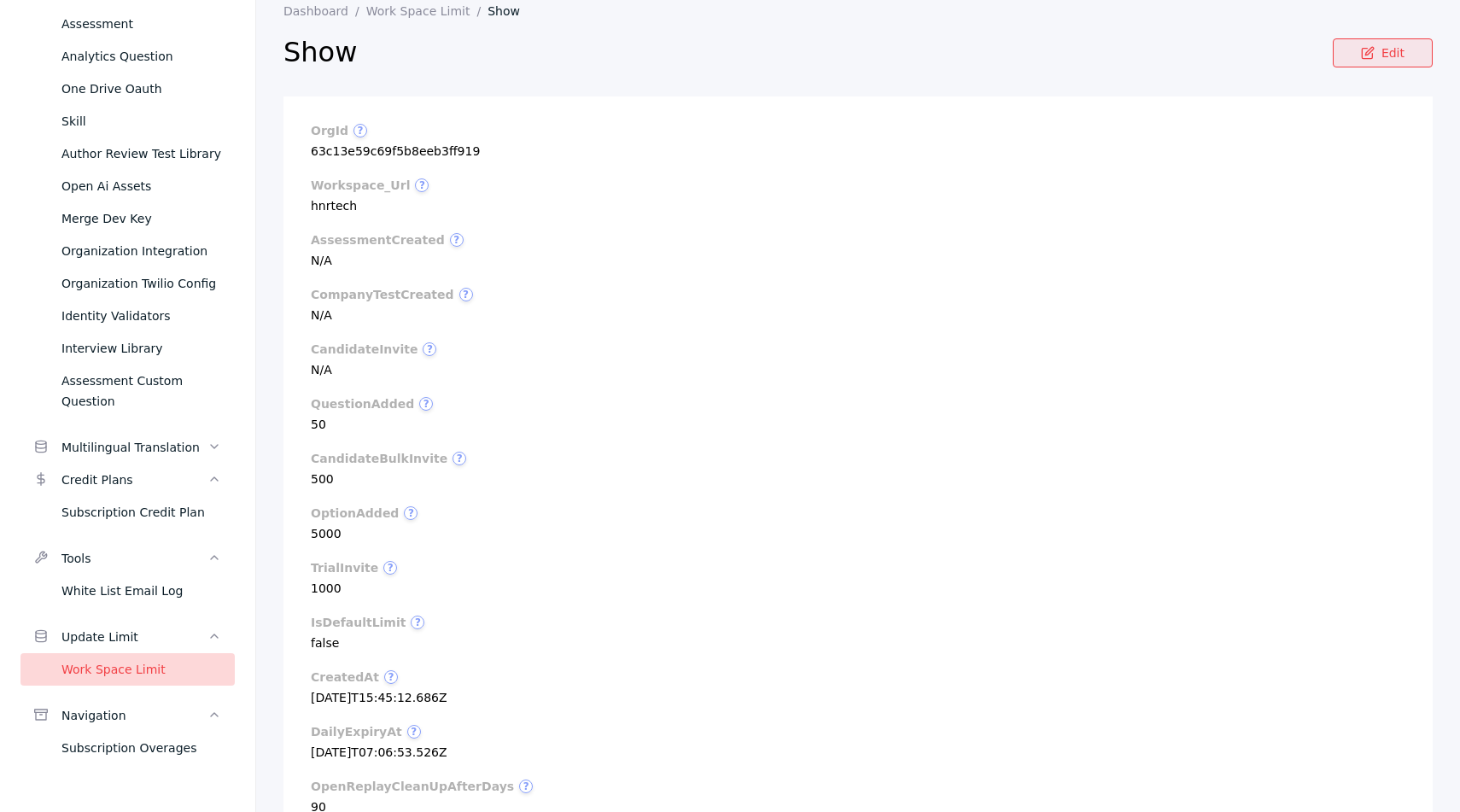
click at [1346, 53] on link "Edit" at bounding box center [1383, 53] width 100 height 29
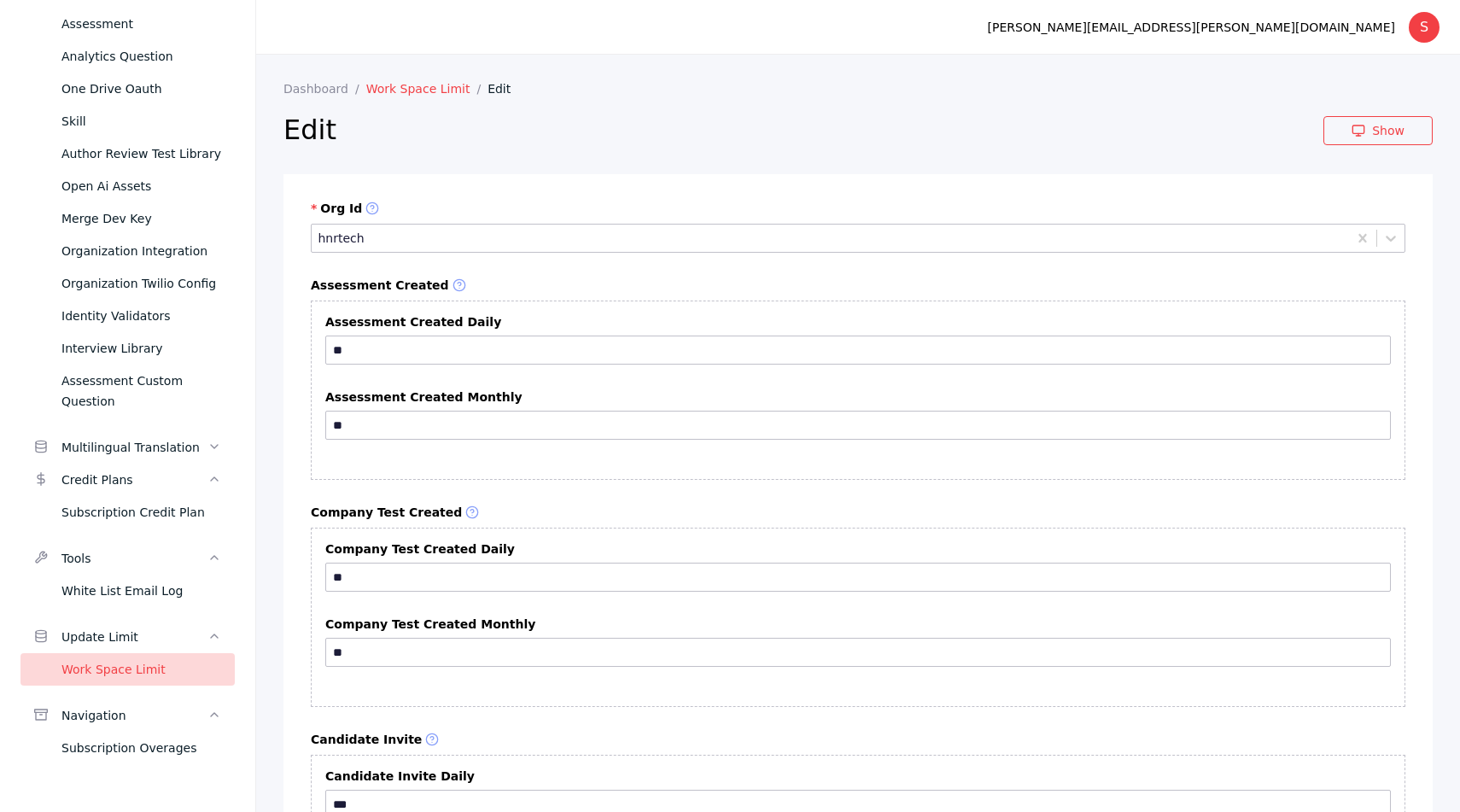
click at [435, 83] on link "Work Space Limit" at bounding box center [427, 88] width 121 height 14
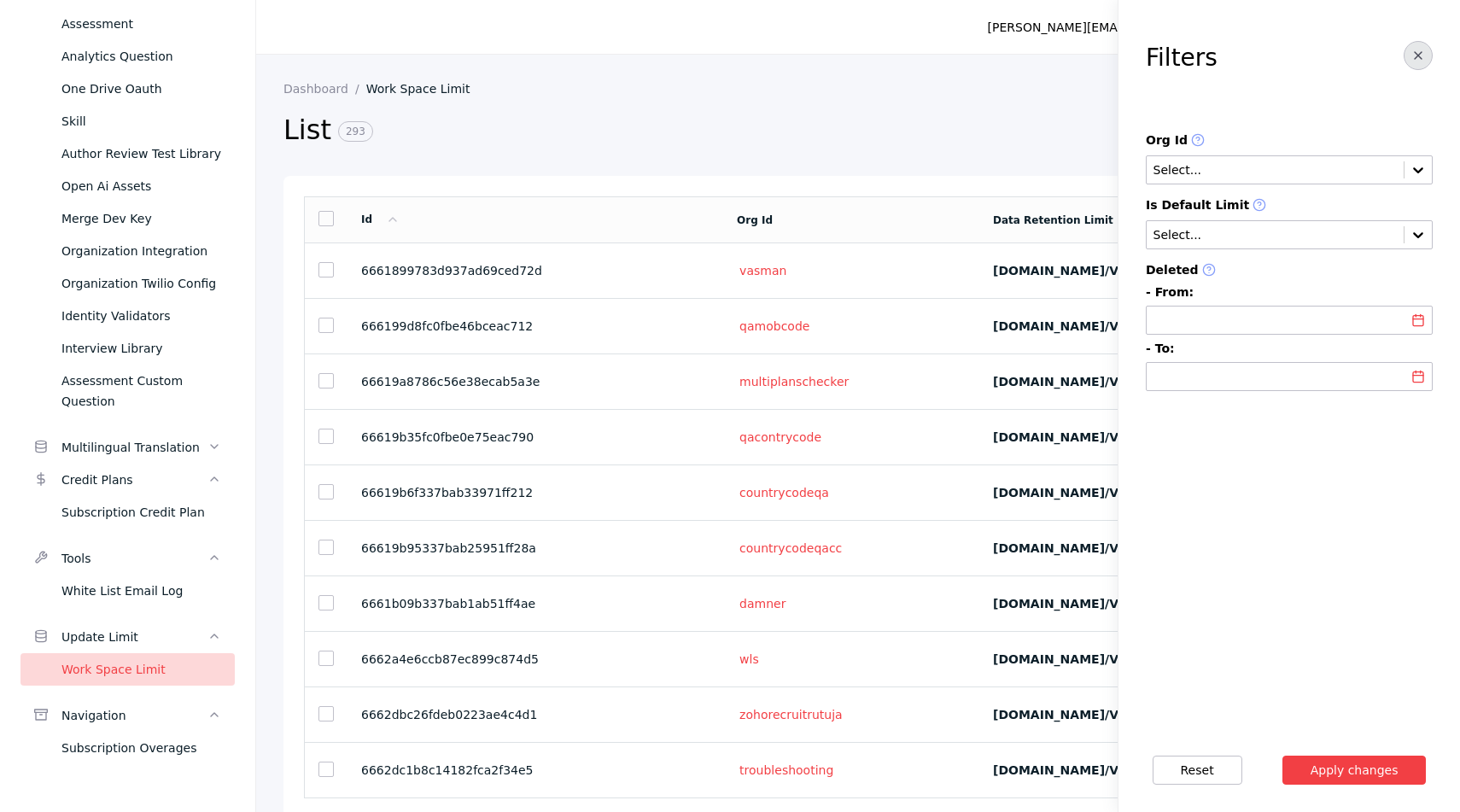
click at [1418, 48] on icon "button" at bounding box center [1418, 55] width 14 height 14
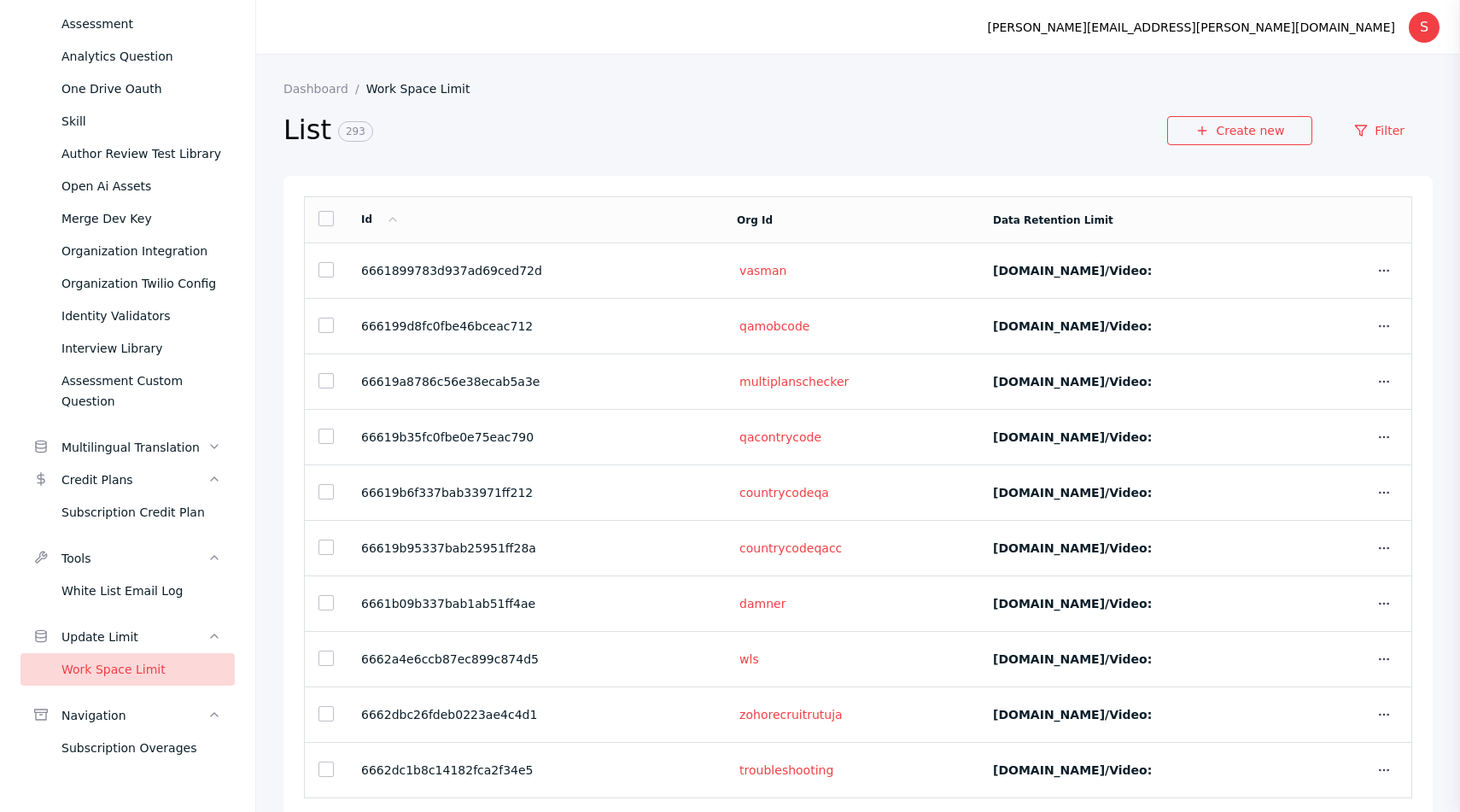
click at [173, 676] on div "Work Space Limit" at bounding box center [140, 669] width 159 height 20
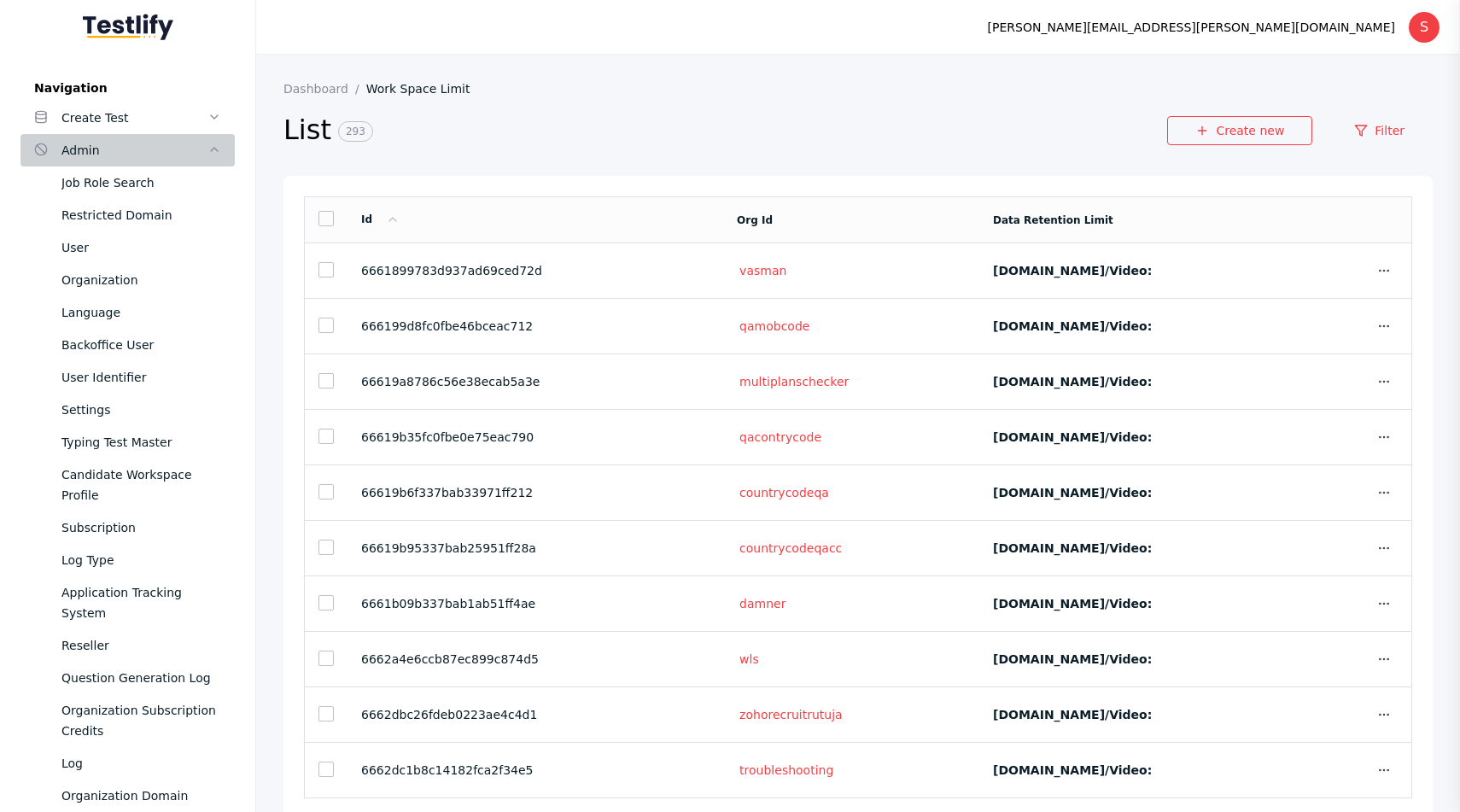
click at [100, 157] on div "Admin" at bounding box center [134, 150] width 146 height 20
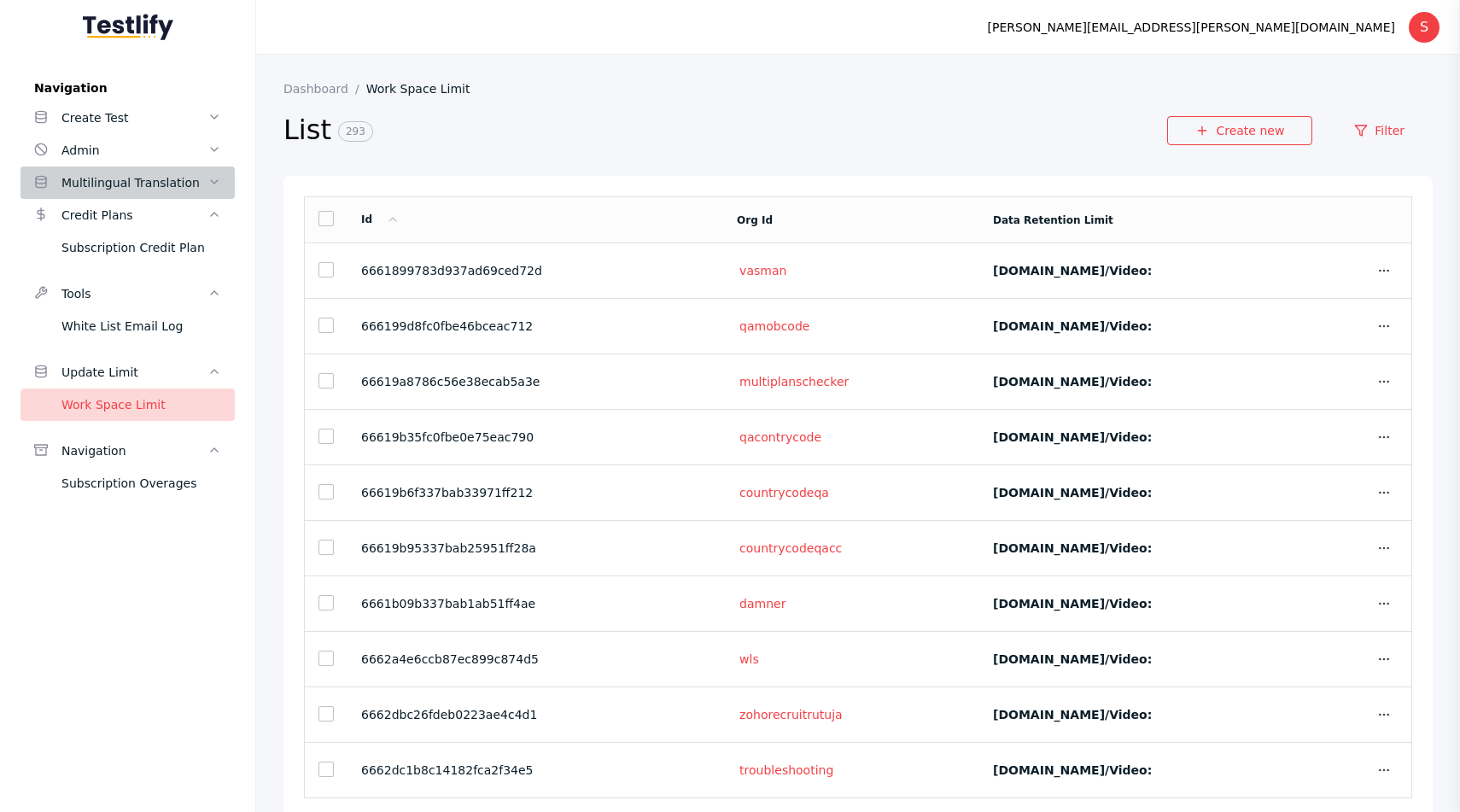
click at [123, 175] on div "Multilingual Translation" at bounding box center [134, 182] width 146 height 20
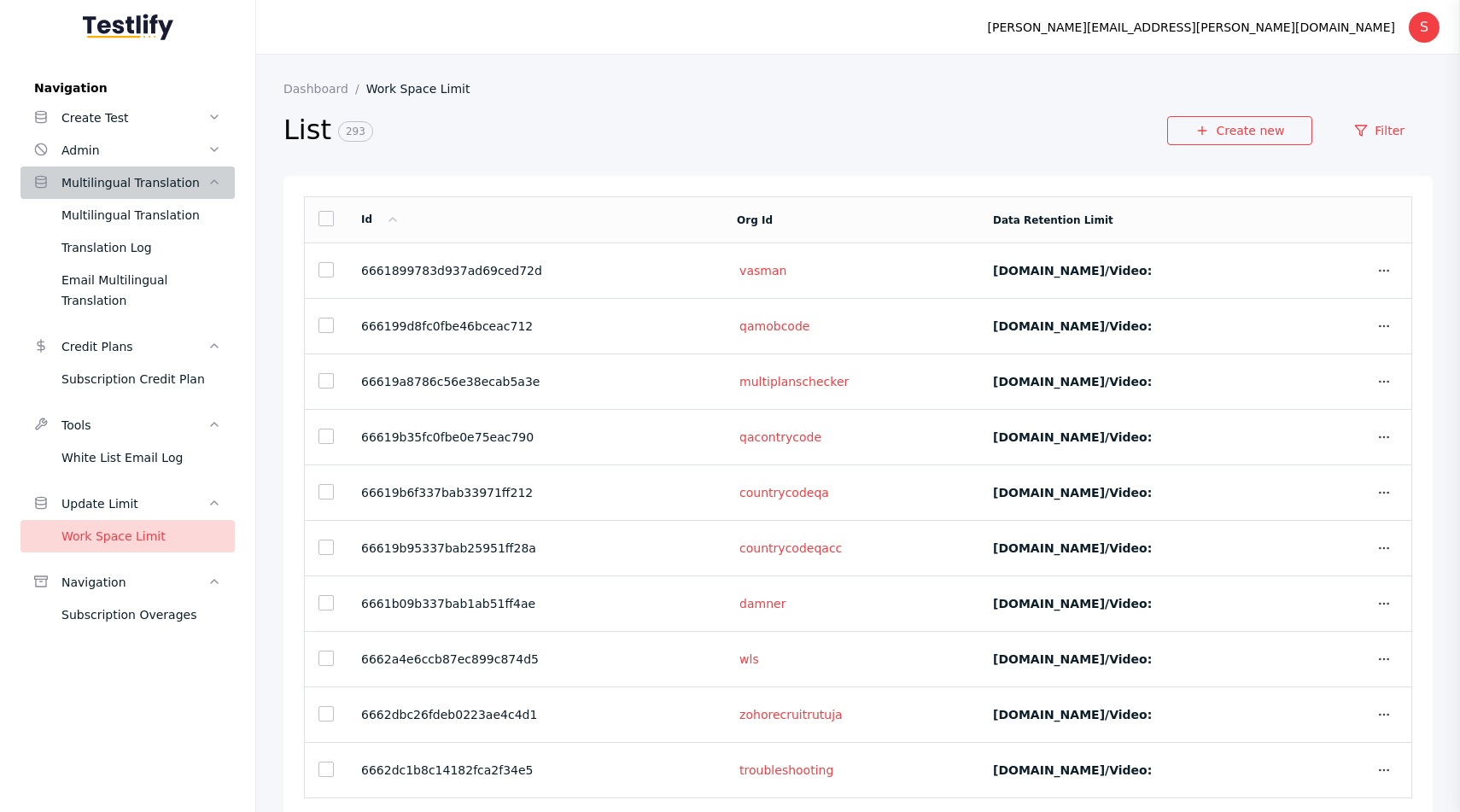
click at [123, 175] on div "Multilingual Translation" at bounding box center [134, 182] width 146 height 20
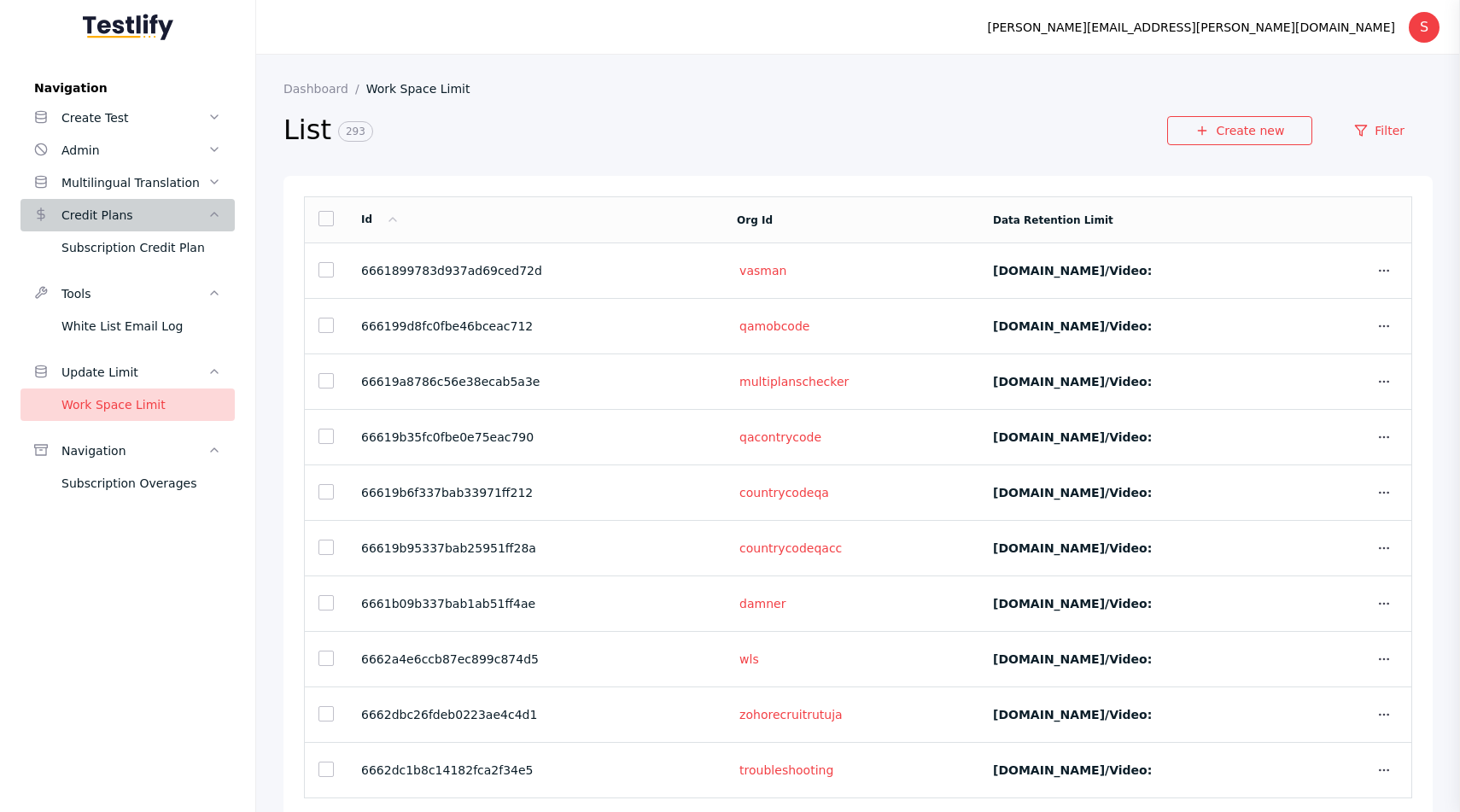
click at [136, 208] on div "Credit Plans" at bounding box center [134, 215] width 146 height 20
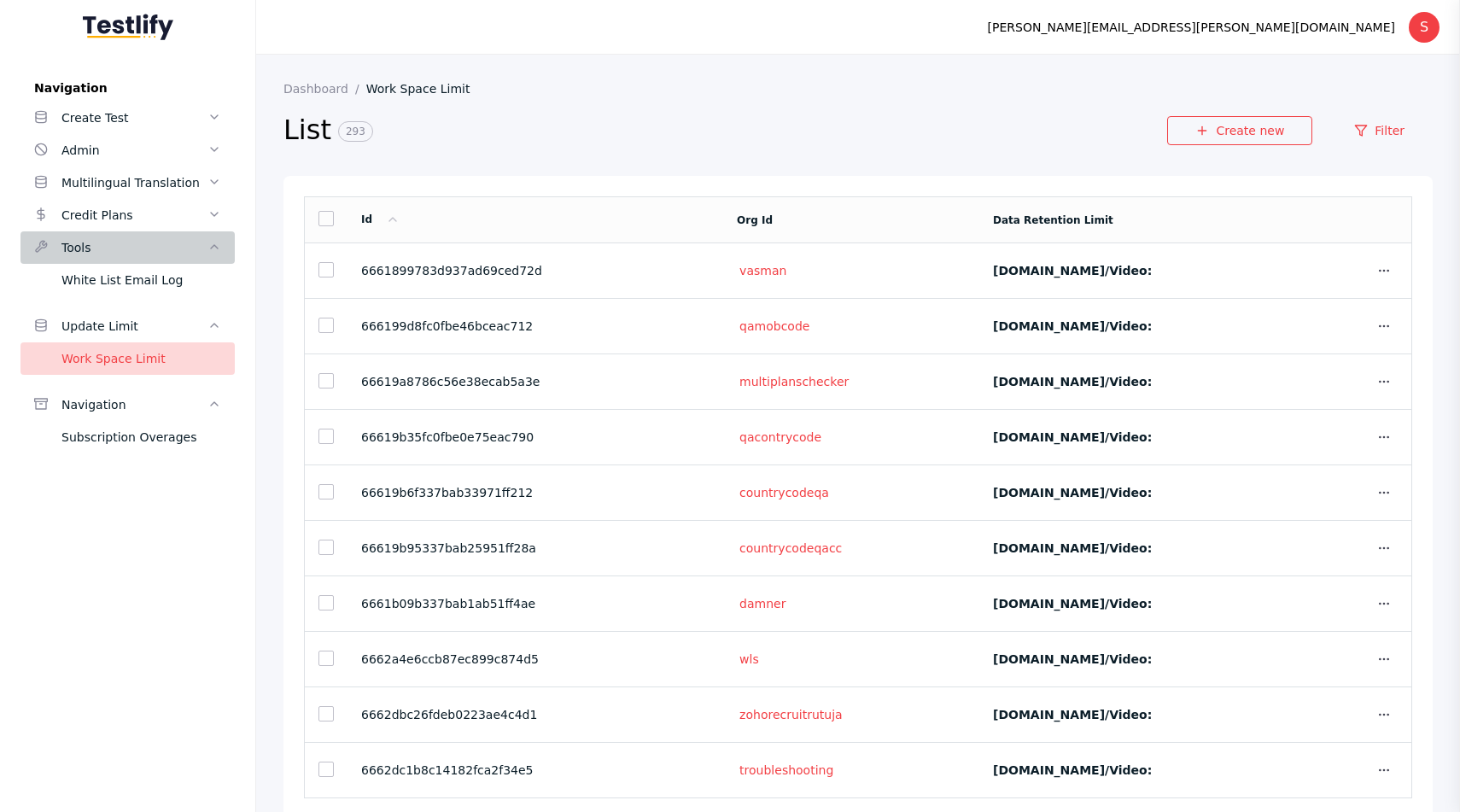
click at [147, 242] on div "Tools" at bounding box center [134, 247] width 146 height 20
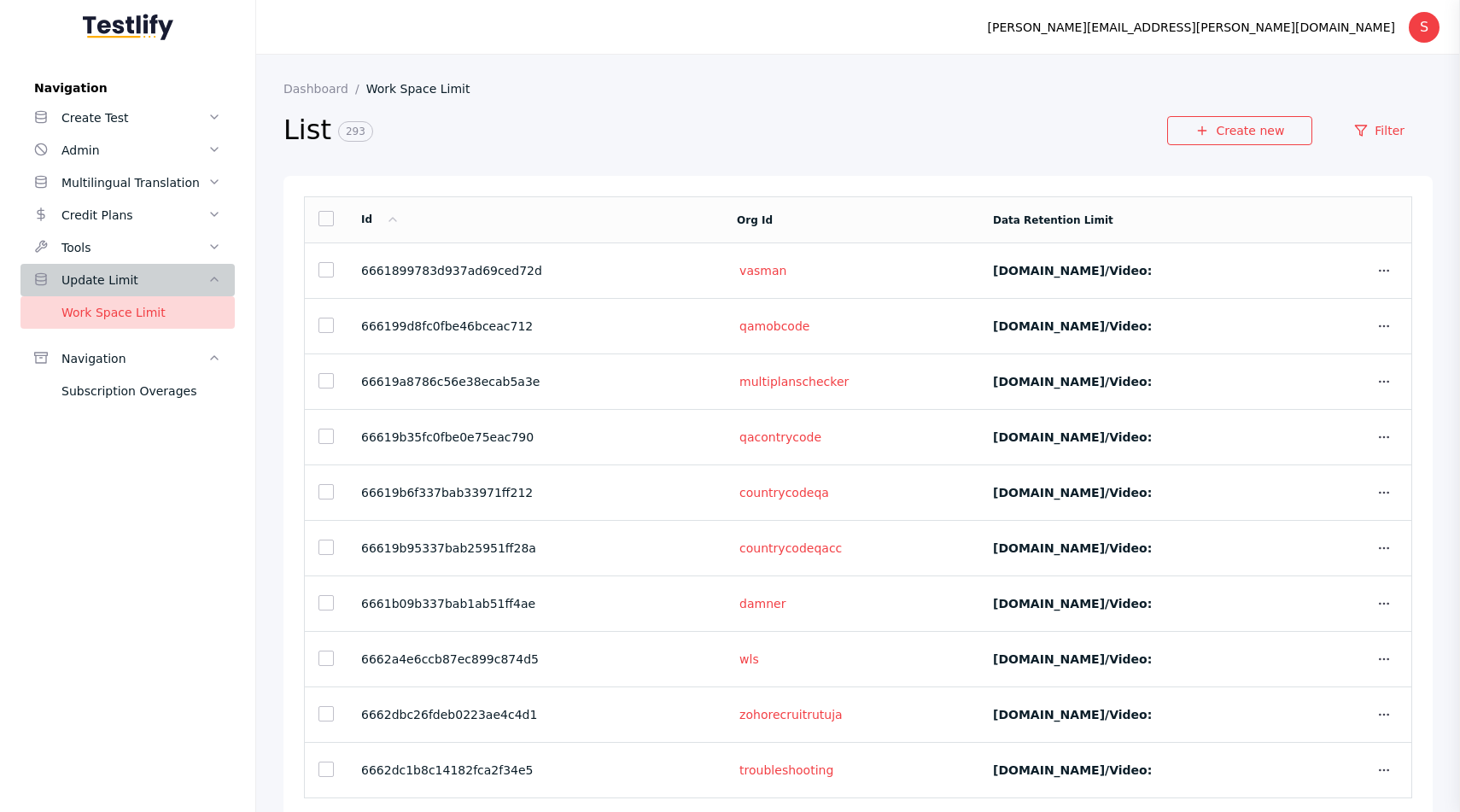
click at [156, 279] on div "Update Limit" at bounding box center [134, 280] width 146 height 20
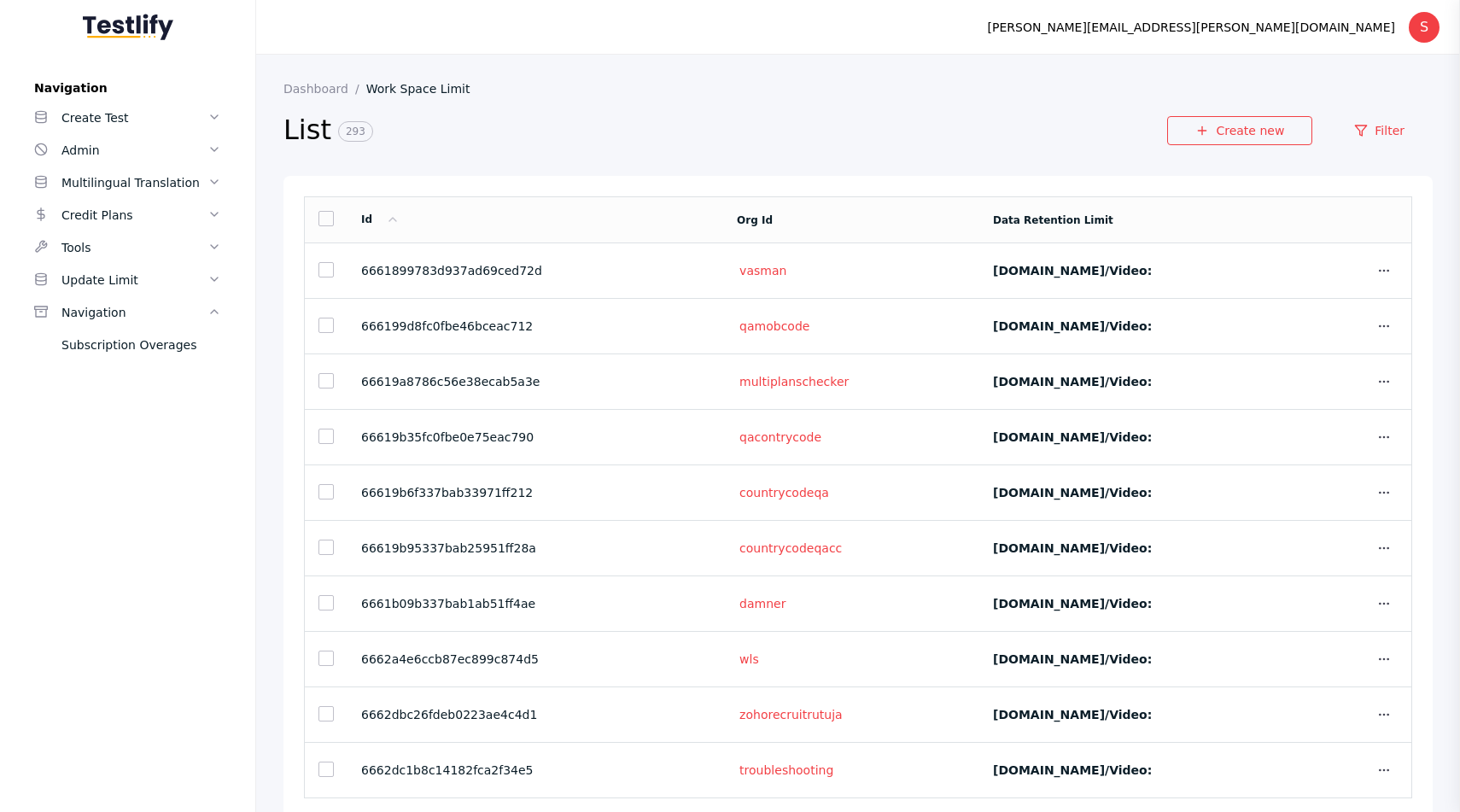
click at [495, 94] on section "Dashboard Work Space Limit" at bounding box center [858, 88] width 1149 height 14
click at [191, 306] on div "Navigation" at bounding box center [134, 313] width 146 height 20
click at [445, 113] on h2 "List 293" at bounding box center [725, 130] width 884 height 36
click at [133, 29] on img at bounding box center [128, 26] width 90 height 26
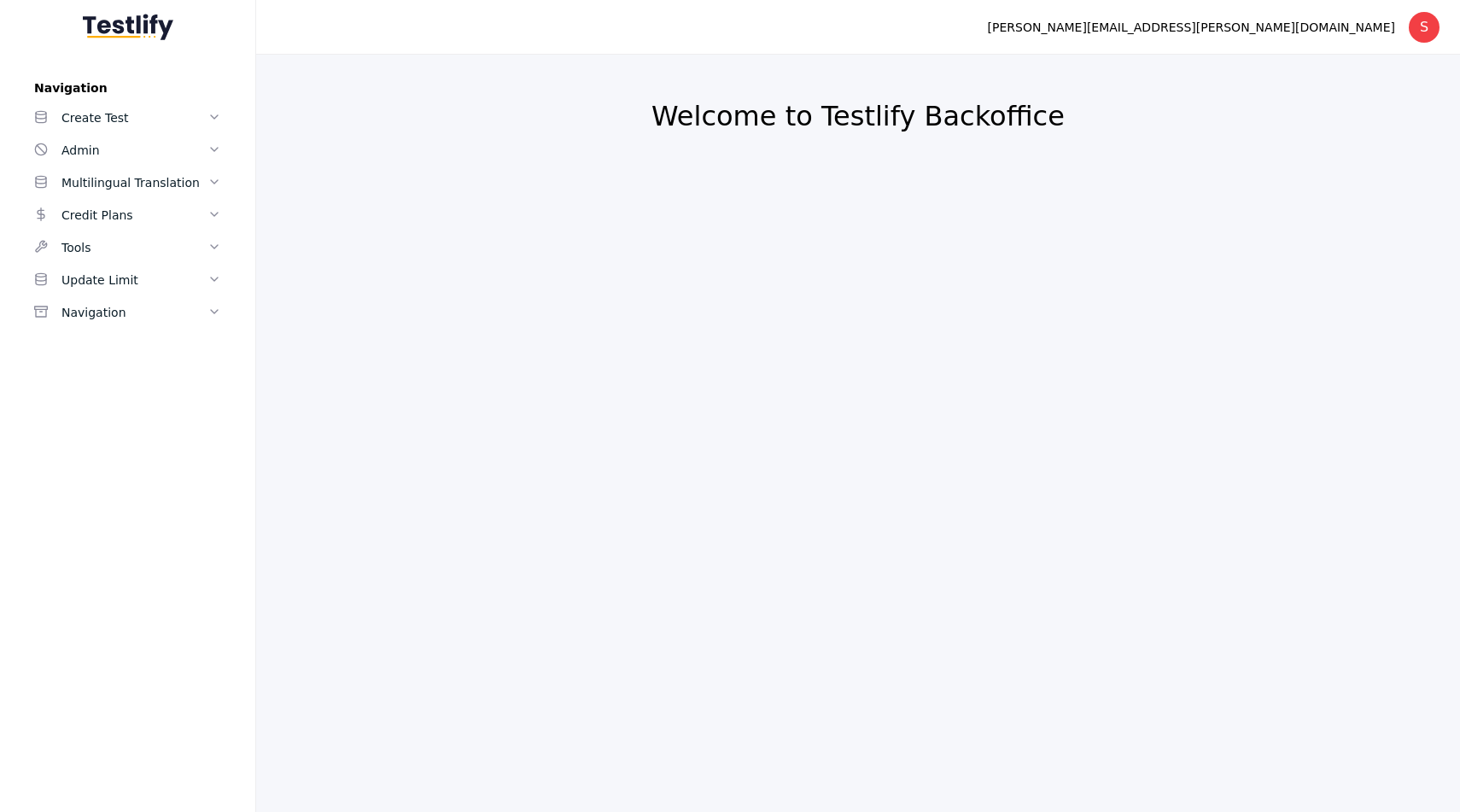
click at [577, 74] on section "Welcome to Testlify Backoffice" at bounding box center [858, 433] width 1204 height 757
click at [154, 272] on div "Update Limit" at bounding box center [134, 280] width 146 height 20
click at [154, 305] on div "Work Space Limit" at bounding box center [140, 313] width 159 height 20
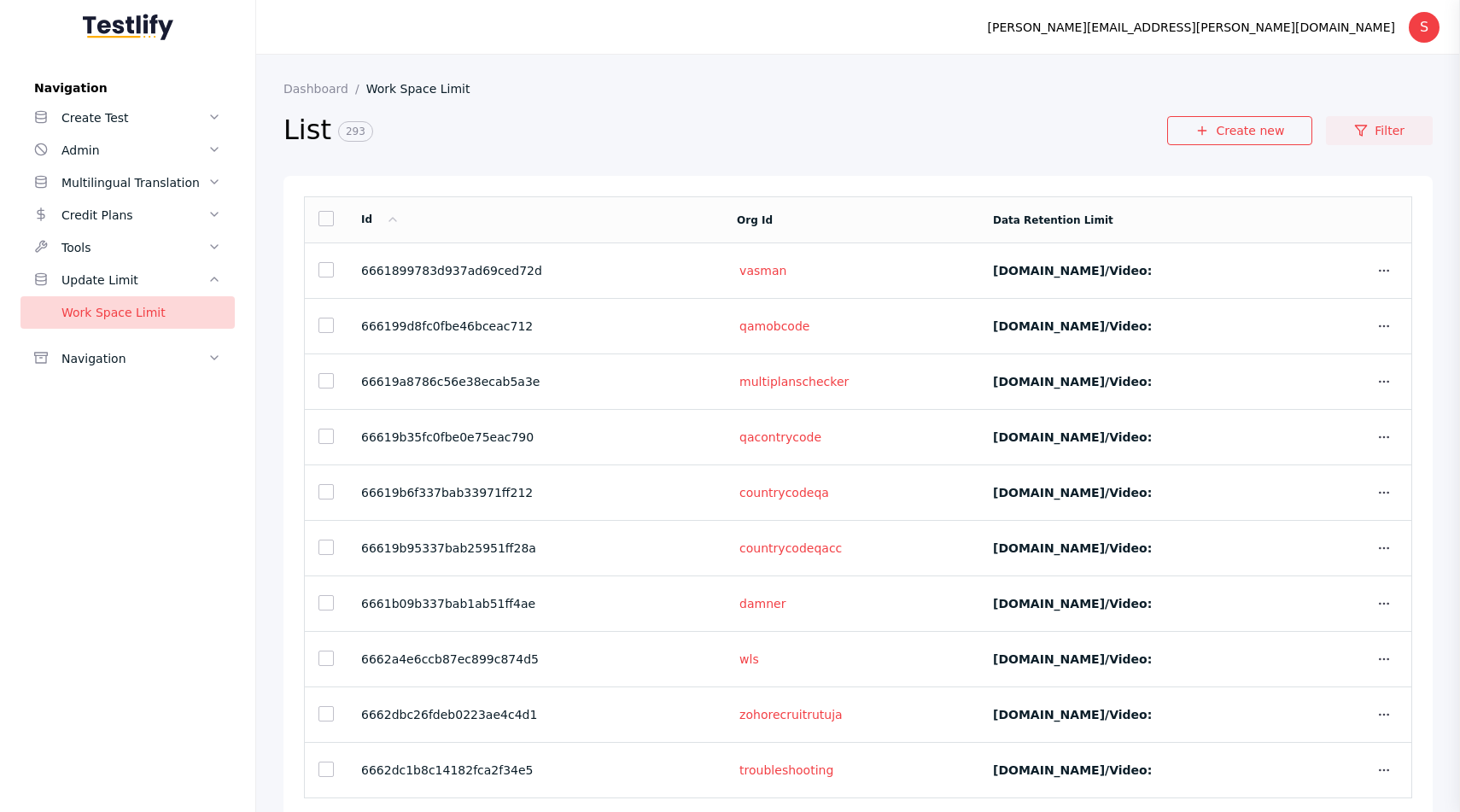
click at [1373, 128] on link "Filter" at bounding box center [1379, 130] width 107 height 29
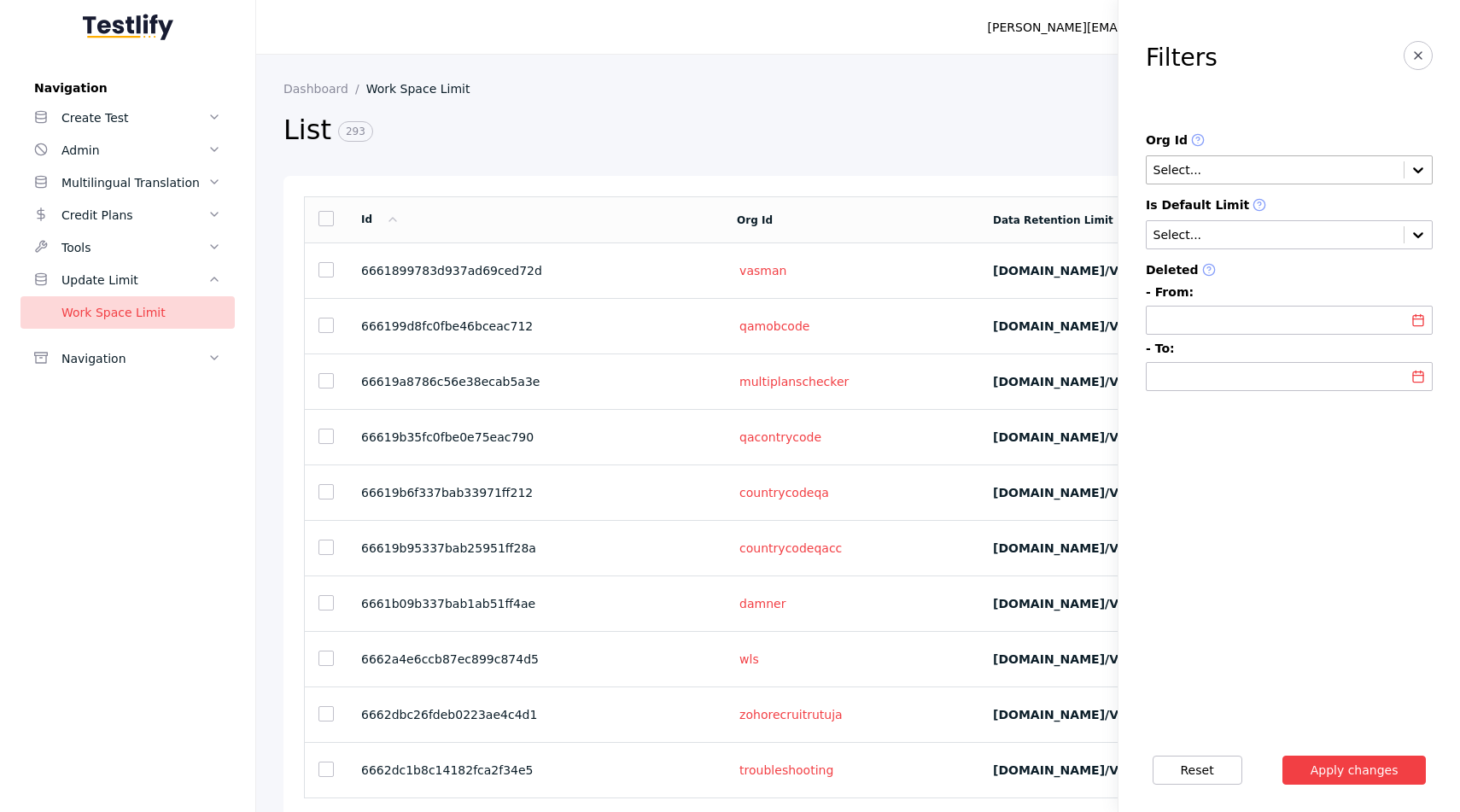
click at [1270, 172] on input "text" at bounding box center [1275, 170] width 247 height 14
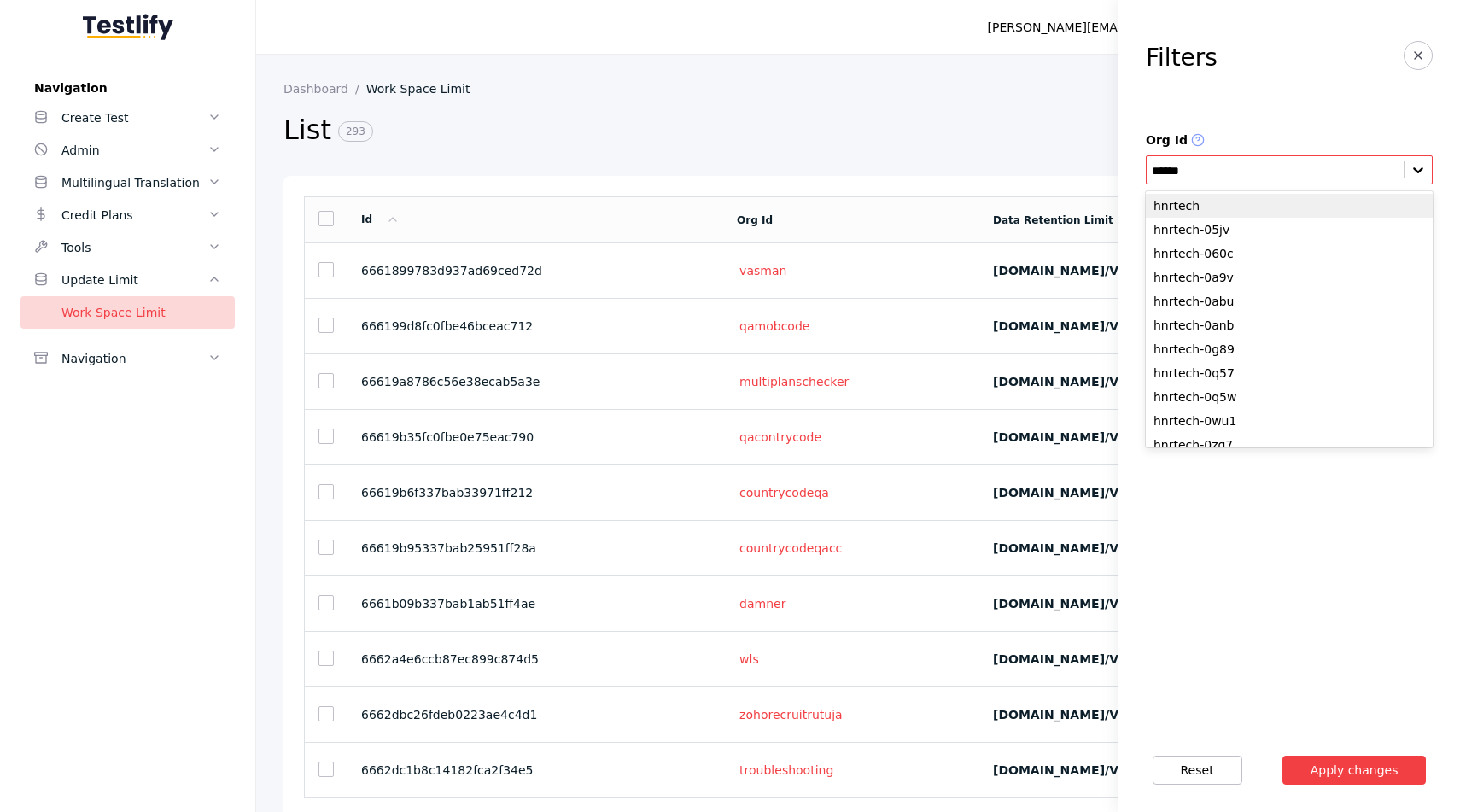
type input "*******"
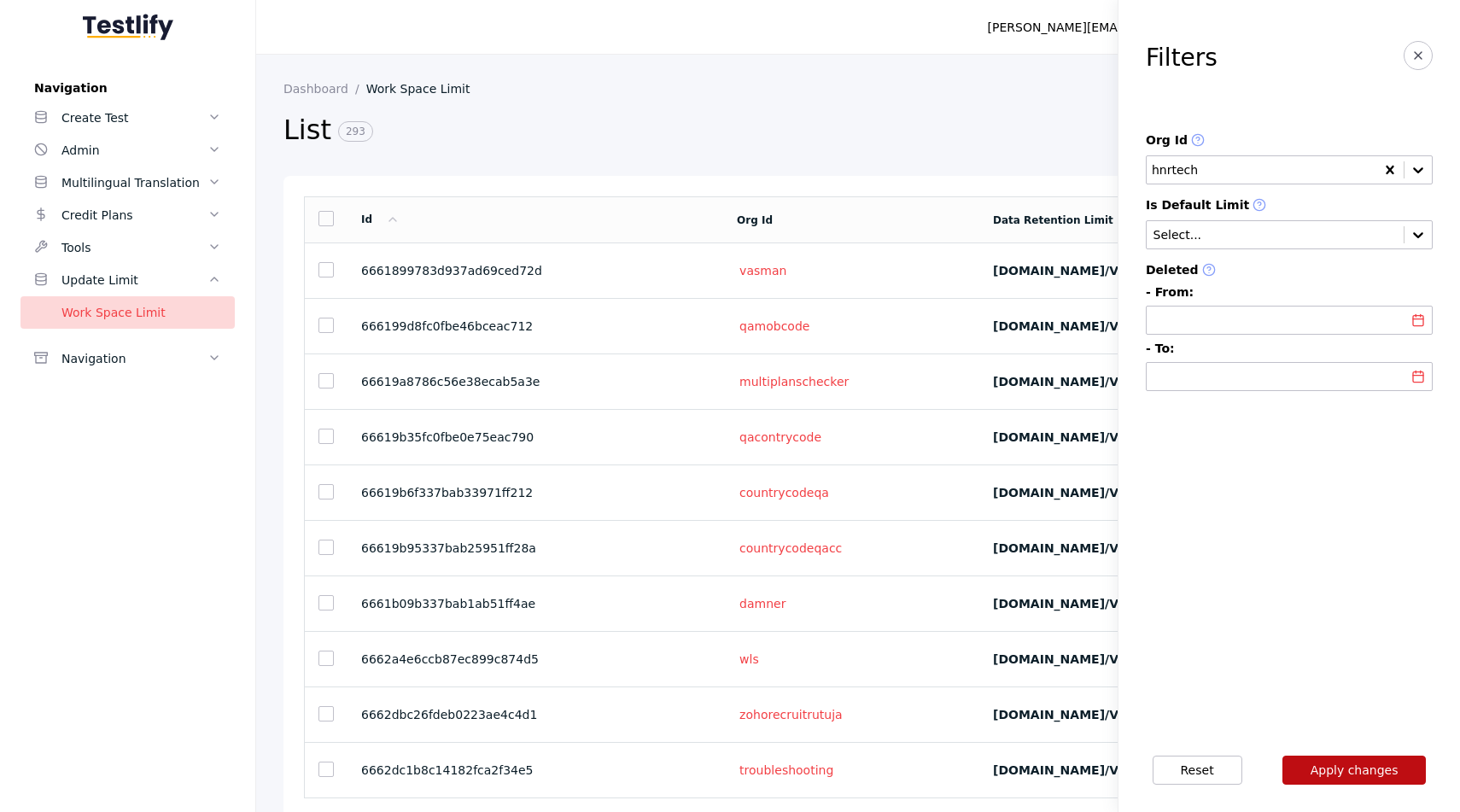
click at [1405, 778] on button "Apply changes" at bounding box center [1354, 770] width 144 height 29
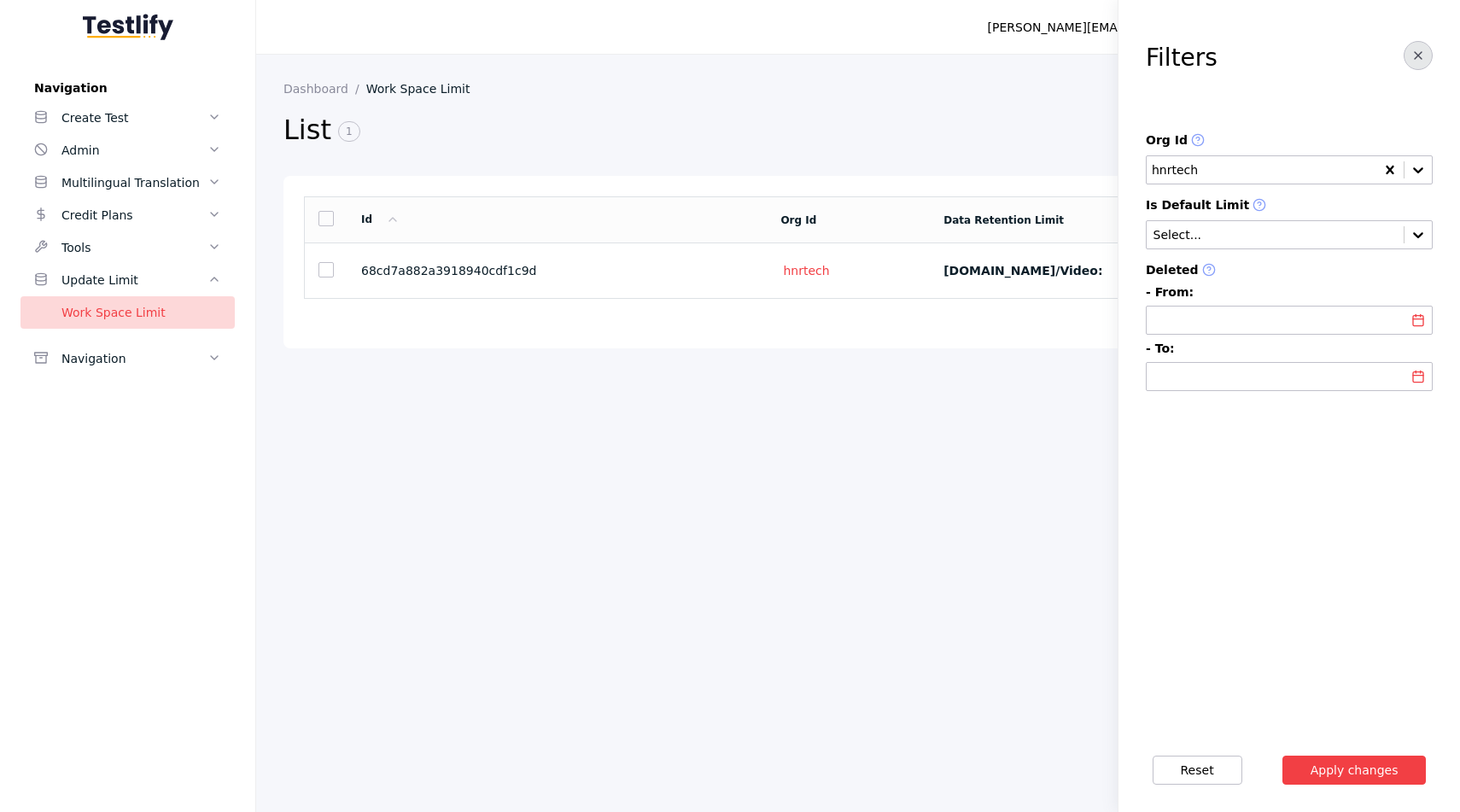
click at [1417, 49] on icon "button" at bounding box center [1418, 55] width 14 height 14
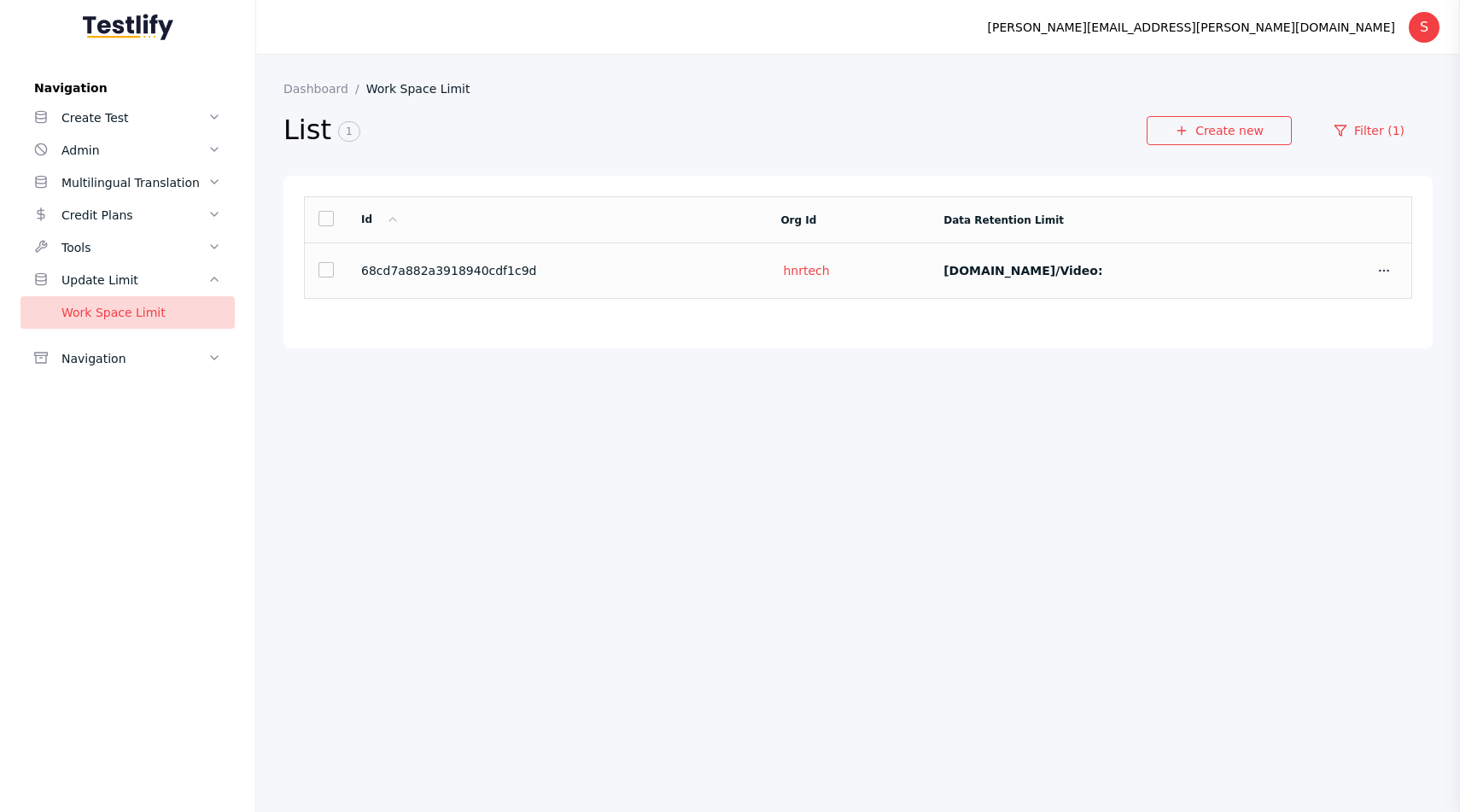
click at [943, 270] on label "[DOMAIN_NAME]/video:" at bounding box center [1023, 271] width 159 height 14
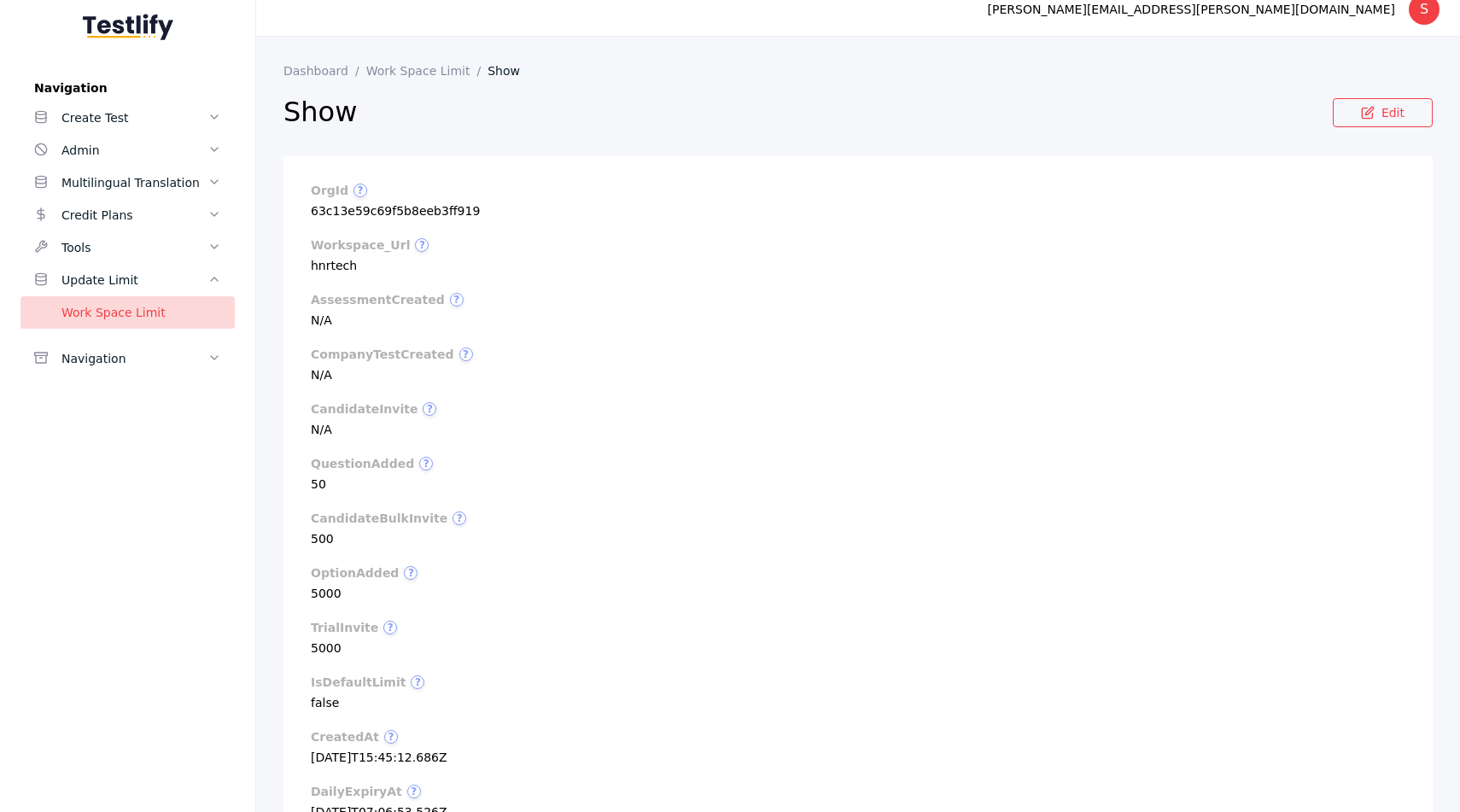
scroll to position [24, 0]
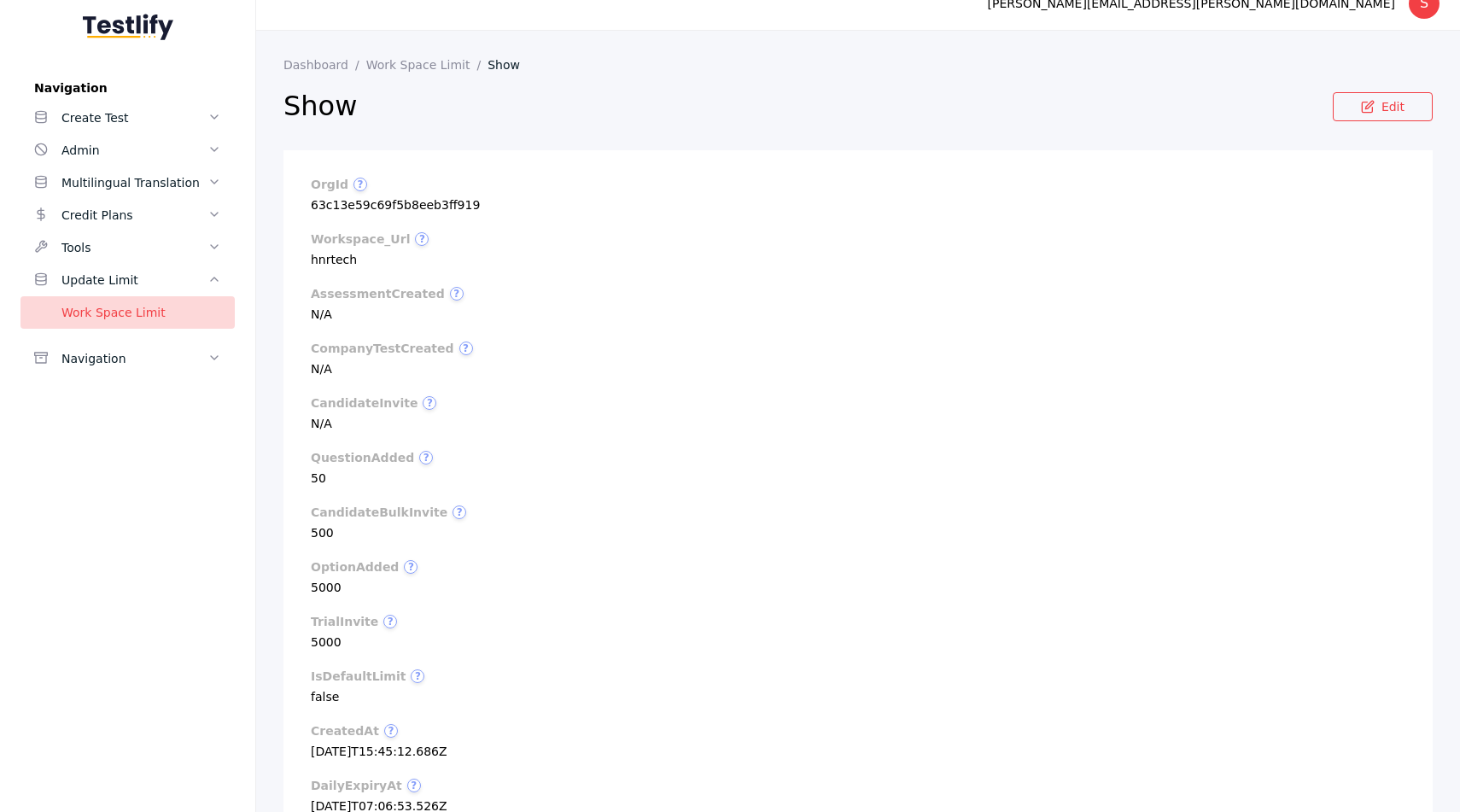
click at [388, 204] on section "orgId ? 63c13e59c69f5b8eeb3ff919" at bounding box center [858, 194] width 1095 height 34
click at [463, 149] on section "Show" at bounding box center [807, 118] width 1049 height 65
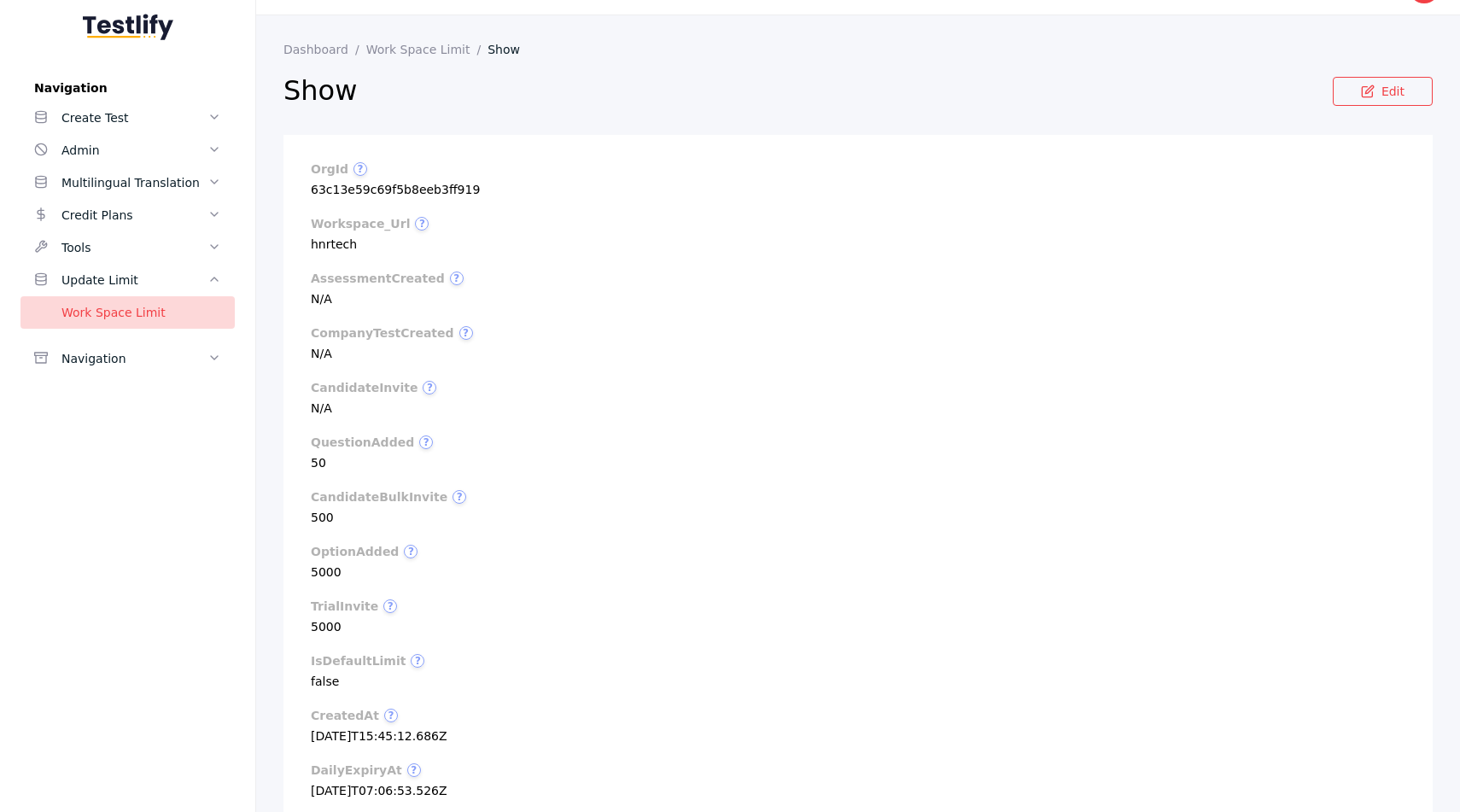
scroll to position [40, 0]
click at [562, 261] on section "orgId ? 63c13e59c69f5b8eeb3ff919 workspace_Url ? hnrtech assessmentCreated ? N/…" at bounding box center [858, 649] width 1149 height 1030
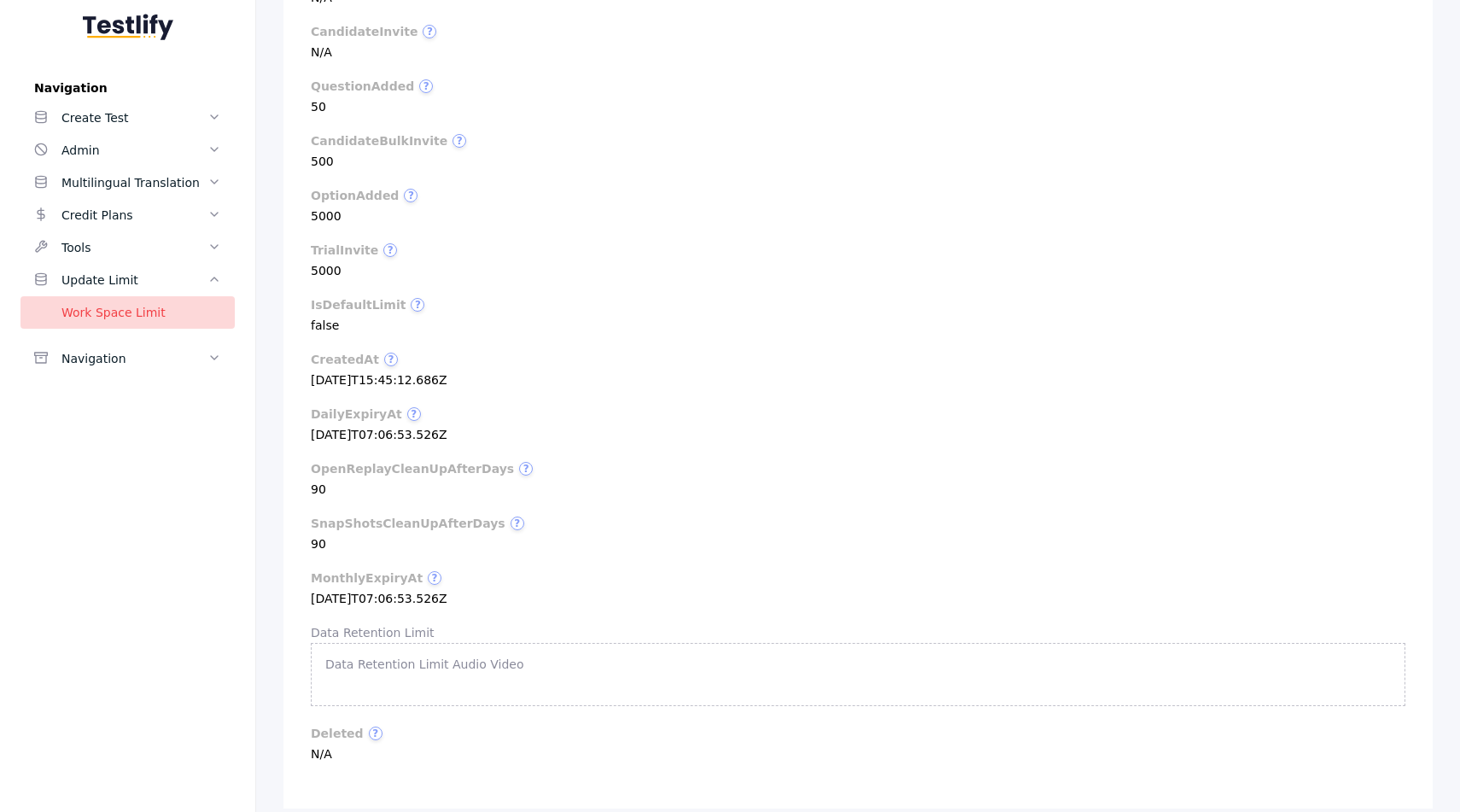
scroll to position [0, 0]
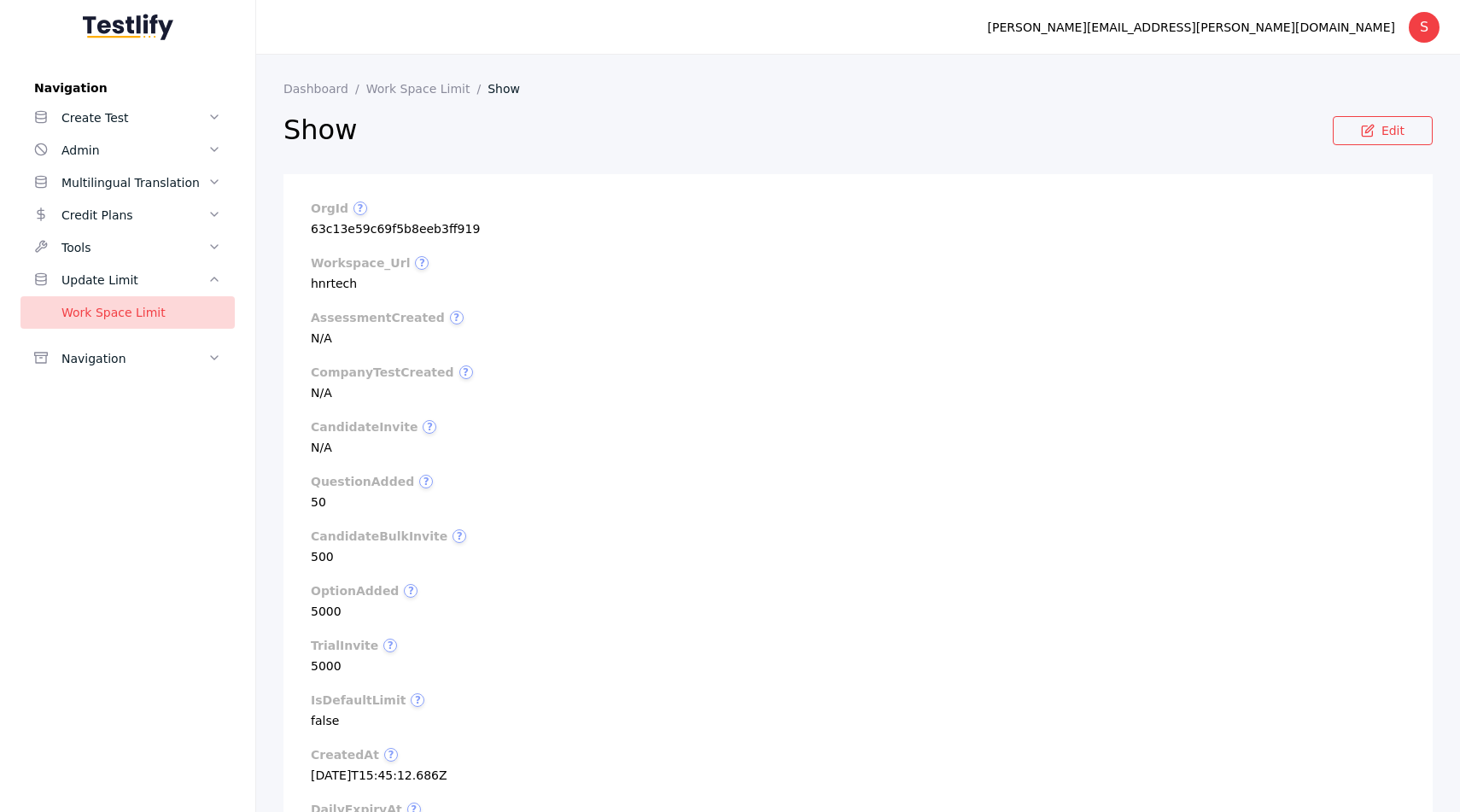
click at [607, 316] on label "assessmentCreated ?" at bounding box center [858, 317] width 1095 height 14
click at [481, 261] on label "workspace_Url ?" at bounding box center [858, 262] width 1095 height 14
click at [435, 228] on section "orgId ? 63c13e59c69f5b8eeb3ff919" at bounding box center [858, 218] width 1095 height 34
click at [478, 202] on label "orgId ?" at bounding box center [858, 208] width 1095 height 14
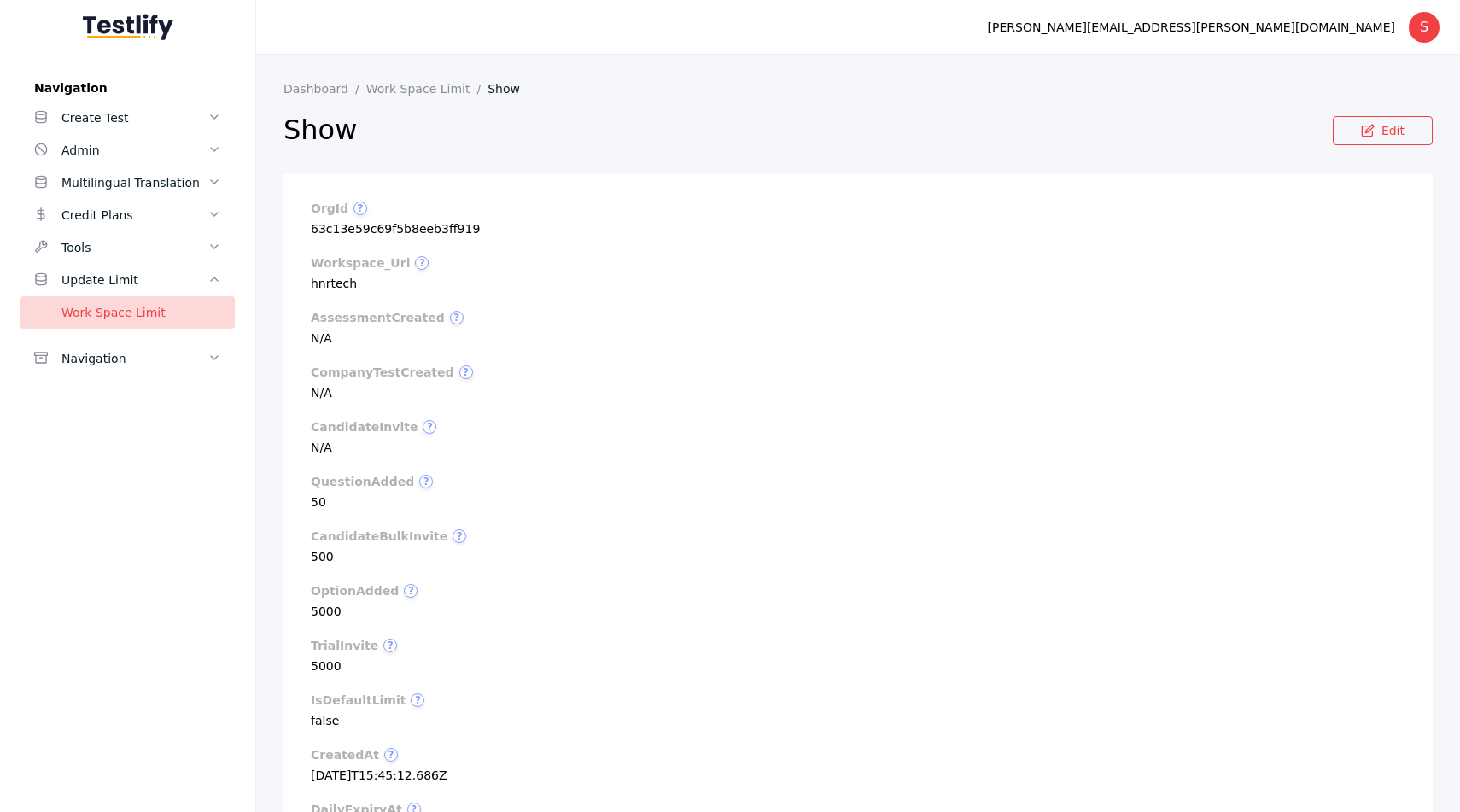
click at [460, 224] on section "orgId ? 63c13e59c69f5b8eeb3ff919" at bounding box center [858, 218] width 1095 height 34
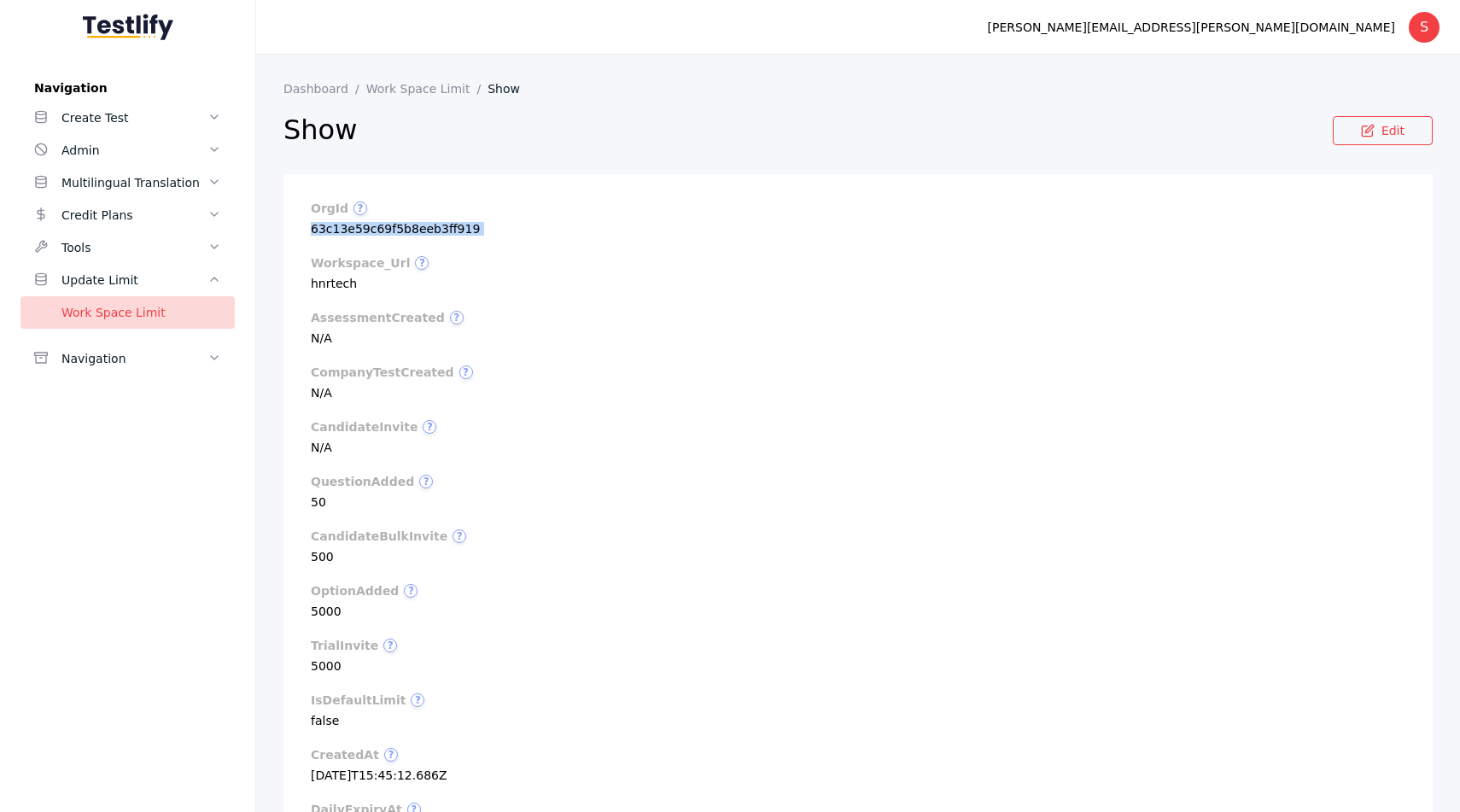
click at [460, 224] on section "orgId ? 63c13e59c69f5b8eeb3ff919" at bounding box center [858, 218] width 1095 height 34
click at [497, 206] on label "orgId ?" at bounding box center [858, 208] width 1095 height 14
click at [466, 223] on section "orgId ? 63c13e59c69f5b8eeb3ff919" at bounding box center [858, 218] width 1095 height 34
click at [684, 391] on section "companyTestCreated ? N/A" at bounding box center [858, 382] width 1095 height 34
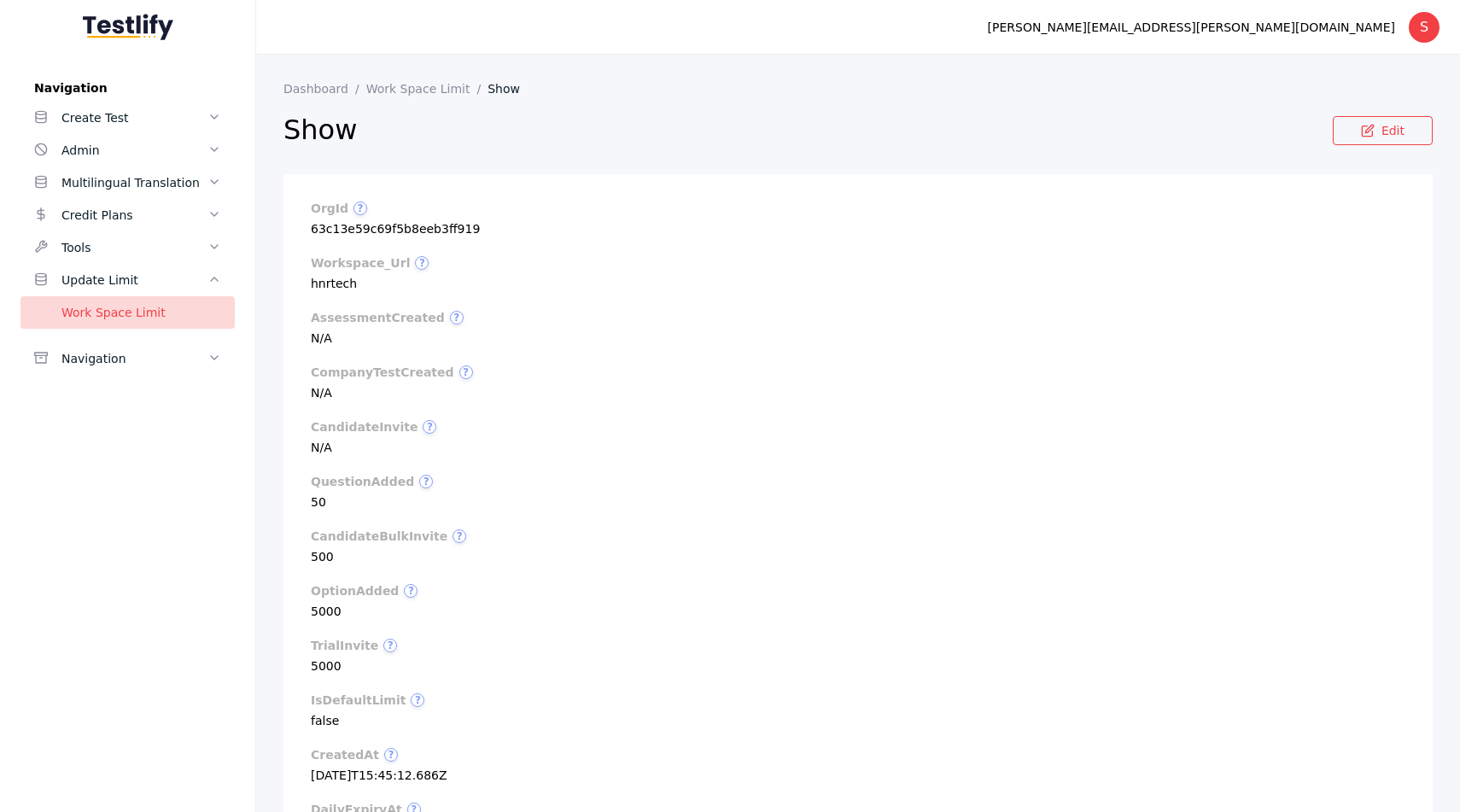
click at [684, 389] on section "companyTestCreated ? N/A" at bounding box center [858, 382] width 1095 height 34
click at [1371, 127] on link "Edit" at bounding box center [1383, 130] width 100 height 29
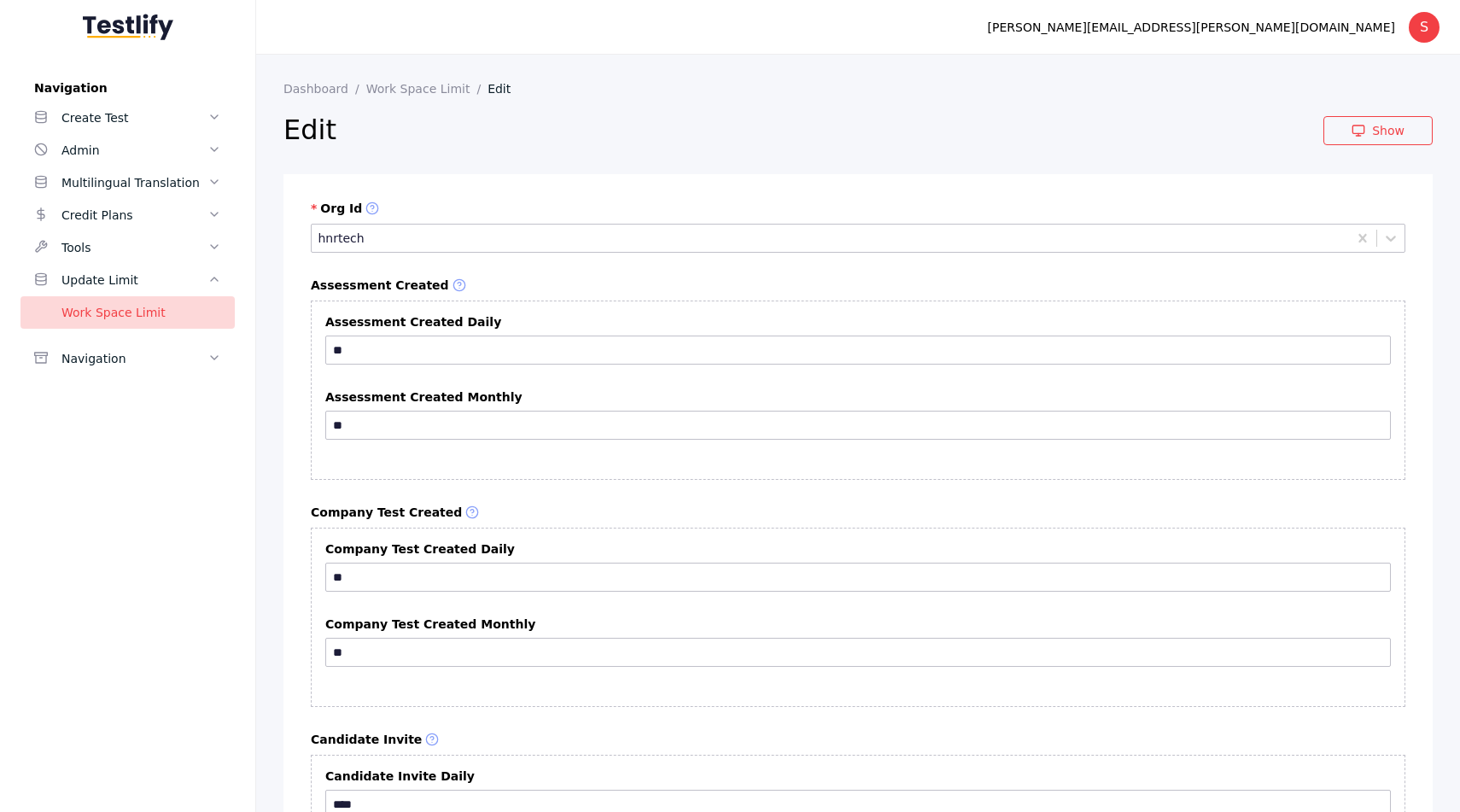
scroll to position [791, 0]
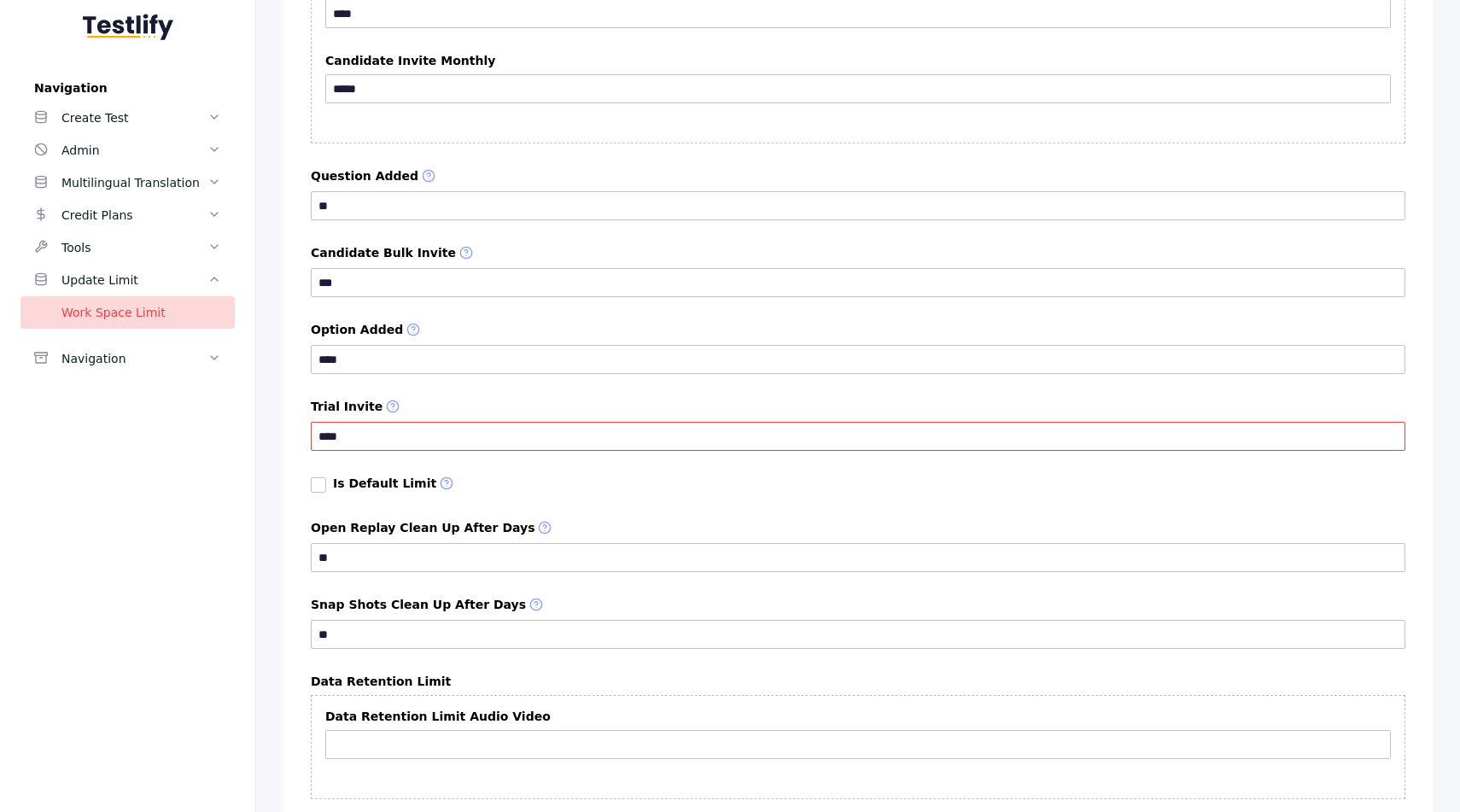
click at [409, 436] on input "****" at bounding box center [858, 437] width 1095 height 29
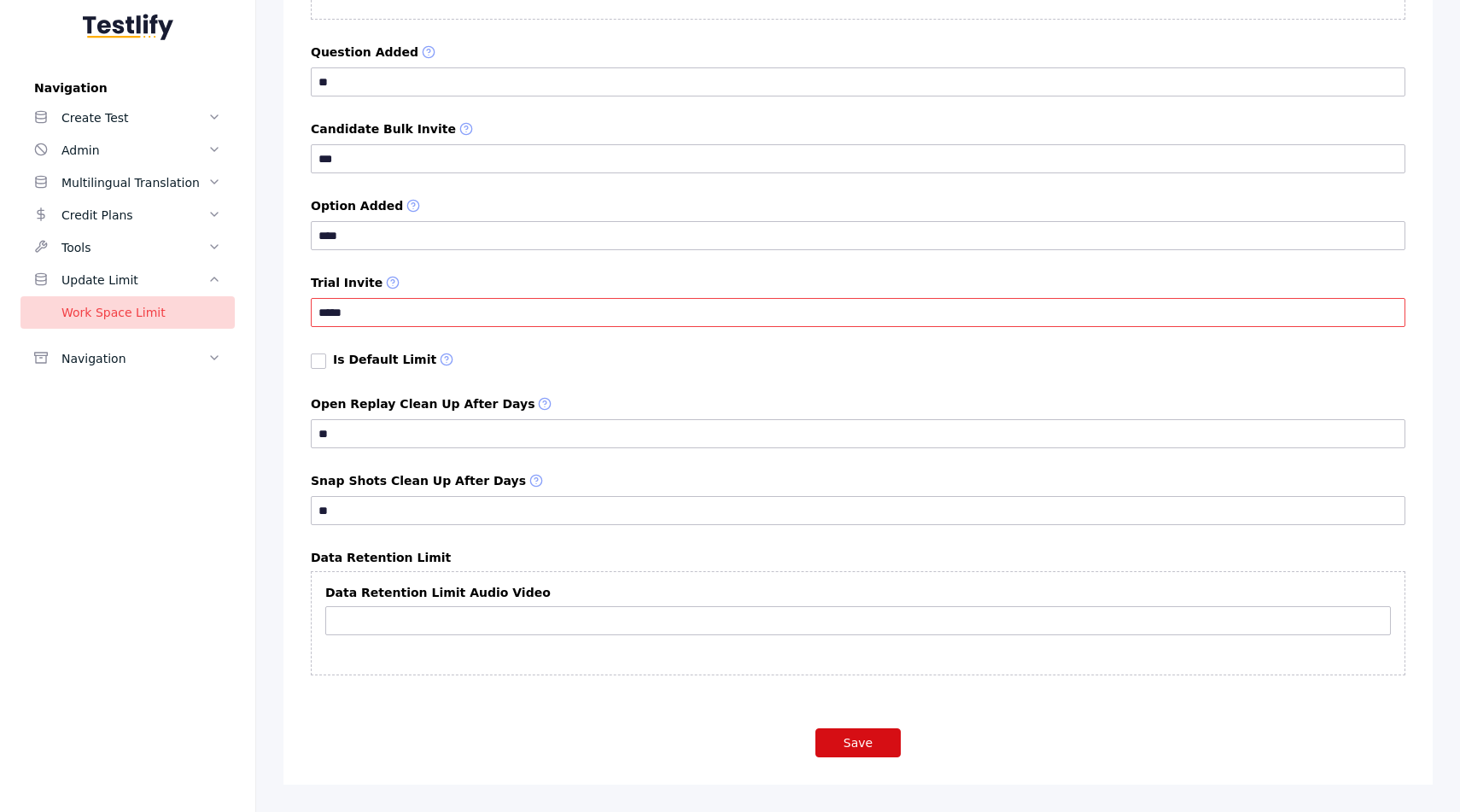
type input "*****"
click at [847, 739] on button "Save" at bounding box center [859, 743] width 86 height 29
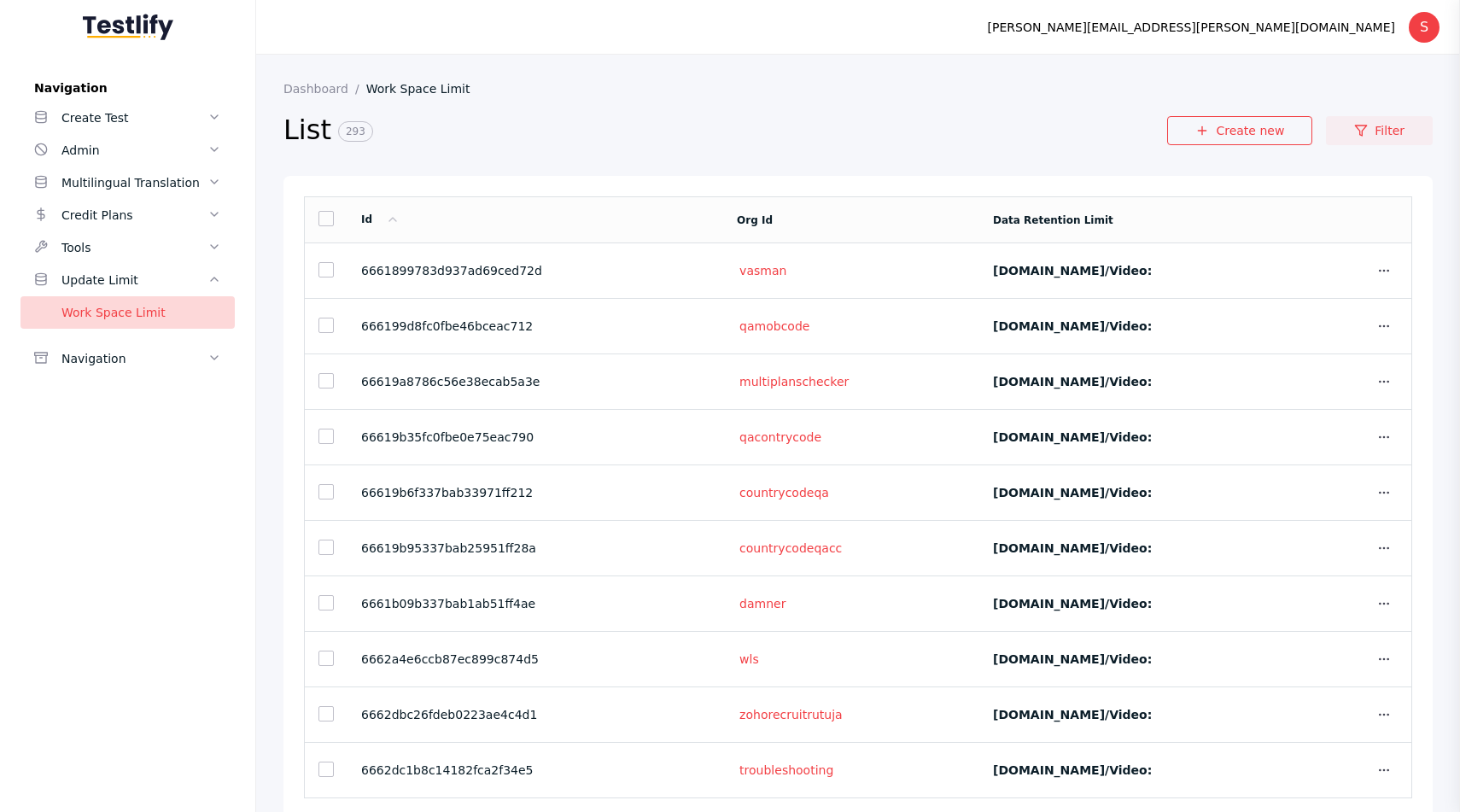
click at [1372, 137] on link "Filter" at bounding box center [1379, 130] width 107 height 29
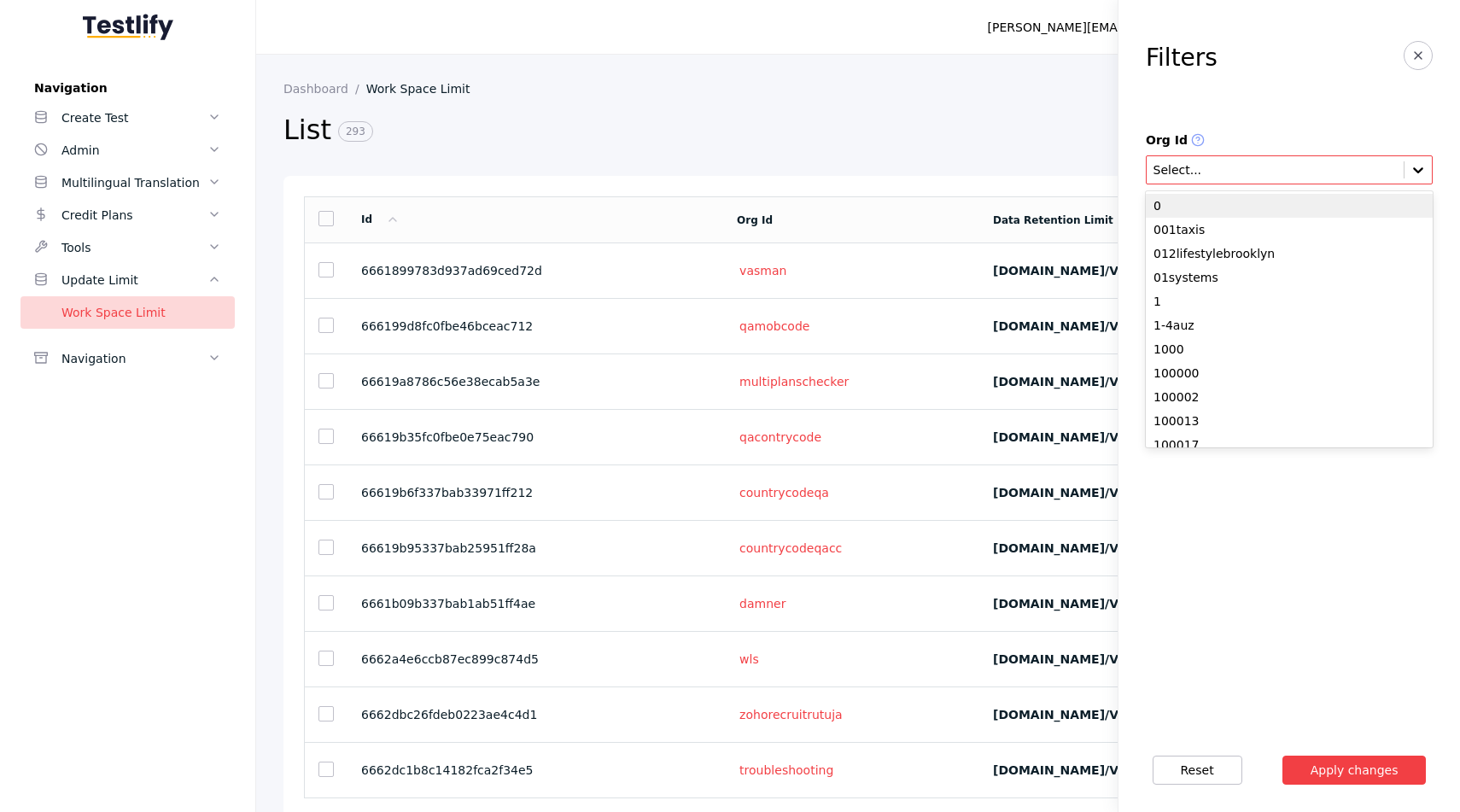
click at [1267, 172] on input "text" at bounding box center [1275, 170] width 247 height 14
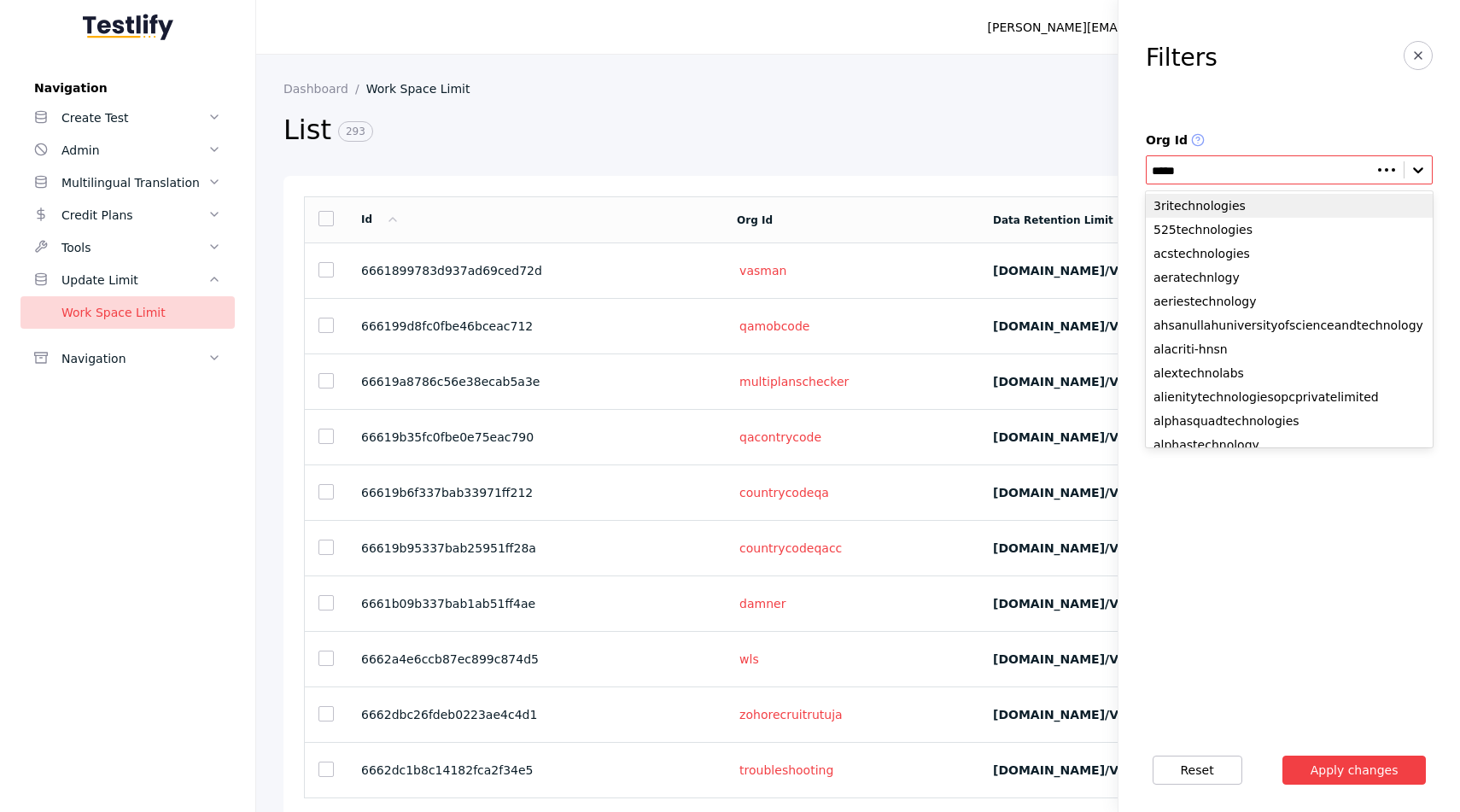
type input "******"
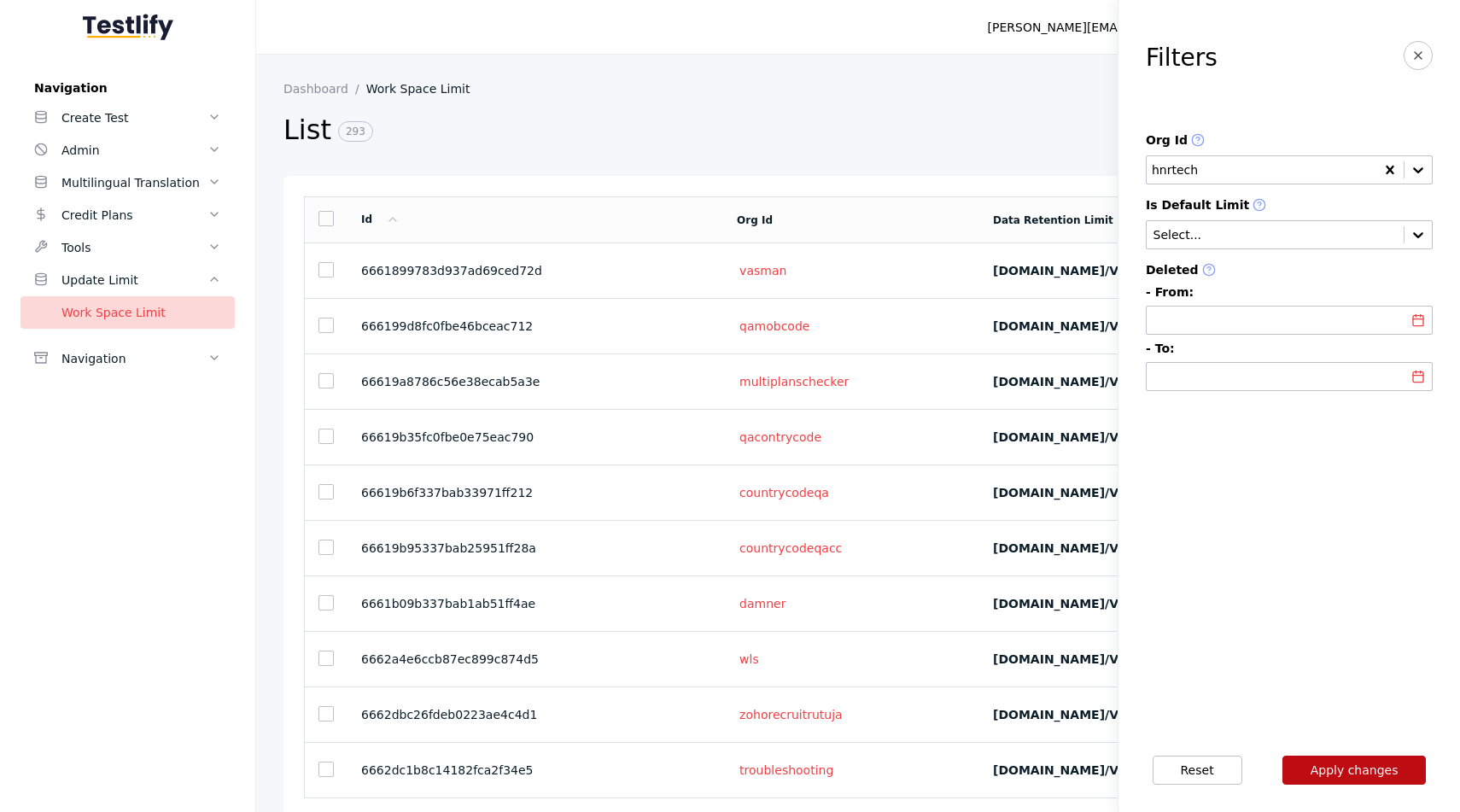
click at [1351, 762] on button "Apply changes" at bounding box center [1354, 770] width 144 height 29
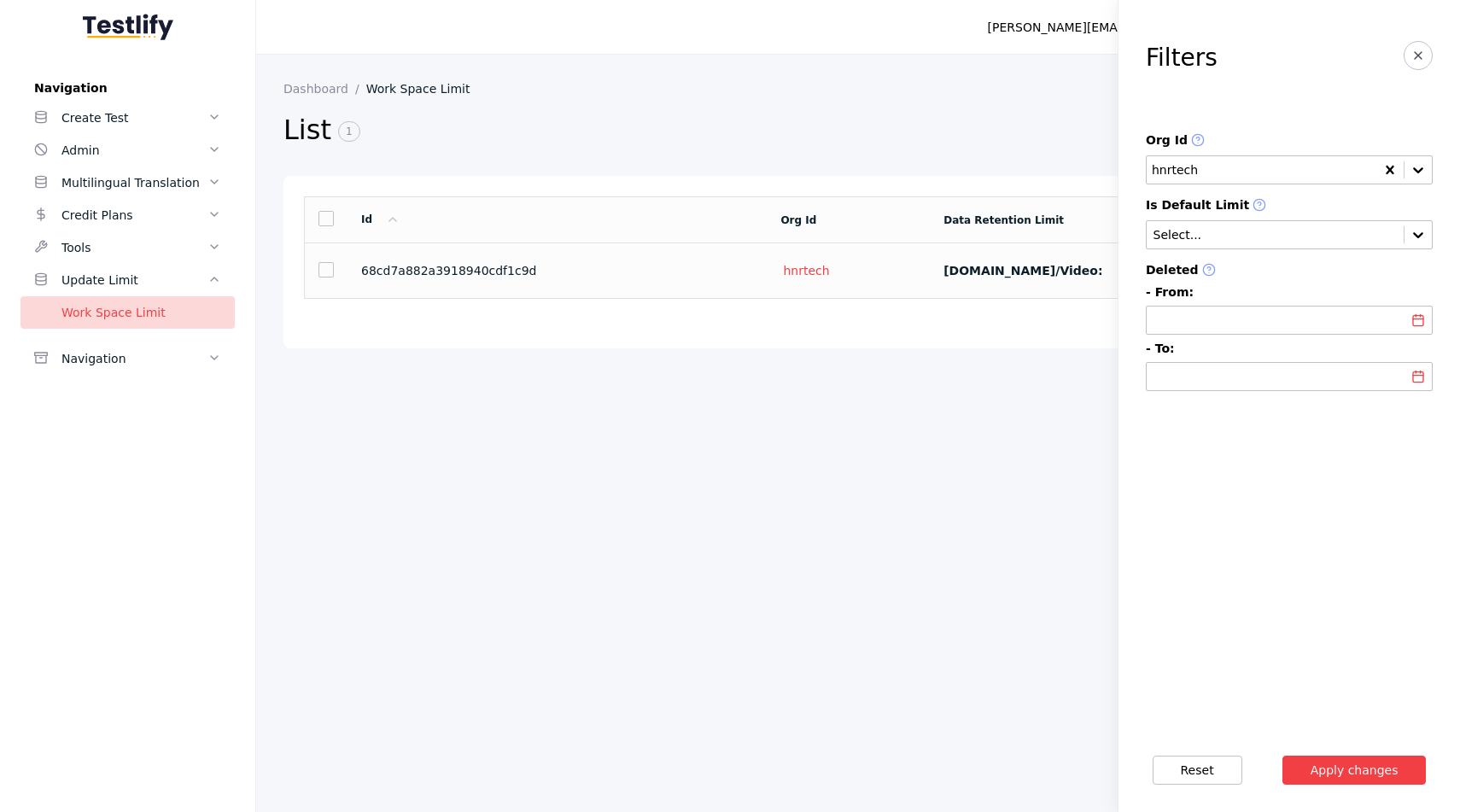
click at [687, 262] on td "68cd7a882a3918940cdf1c9d" at bounding box center [557, 271] width 419 height 56
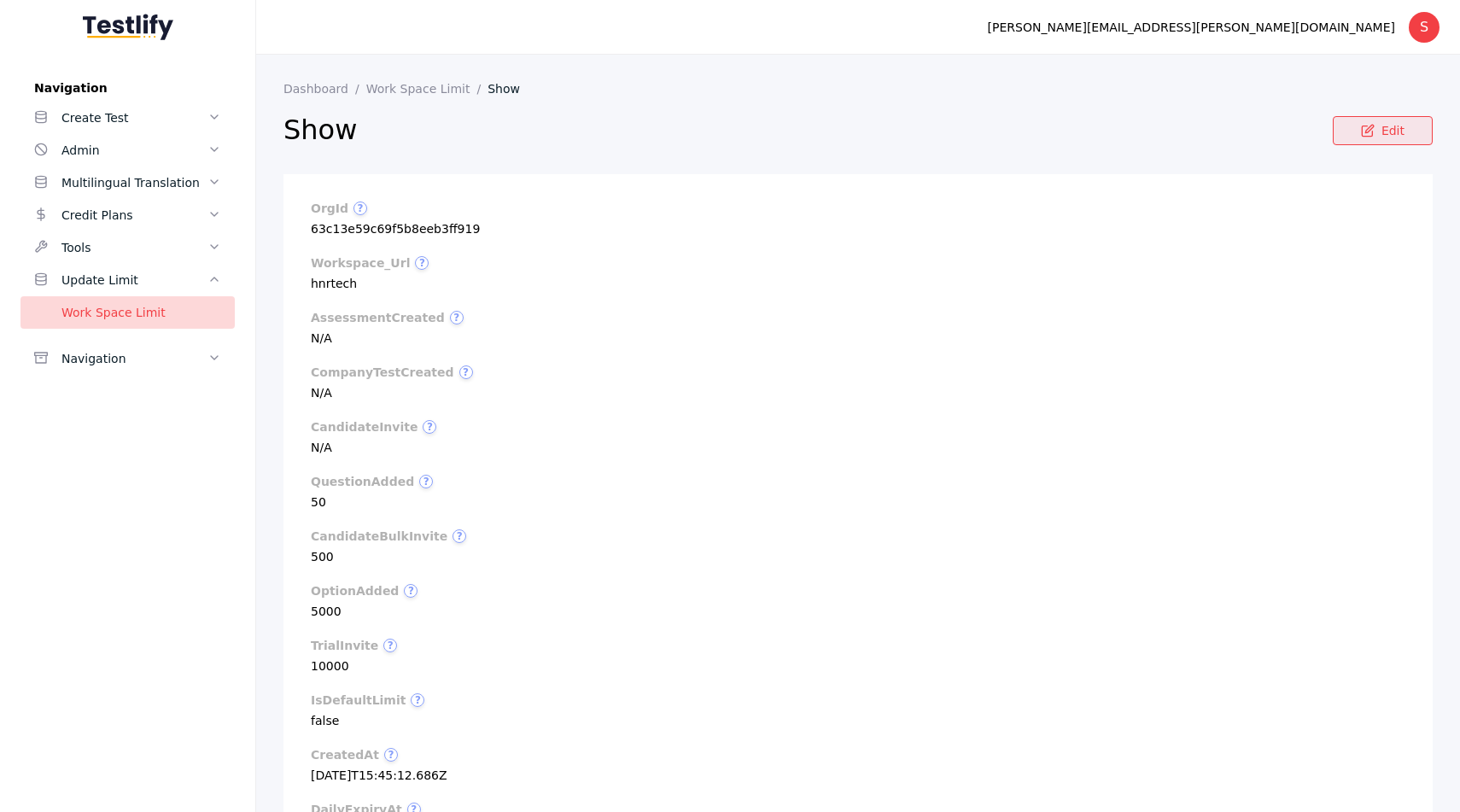
click at [1348, 126] on link "Edit" at bounding box center [1383, 130] width 100 height 29
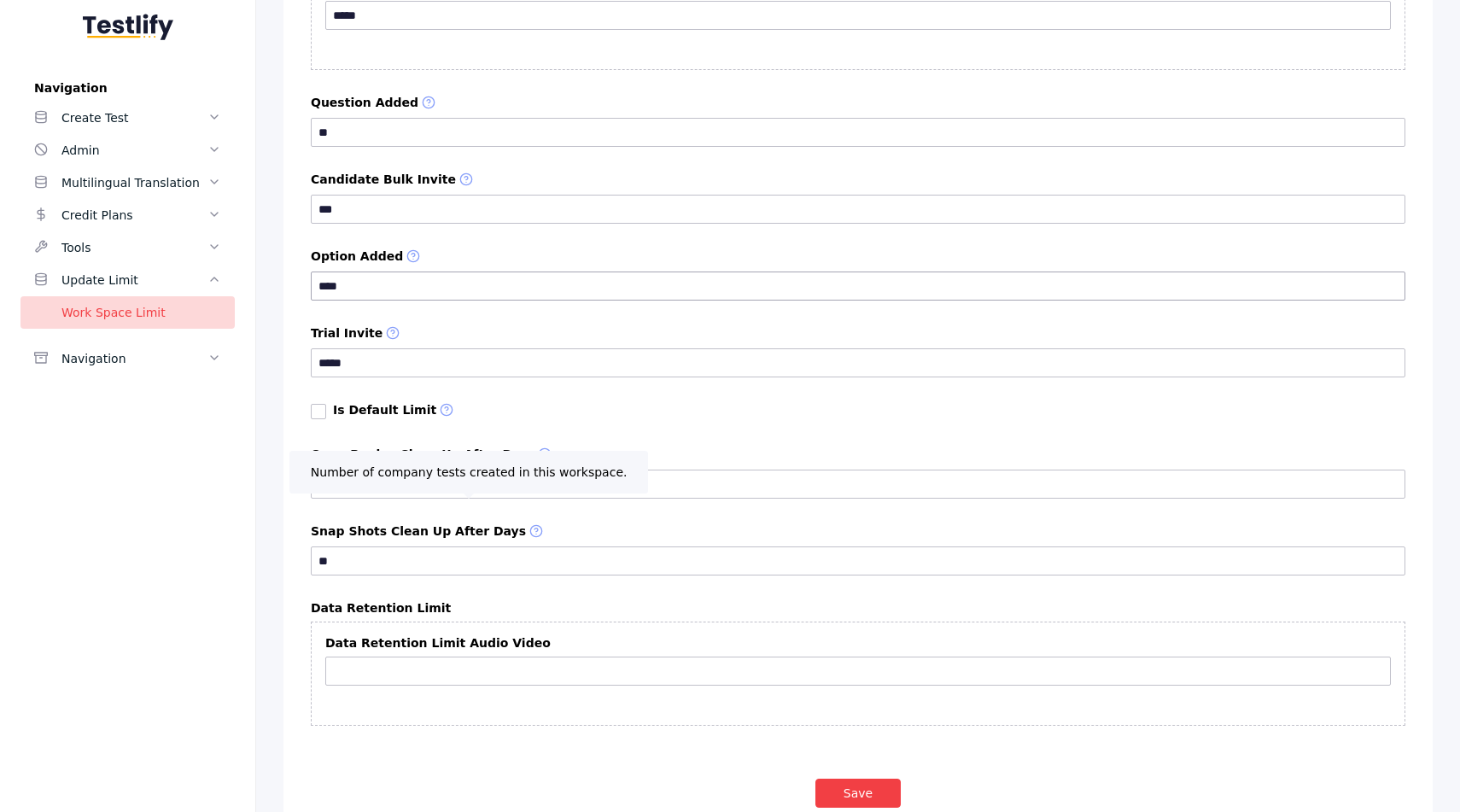
scroll to position [914, 0]
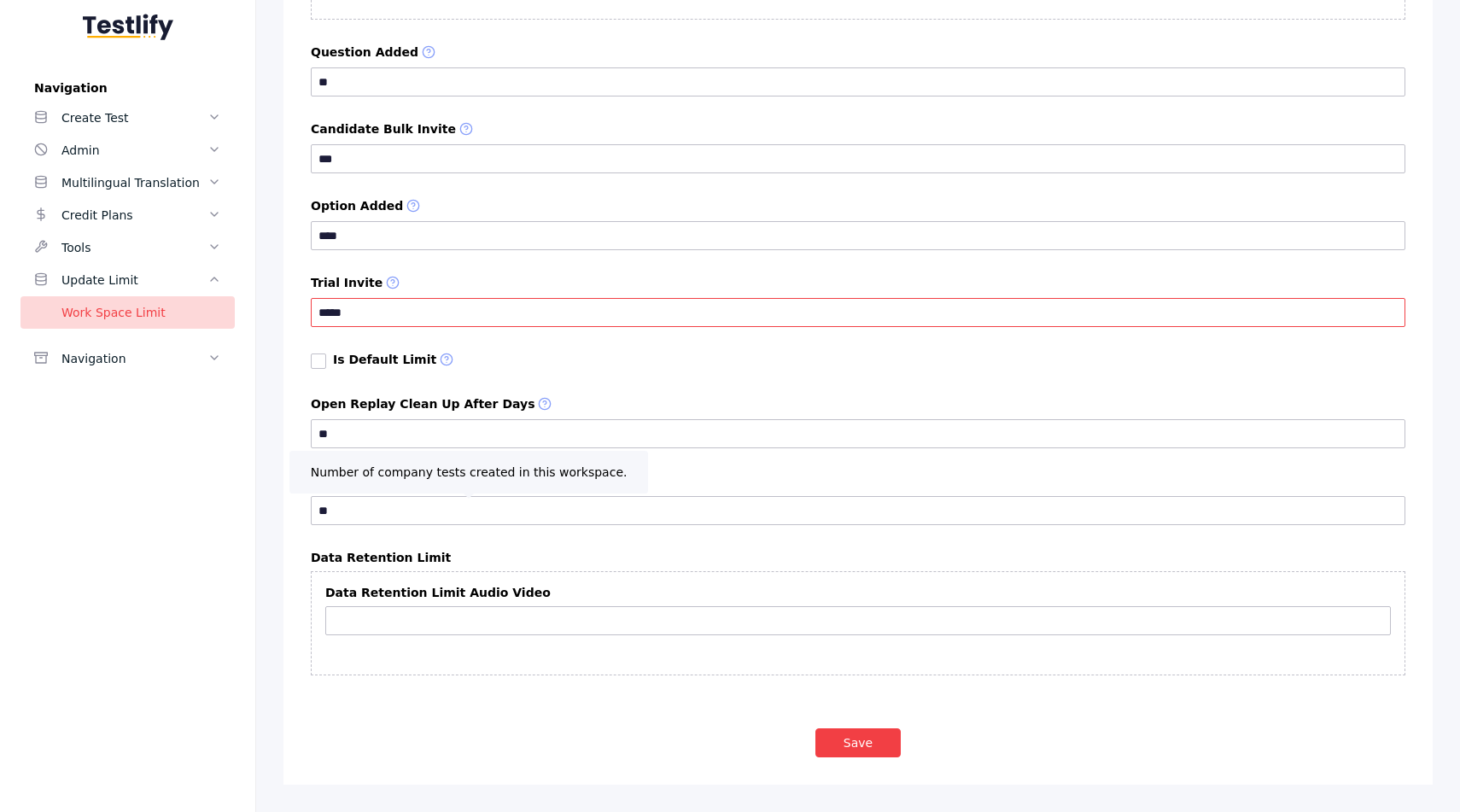
click at [478, 322] on input "*****" at bounding box center [858, 313] width 1095 height 29
type input "*****"
click at [859, 747] on button "Save" at bounding box center [859, 743] width 86 height 29
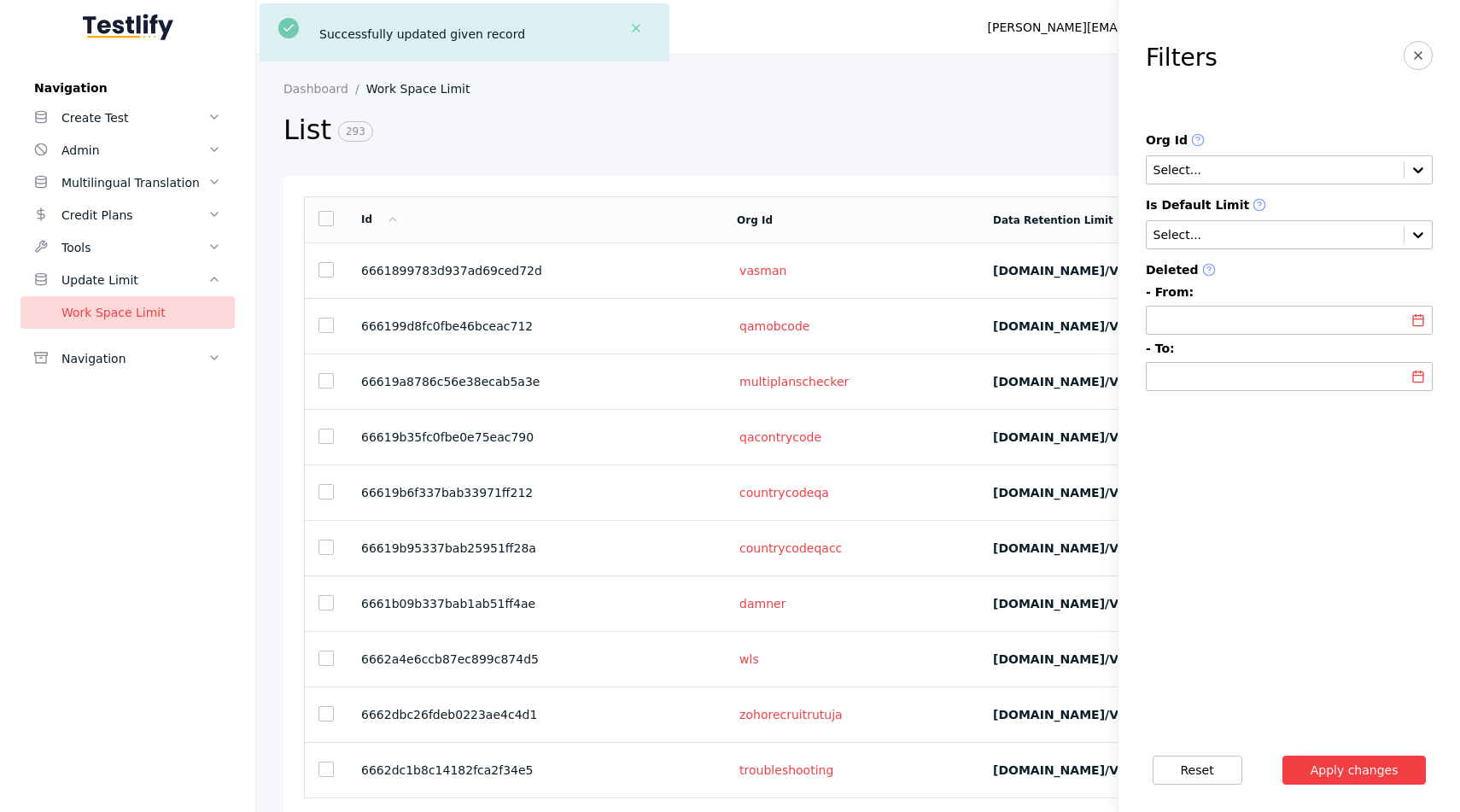
click at [715, 154] on section "List 293" at bounding box center [725, 142] width 884 height 67
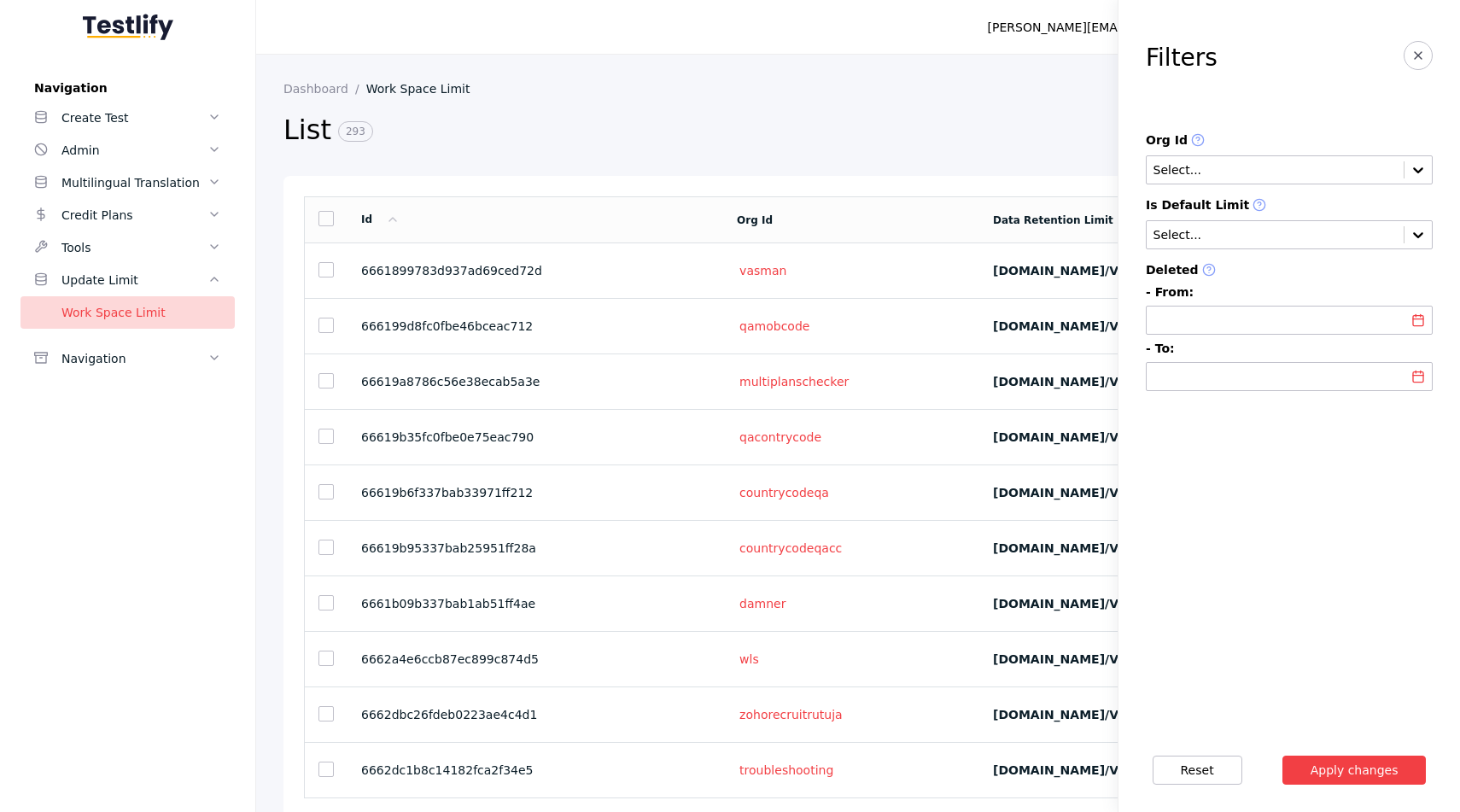
click at [537, 114] on h2 "List 293" at bounding box center [725, 130] width 884 height 36
